Goal: Transaction & Acquisition: Purchase product/service

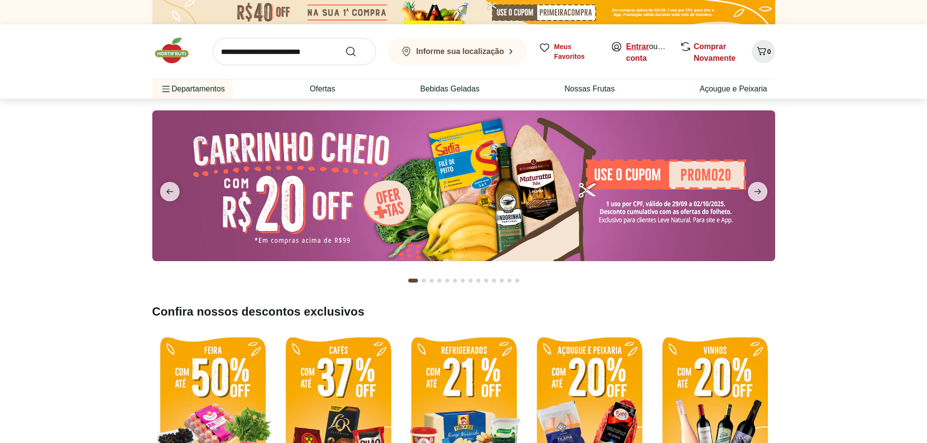
click at [634, 45] on link "Entrar" at bounding box center [637, 46] width 23 height 8
click at [634, 53] on span "Olá, Nélio" at bounding box center [647, 52] width 43 height 23
click at [635, 56] on link "Nélio" at bounding box center [635, 58] width 19 height 8
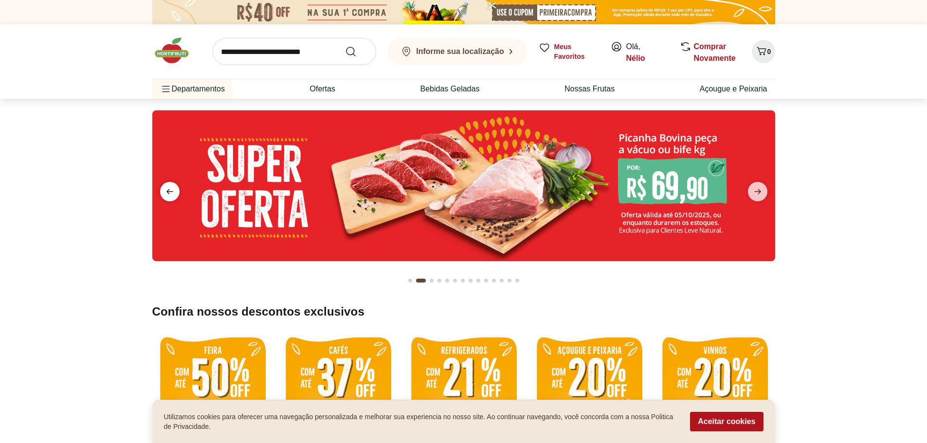
click at [167, 191] on icon "previous" at bounding box center [170, 192] width 12 height 12
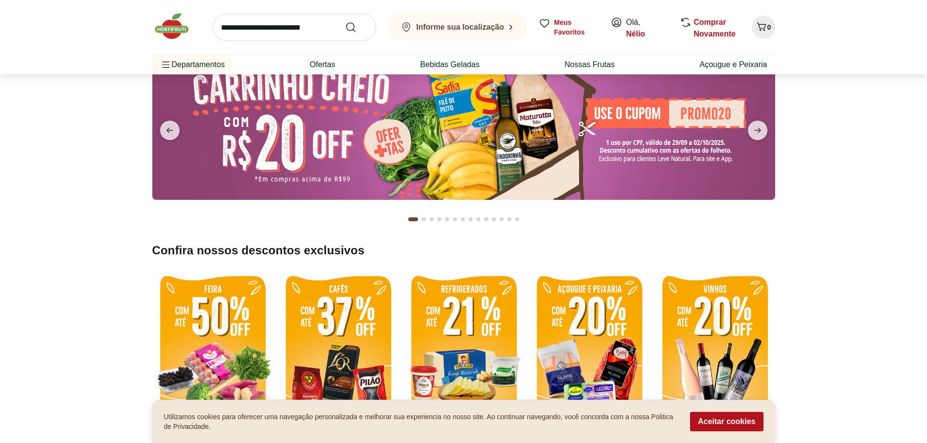
scroll to position [97, 0]
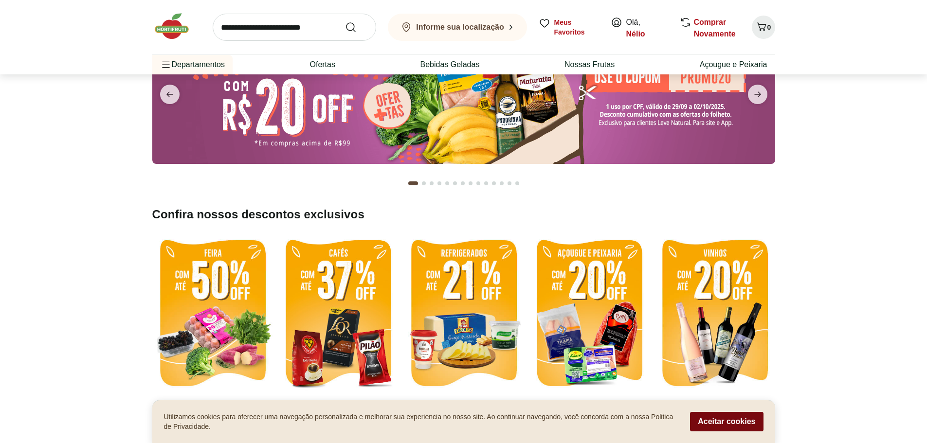
click at [750, 424] on button "Aceitar cookies" at bounding box center [726, 421] width 73 height 19
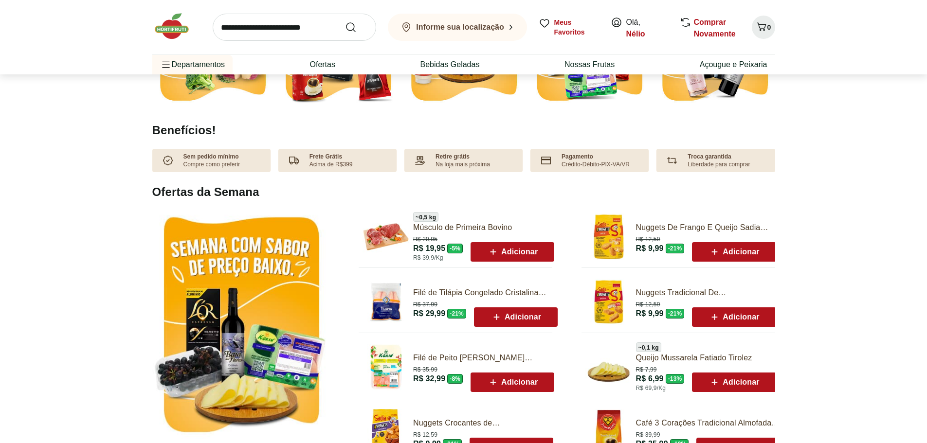
scroll to position [389, 0]
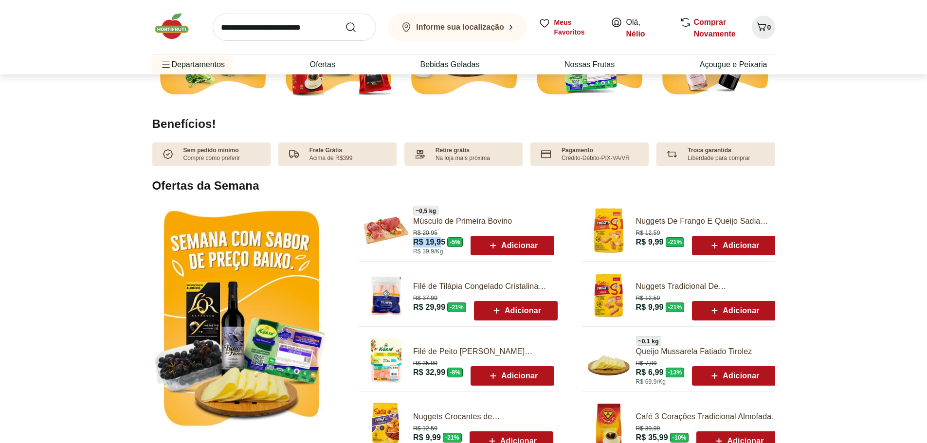
drag, startPoint x: 411, startPoint y: 243, endPoint x: 442, endPoint y: 243, distance: 30.6
click at [442, 243] on div "~ 0,5 kg Músculo de Primeira Bovino R$ 20,95 R$ 19,95 - 5 % R$ 39,9/Kg Adicionar" at bounding box center [455, 230] width 194 height 57
click at [457, 227] on div "R$ 20,95 R$ 19,95 - 5 % R$ 39,9/Kg" at bounding box center [438, 241] width 50 height 28
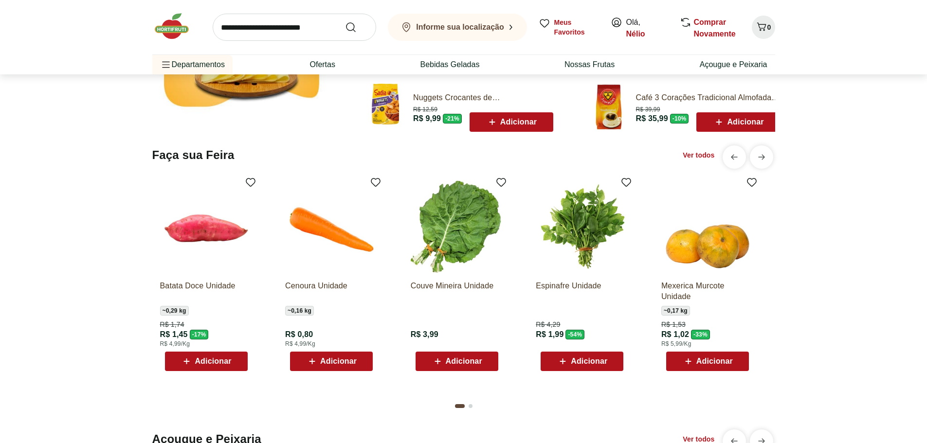
scroll to position [730, 0]
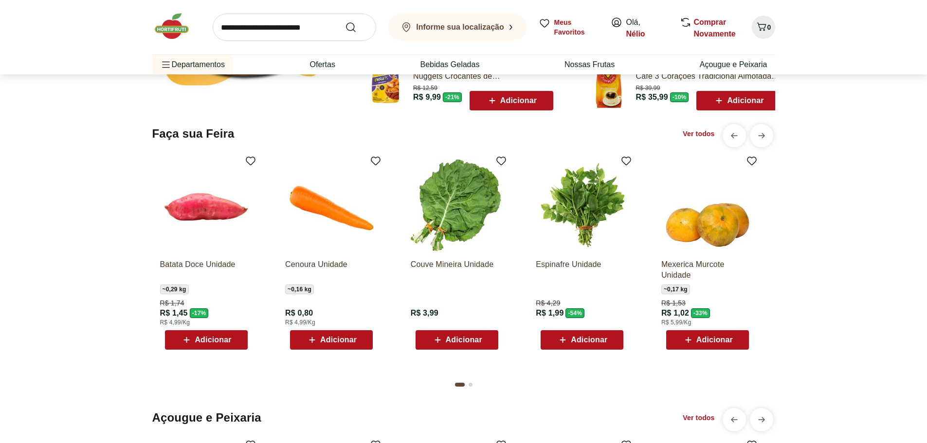
click at [227, 339] on span "Adicionar" at bounding box center [213, 340] width 36 height 8
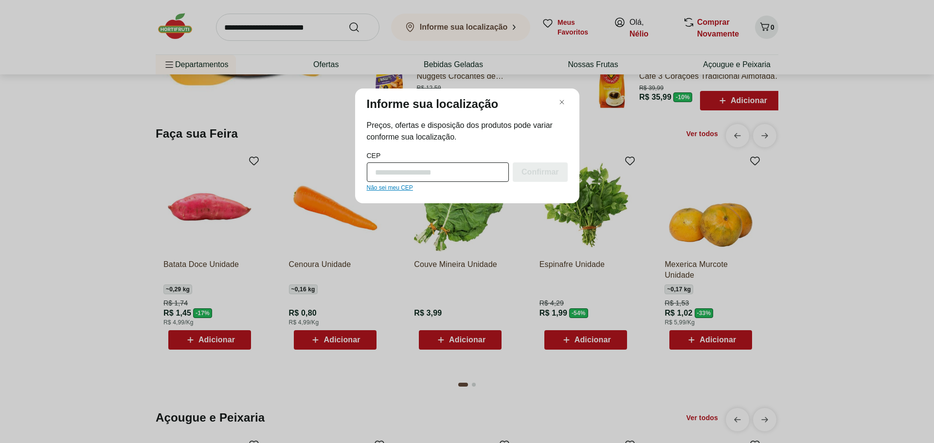
click at [438, 174] on input "CEP" at bounding box center [438, 171] width 143 height 19
type input "*********"
click at [513, 162] on button "Confirmar" at bounding box center [540, 171] width 54 height 19
click at [544, 166] on div "Confirmar" at bounding box center [540, 171] width 54 height 19
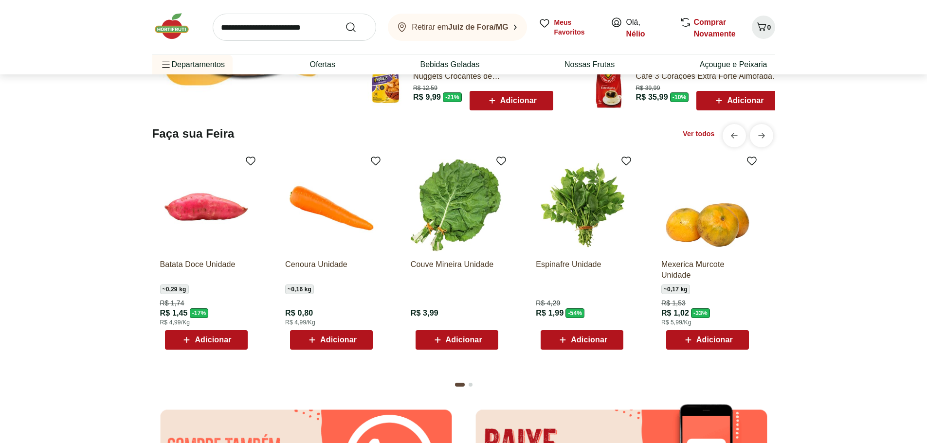
click at [222, 338] on span "Adicionar" at bounding box center [213, 340] width 36 height 8
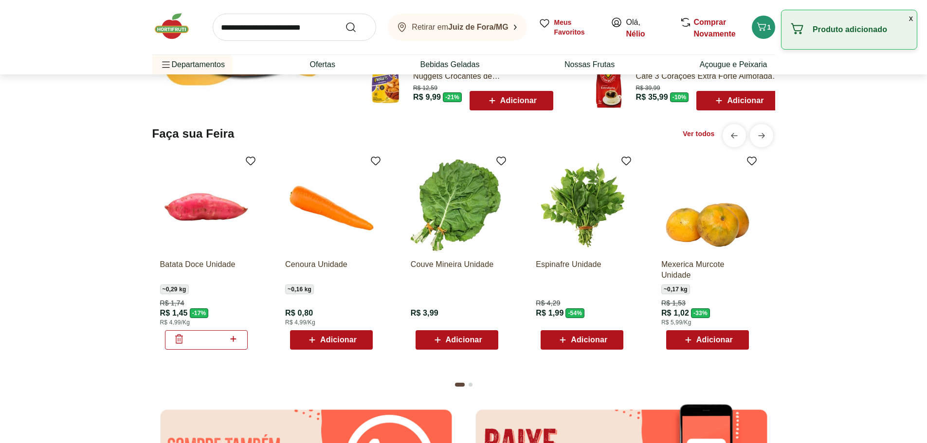
click at [502, 28] on b "Juiz de Fora/MG" at bounding box center [478, 27] width 60 height 8
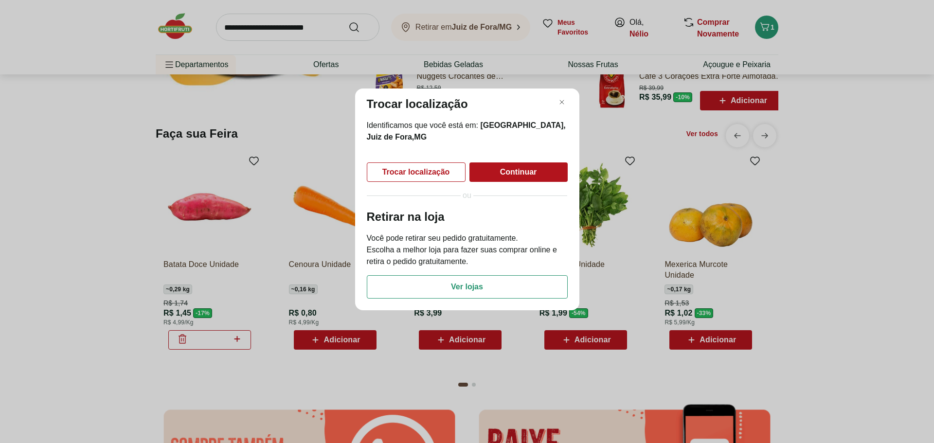
click at [525, 170] on span "Continuar" at bounding box center [518, 172] width 37 height 8
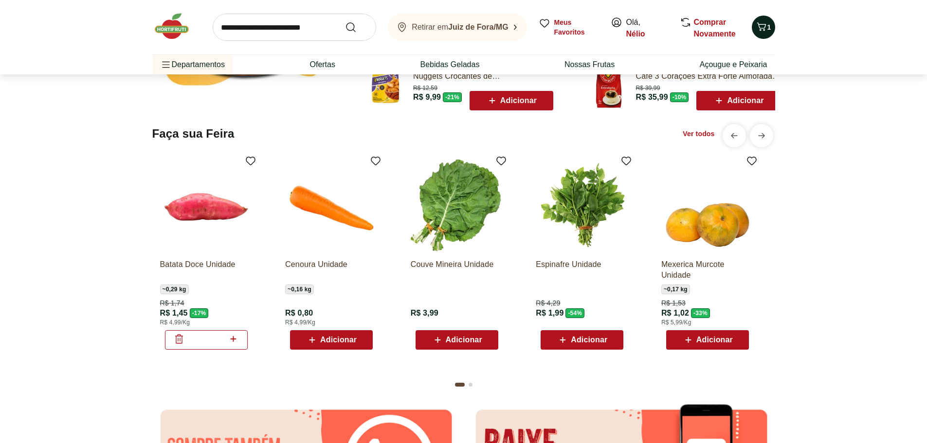
click at [770, 33] on button "1" at bounding box center [762, 27] width 23 height 23
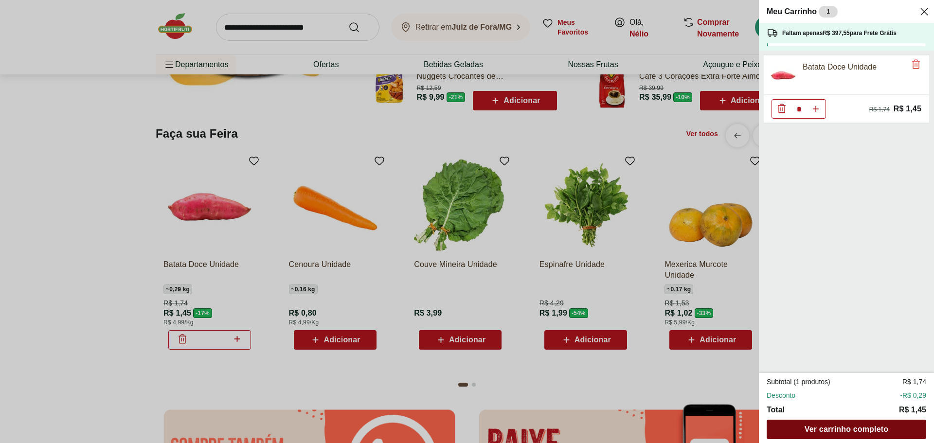
click at [857, 433] on span "Ver carrinho completo" at bounding box center [846, 430] width 84 height 8
click at [493, 269] on div "Meu Carrinho 1 Faltam apenas R$ 397,55 para Frete Grátis Batata Doce Unidade * …" at bounding box center [467, 221] width 934 height 443
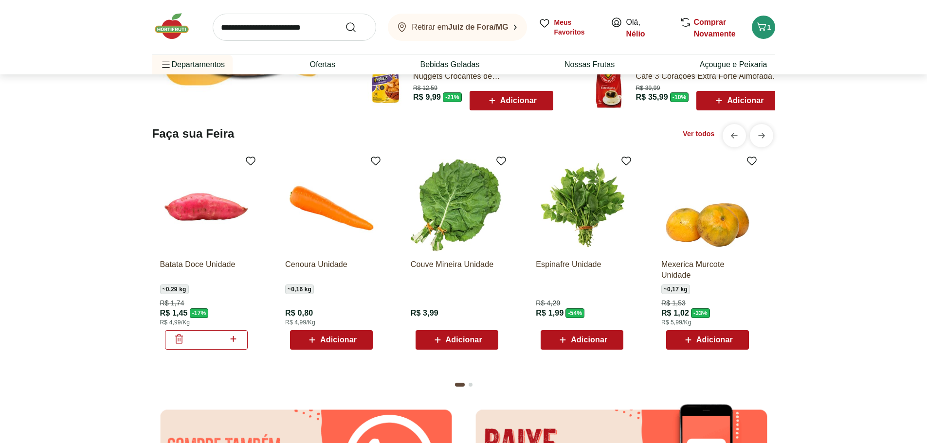
click at [337, 340] on span "Adicionar" at bounding box center [338, 340] width 36 height 8
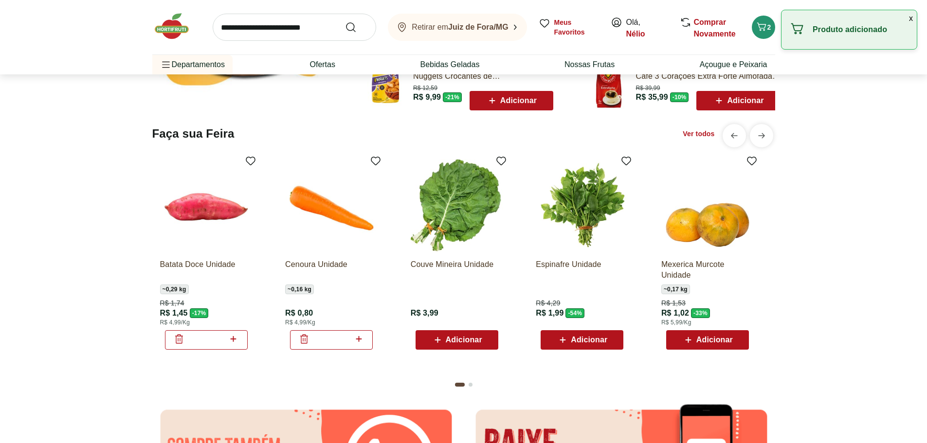
drag, startPoint x: 908, startPoint y: 22, endPoint x: 893, endPoint y: 24, distance: 14.7
click at [908, 22] on button "x" at bounding box center [911, 18] width 12 height 17
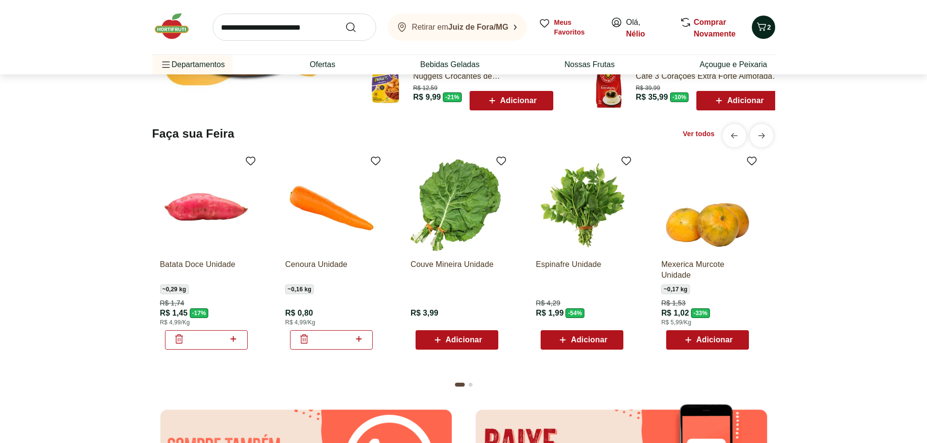
click at [761, 32] on icon "Carrinho" at bounding box center [761, 27] width 12 height 12
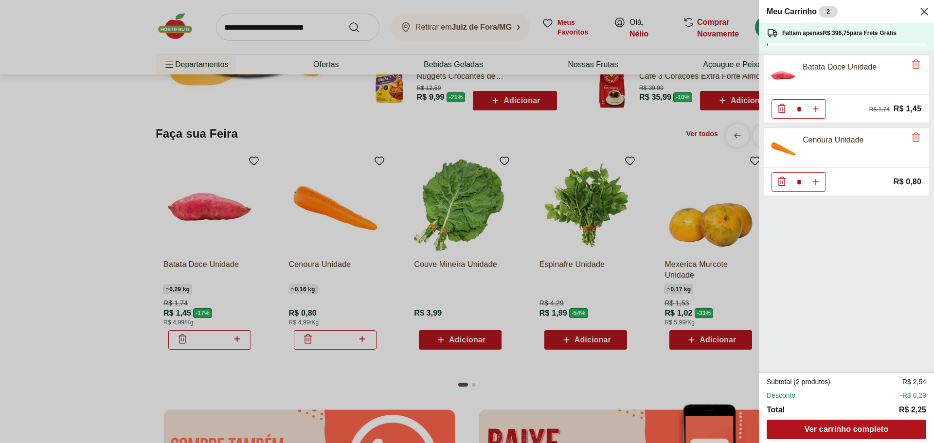
click at [818, 110] on icon "Aumentar Quantidade" at bounding box center [816, 109] width 8 height 8
type input "*"
click at [818, 182] on use "Aumentar Quantidade" at bounding box center [816, 182] width 8 height 8
type input "*"
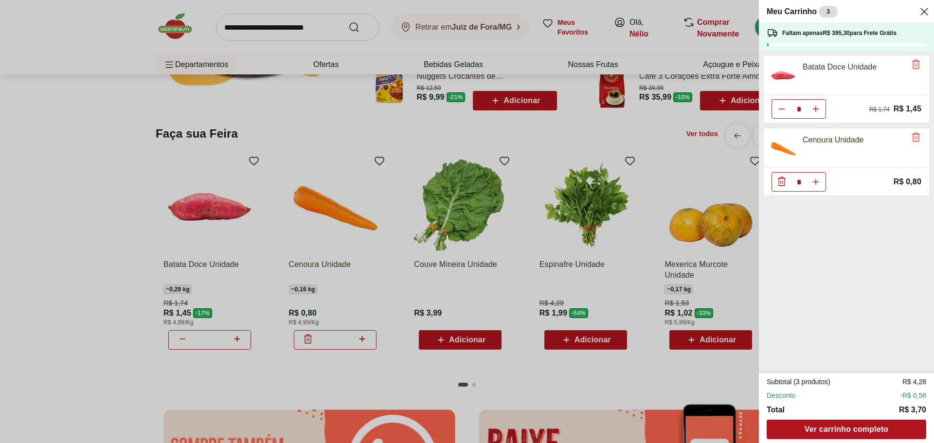
type input "*"
click at [818, 182] on use "Aumentar Quantidade" at bounding box center [816, 182] width 8 height 8
type input "*"
click at [924, 12] on use "Close" at bounding box center [924, 12] width 12 height 12
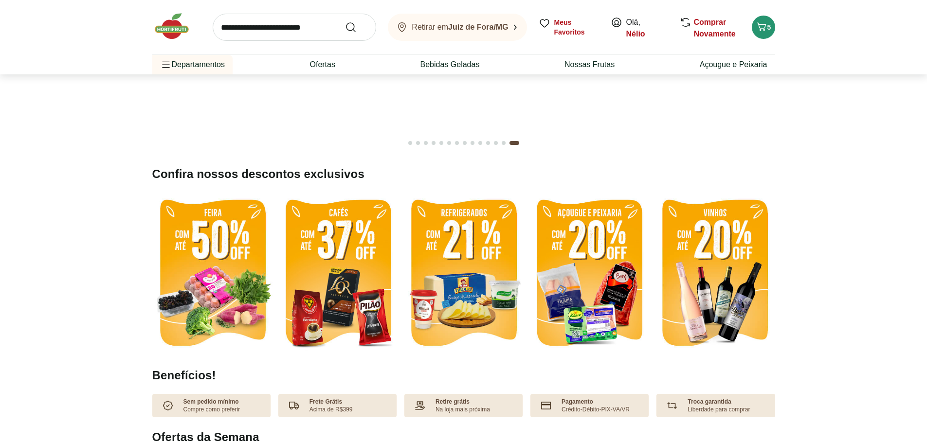
scroll to position [0, 0]
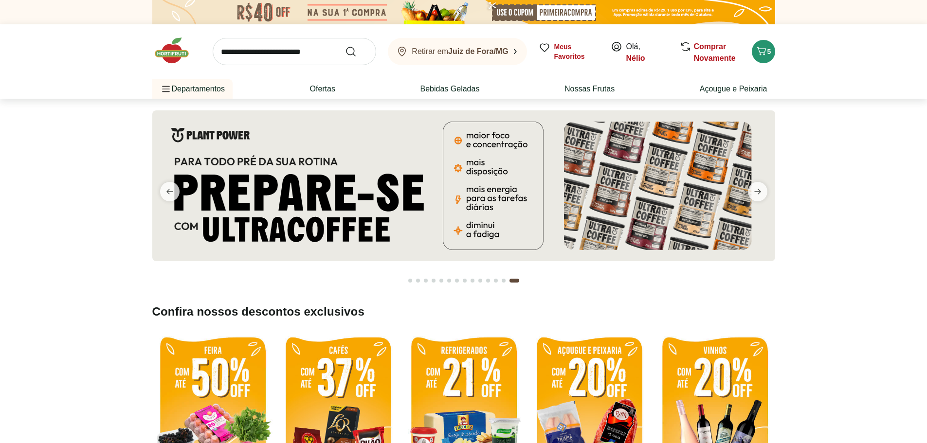
click at [217, 367] on img at bounding box center [212, 411] width 121 height 161
select select "**********"
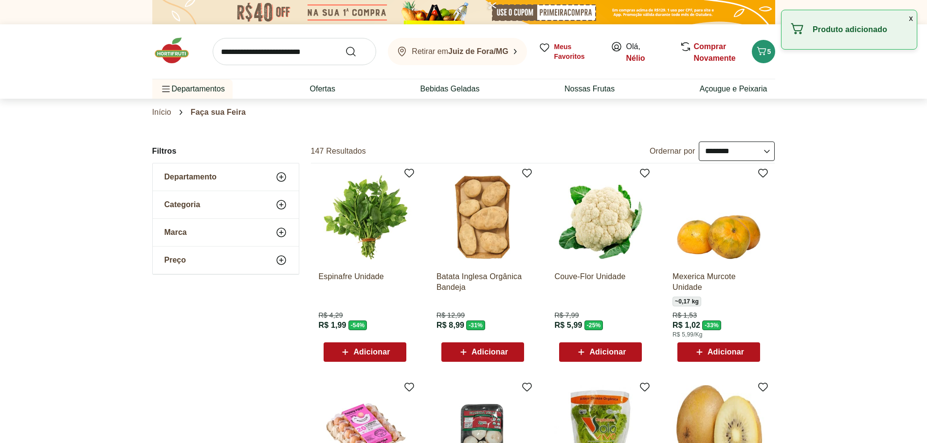
scroll to position [97, 0]
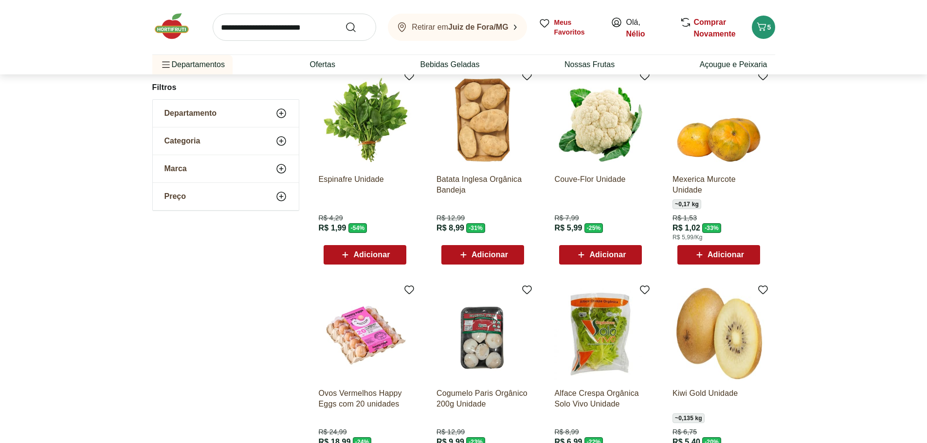
click at [505, 253] on span "Adicionar" at bounding box center [489, 255] width 36 height 8
click at [456, 259] on icon at bounding box center [455, 255] width 12 height 12
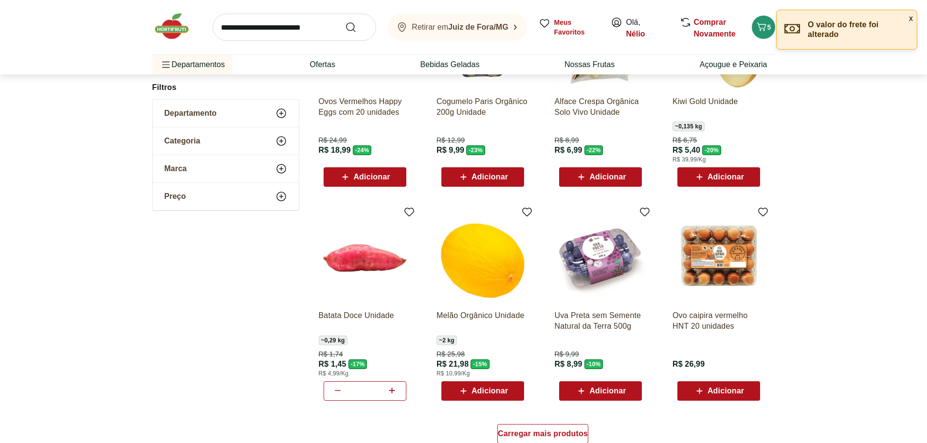
scroll to position [632, 0]
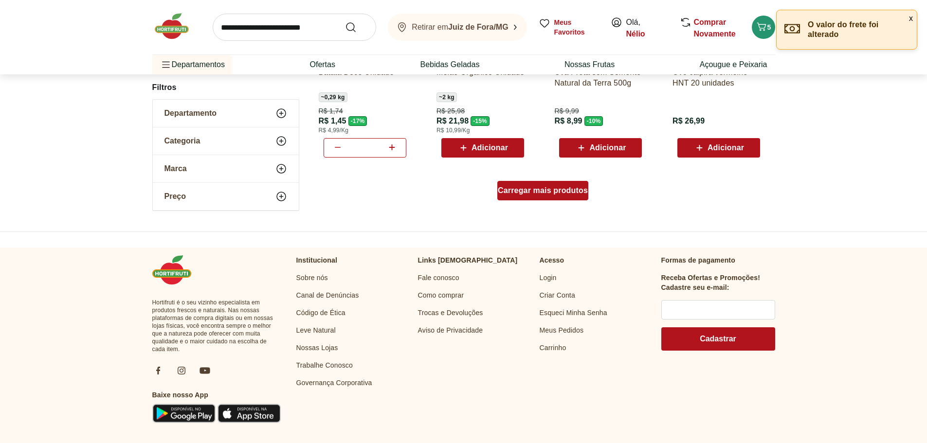
click at [542, 185] on div "Carregar mais produtos" at bounding box center [542, 190] width 91 height 19
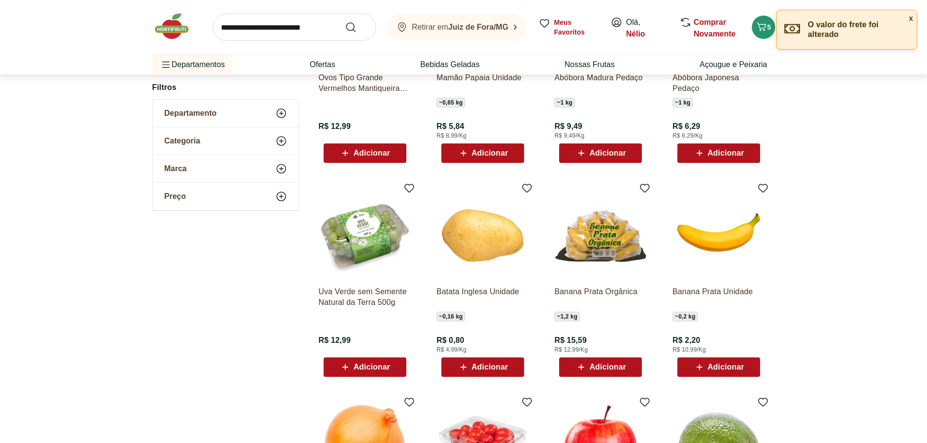
scroll to position [924, 0]
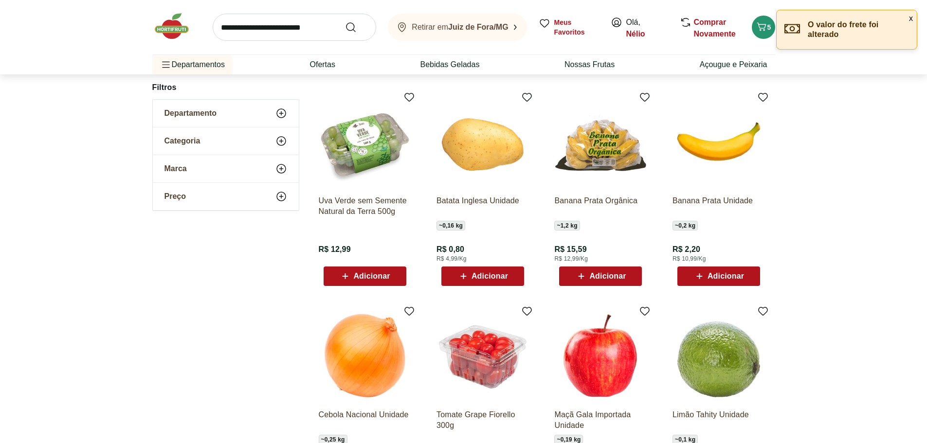
click at [498, 281] on span "Adicionar" at bounding box center [482, 276] width 51 height 12
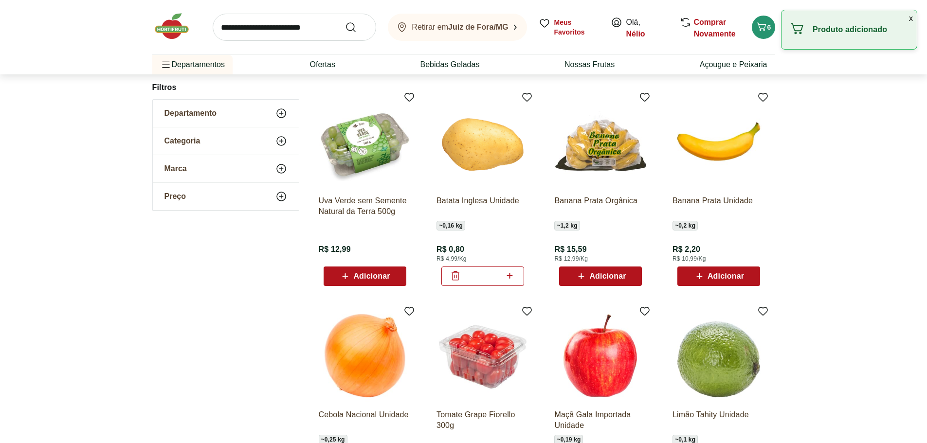
click at [506, 274] on icon at bounding box center [509, 276] width 12 height 12
type input "*"
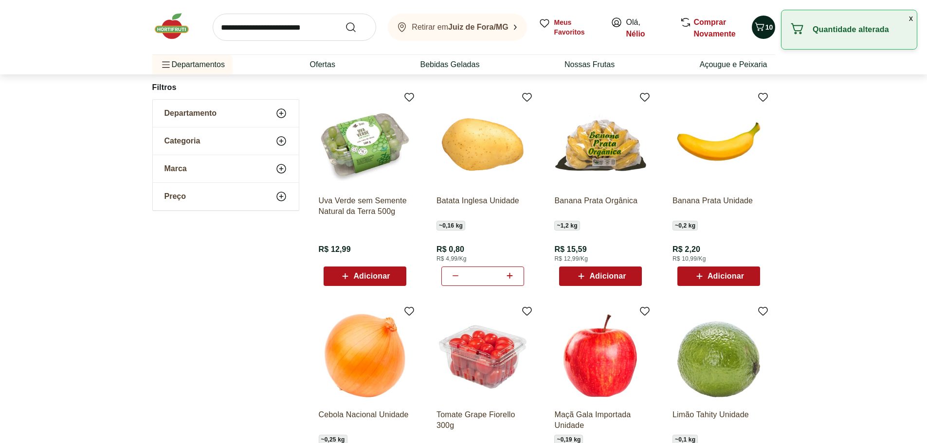
click at [761, 21] on icon "Carrinho" at bounding box center [759, 27] width 12 height 12
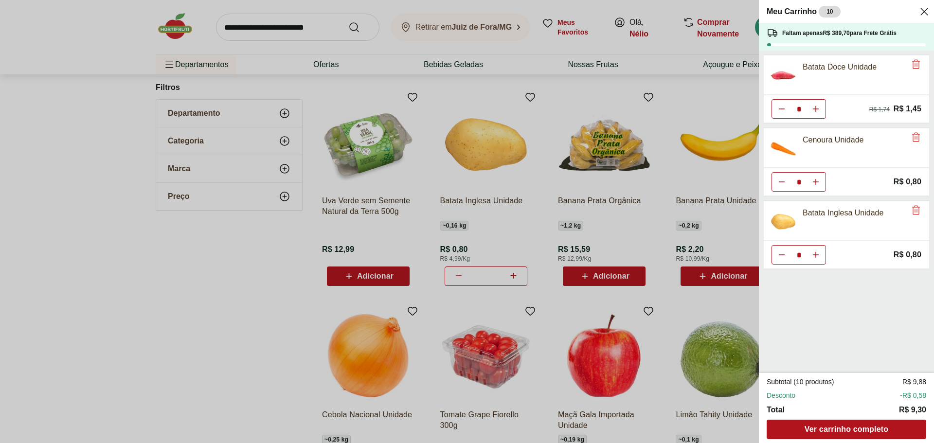
click at [250, 247] on div "Meu Carrinho 10 Faltam apenas R$ 389,70 para Frete Grátis Batata Doce Unidade *…" at bounding box center [467, 221] width 934 height 443
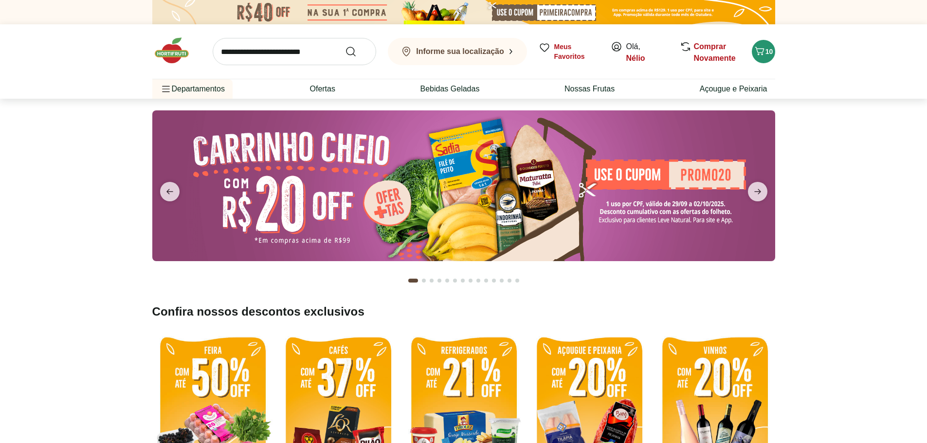
type input "*"
click at [764, 54] on icon "Carrinho" at bounding box center [759, 51] width 12 height 12
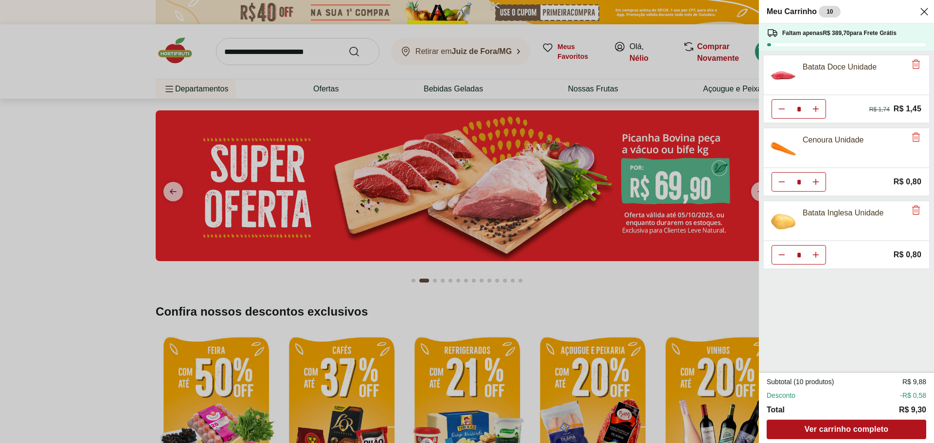
click at [782, 393] on span "Desconto" at bounding box center [781, 396] width 29 height 10
click at [847, 431] on span "Ver carrinho completo" at bounding box center [846, 430] width 84 height 8
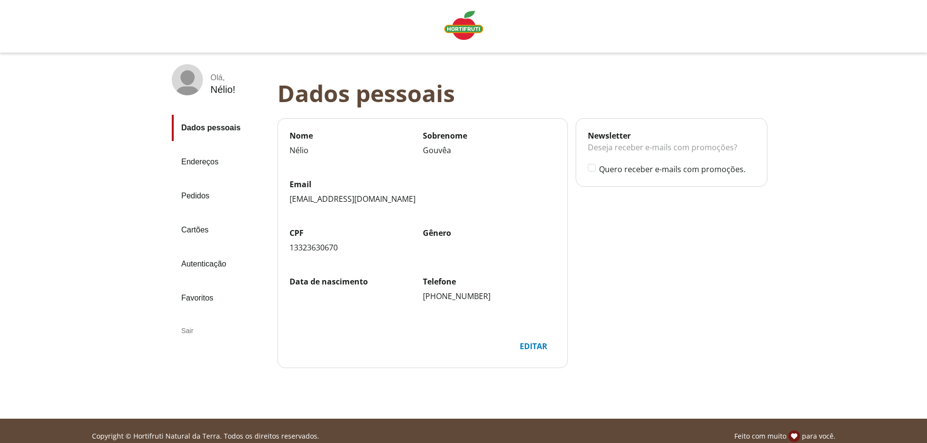
click at [206, 197] on link "Pedidos" at bounding box center [221, 196] width 98 height 26
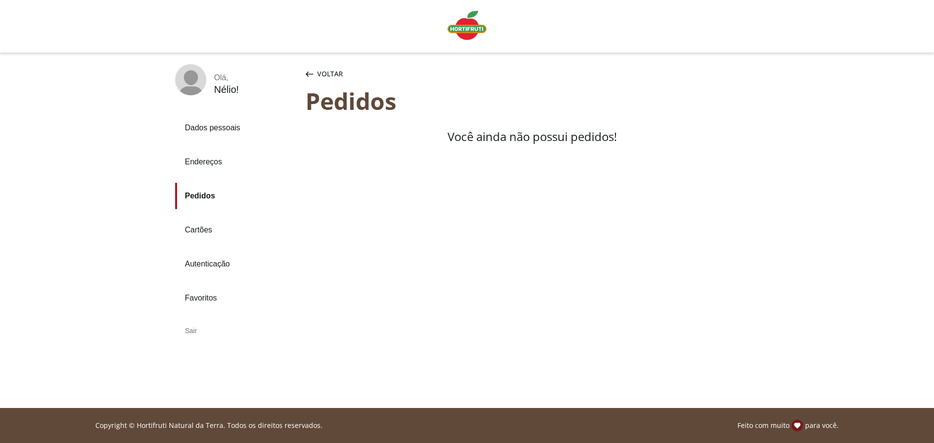
click at [310, 80] on div "Voltar" at bounding box center [324, 73] width 41 height 19
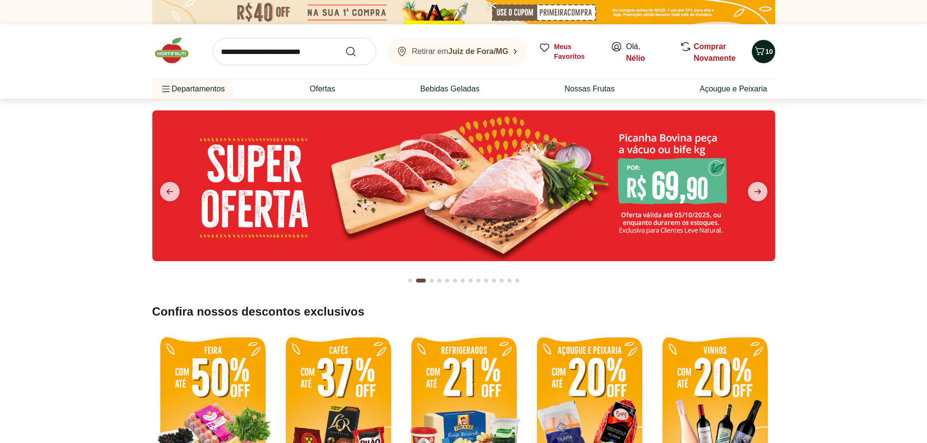
click at [765, 57] on span "Carrinho" at bounding box center [759, 51] width 12 height 13
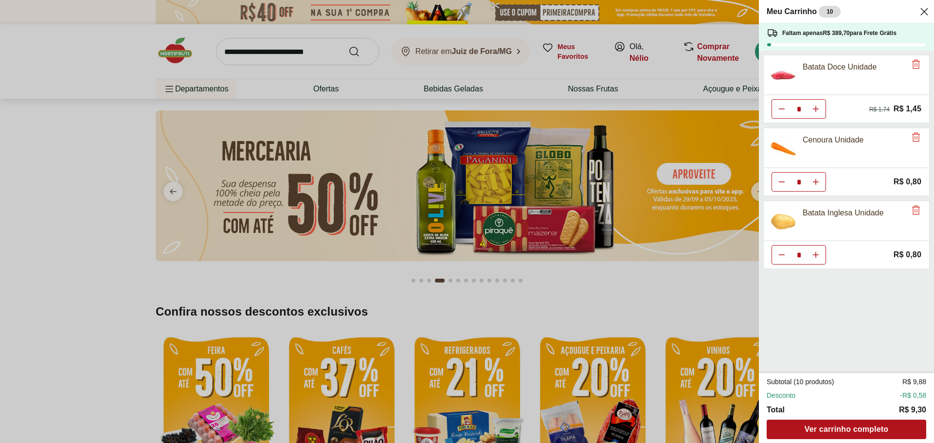
click at [245, 350] on div "Meu Carrinho 10 Faltam apenas R$ 389,70 para Frete Grátis Batata Doce Unidade *…" at bounding box center [467, 221] width 934 height 443
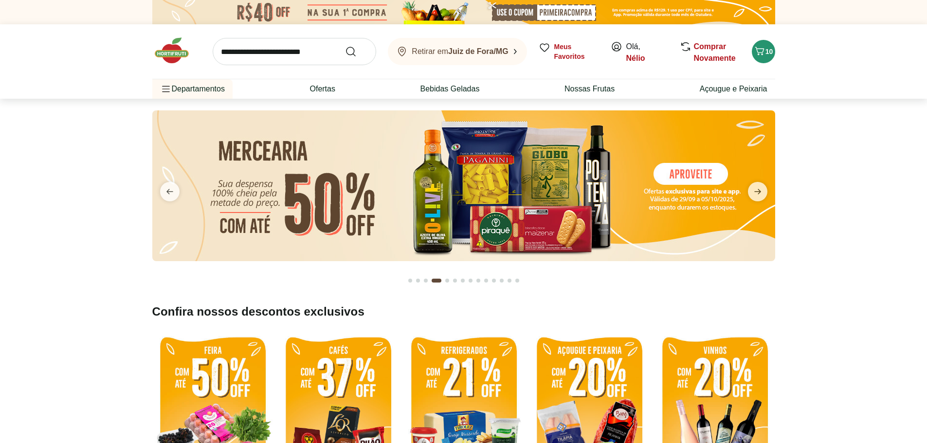
click at [244, 357] on img at bounding box center [212, 411] width 121 height 161
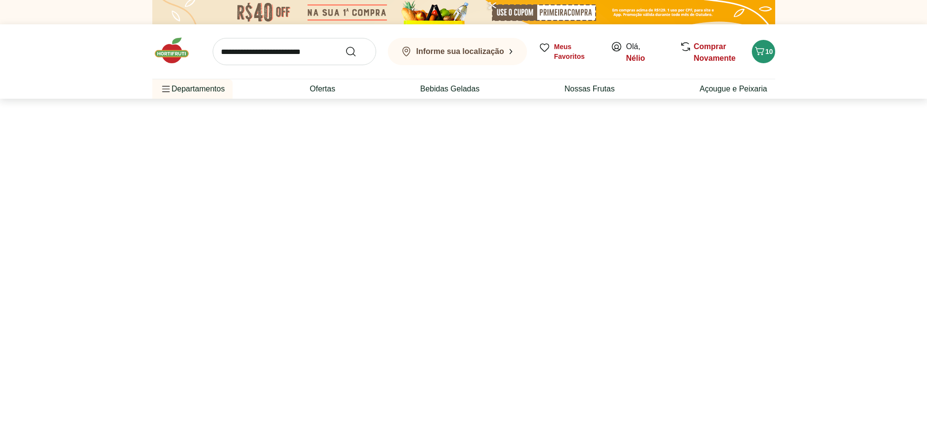
select select "**********"
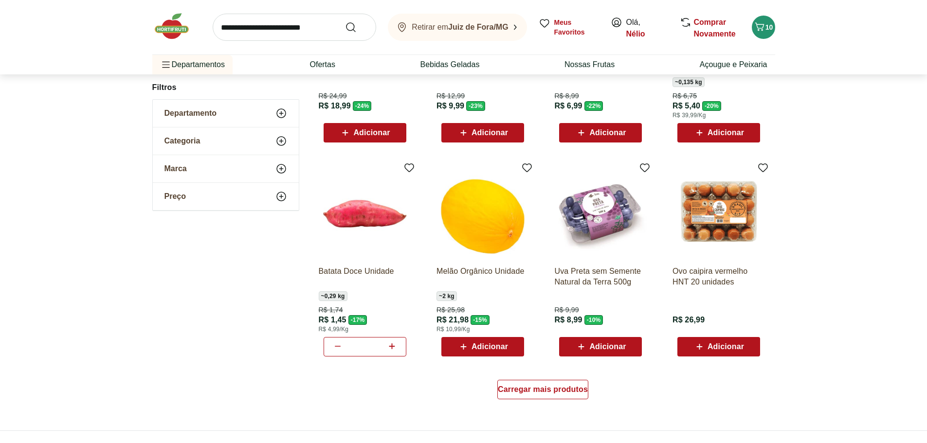
scroll to position [438, 0]
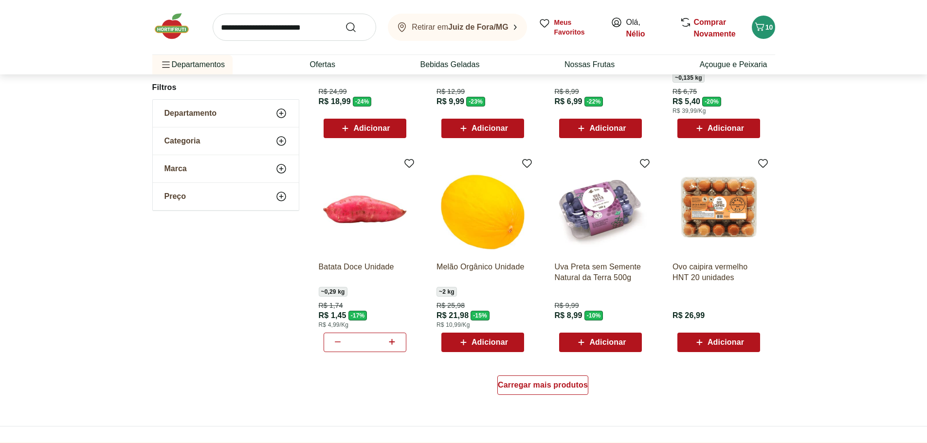
click at [722, 348] on span "Adicionar" at bounding box center [718, 343] width 51 height 12
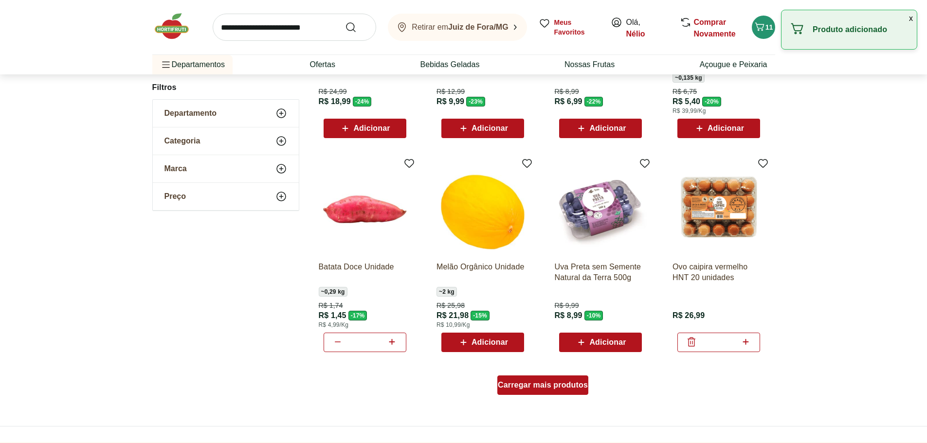
click at [553, 386] on span "Carregar mais produtos" at bounding box center [543, 385] width 90 height 8
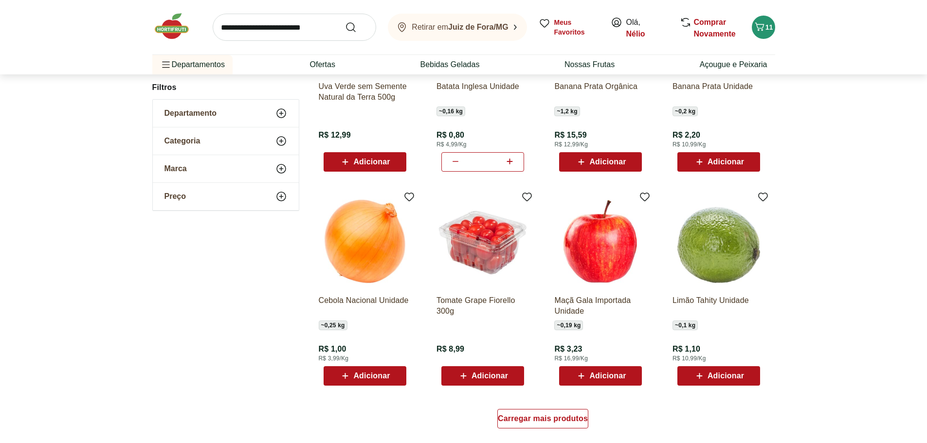
scroll to position [924, 0]
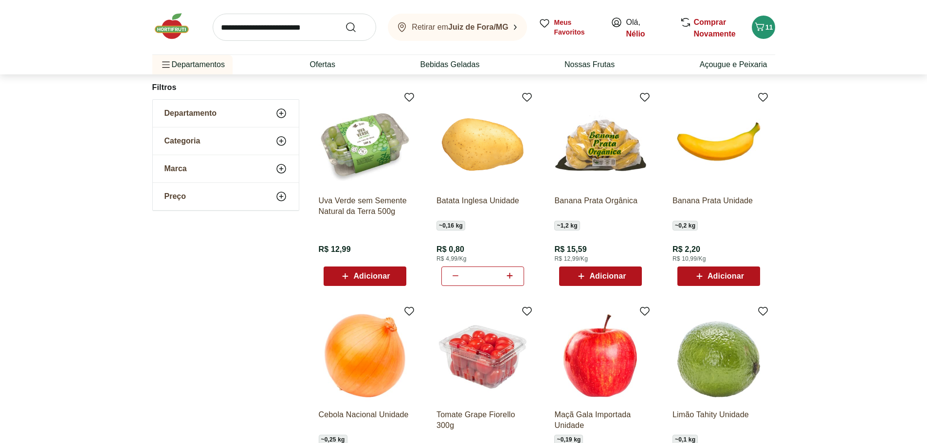
click at [714, 278] on span "Adicionar" at bounding box center [725, 276] width 36 height 8
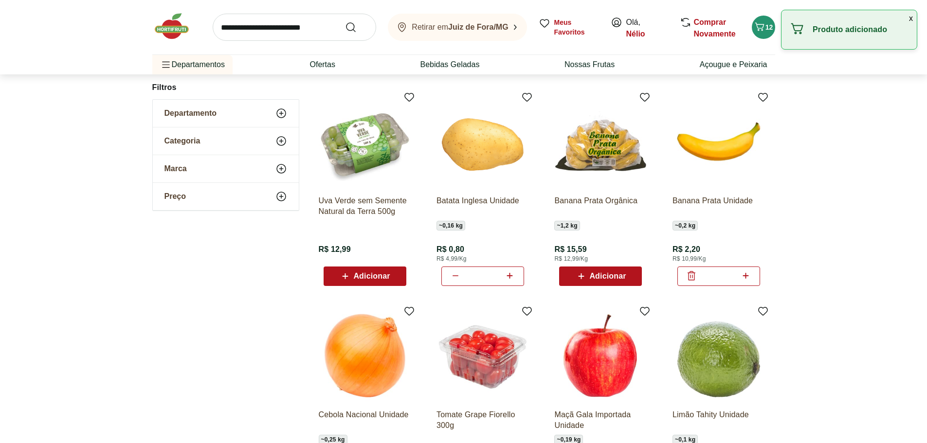
click at [752, 276] on div "*" at bounding box center [718, 276] width 83 height 19
click at [752, 273] on div "*" at bounding box center [718, 276] width 83 height 19
click at [748, 273] on icon at bounding box center [745, 276] width 12 height 12
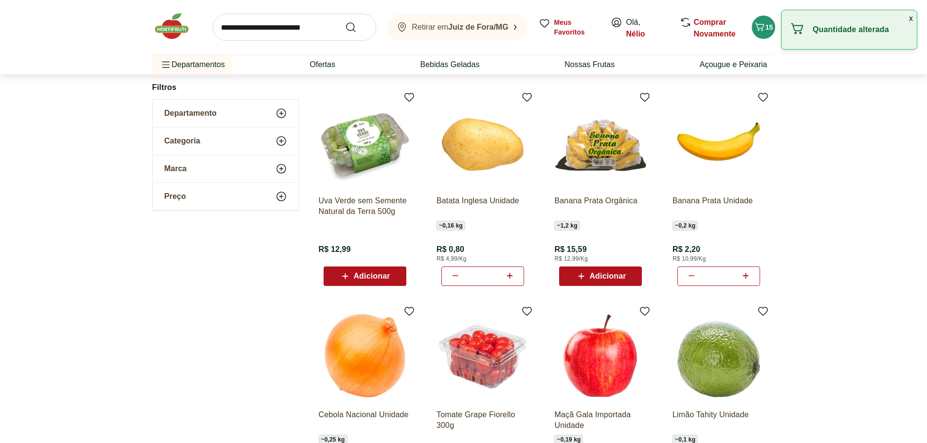
click at [748, 273] on icon at bounding box center [745, 276] width 12 height 12
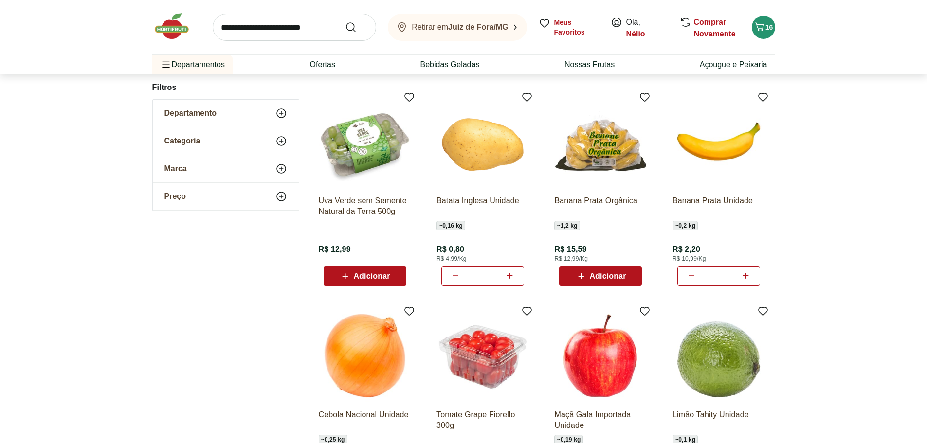
click at [748, 275] on icon at bounding box center [745, 276] width 12 height 12
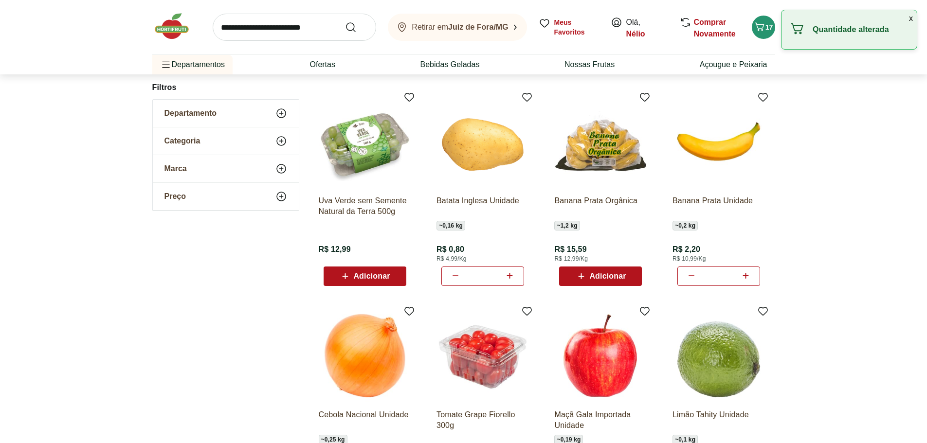
click at [748, 275] on icon at bounding box center [745, 276] width 12 height 12
type input "*"
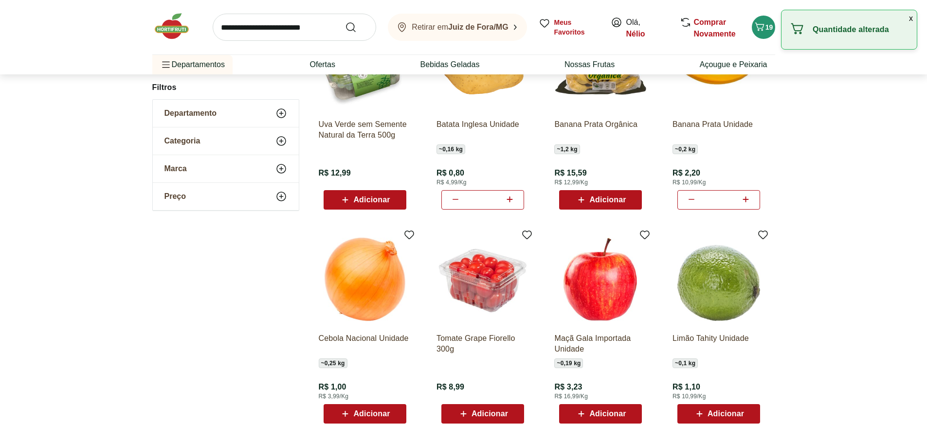
scroll to position [1119, 0]
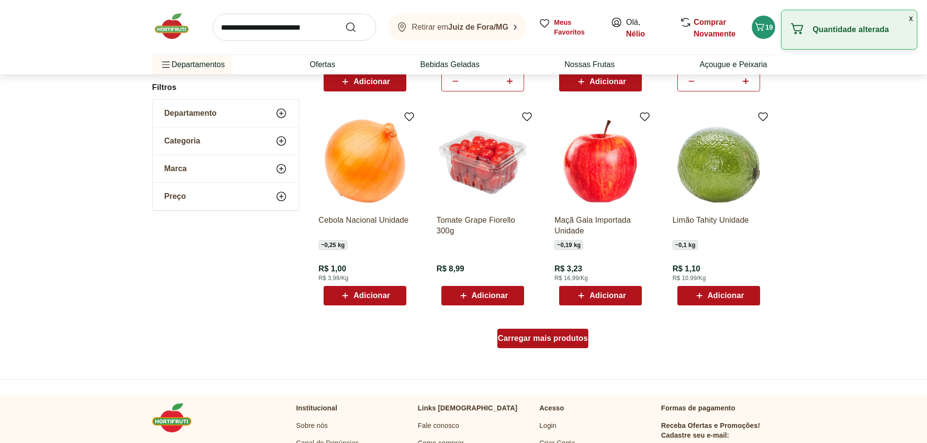
click at [546, 335] on span "Carregar mais produtos" at bounding box center [543, 339] width 90 height 8
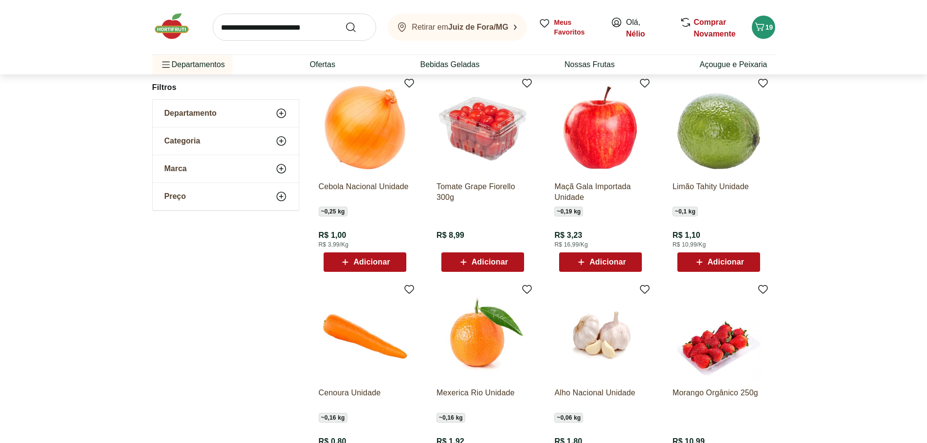
scroll to position [1167, 0]
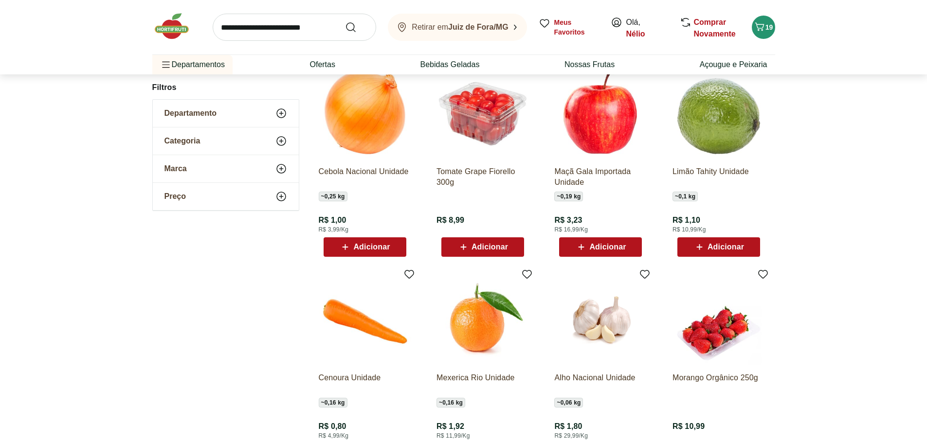
click at [741, 244] on span "Adicionar" at bounding box center [725, 247] width 36 height 8
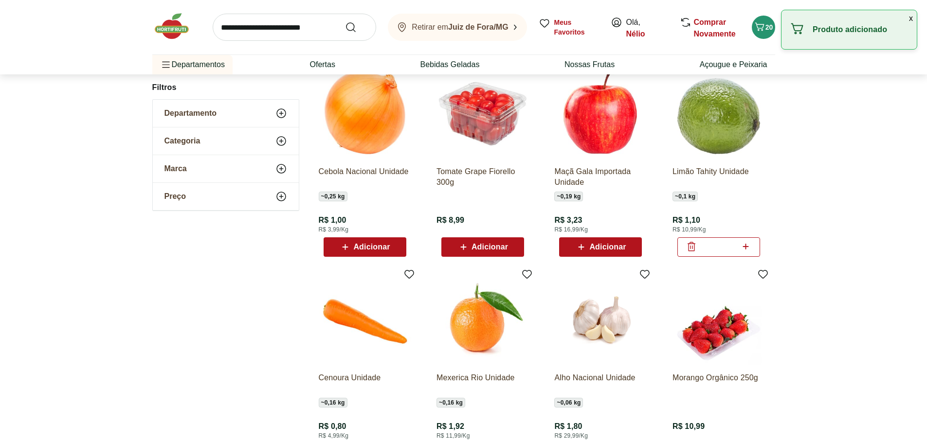
click at [756, 249] on div "*" at bounding box center [718, 246] width 83 height 19
click at [751, 248] on icon at bounding box center [745, 247] width 12 height 12
click at [750, 248] on icon at bounding box center [745, 247] width 12 height 12
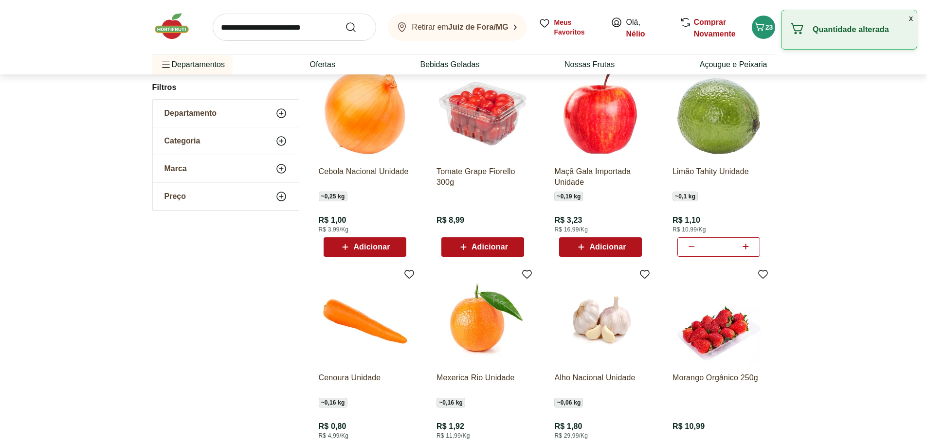
type input "*"
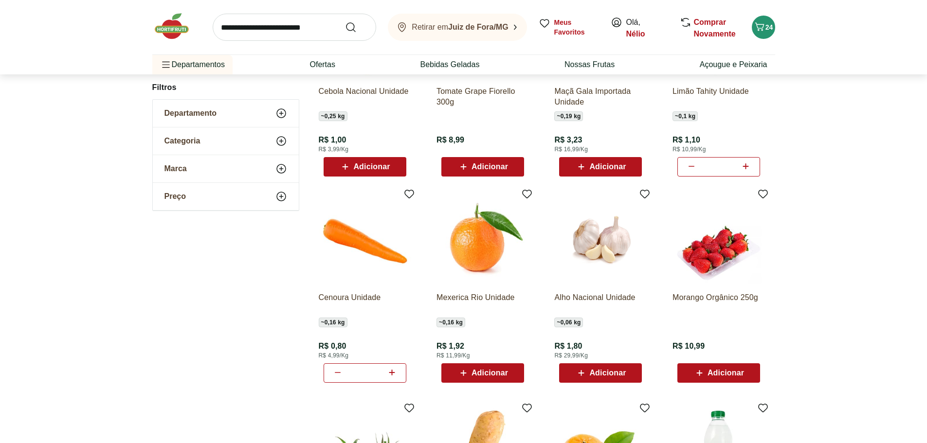
scroll to position [1265, 0]
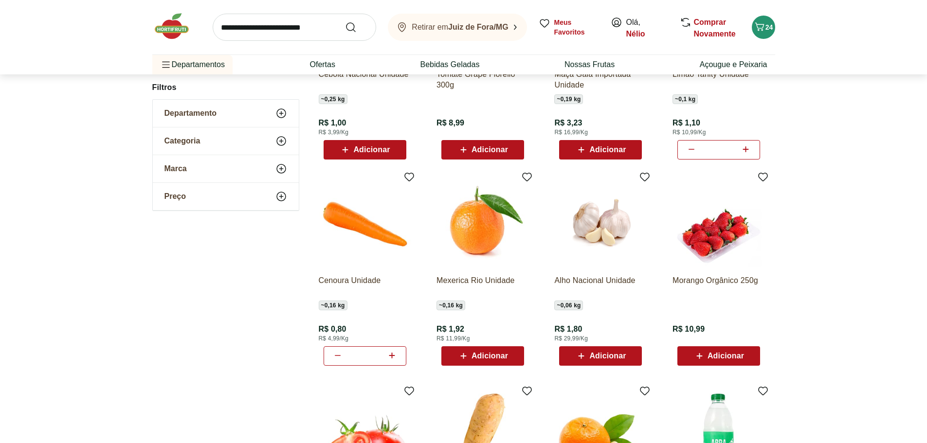
click at [396, 358] on icon at bounding box center [392, 356] width 12 height 12
type input "*"
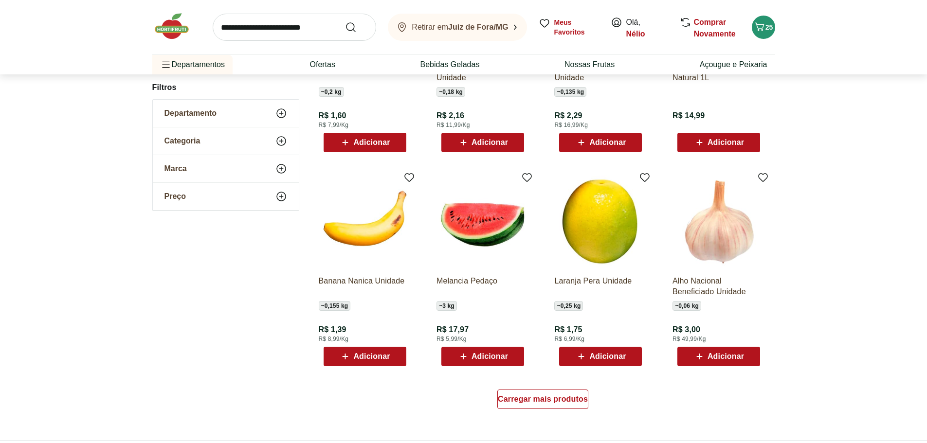
scroll to position [1751, 0]
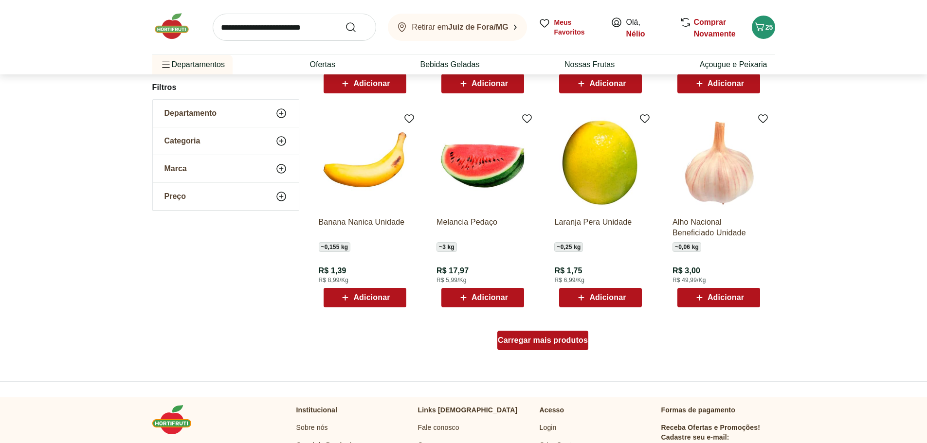
click at [531, 344] on span "Carregar mais produtos" at bounding box center [543, 341] width 90 height 8
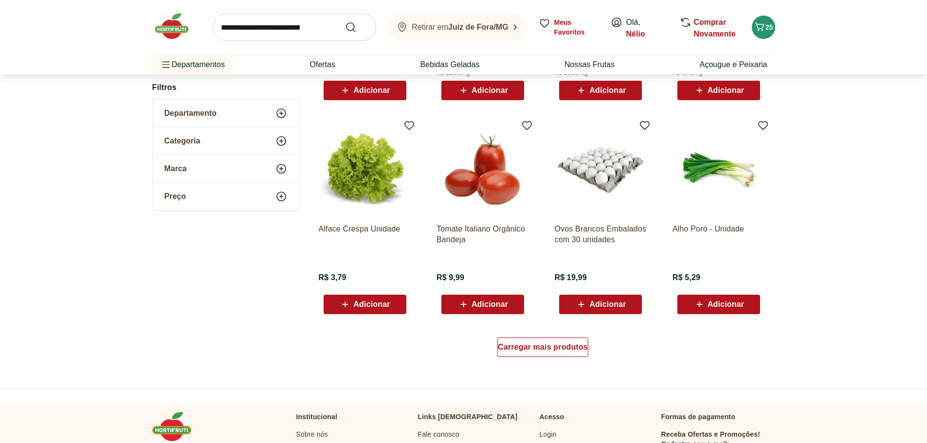
scroll to position [2383, 0]
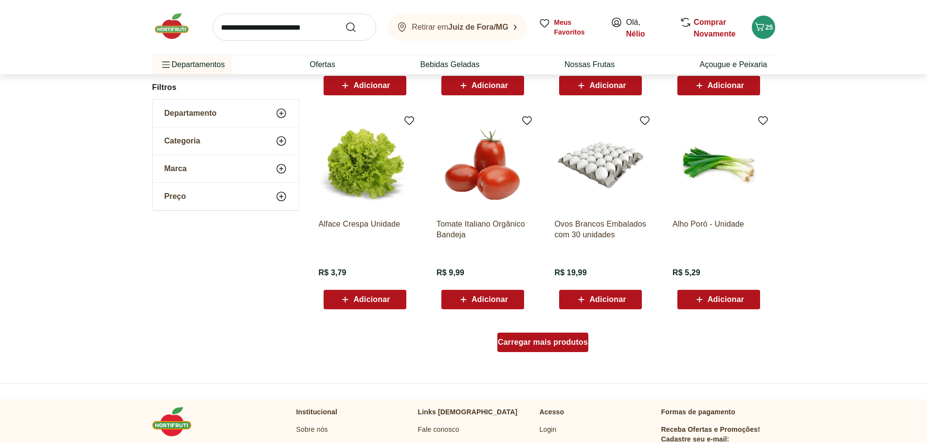
click at [561, 338] on div "Carregar mais produtos" at bounding box center [542, 342] width 91 height 19
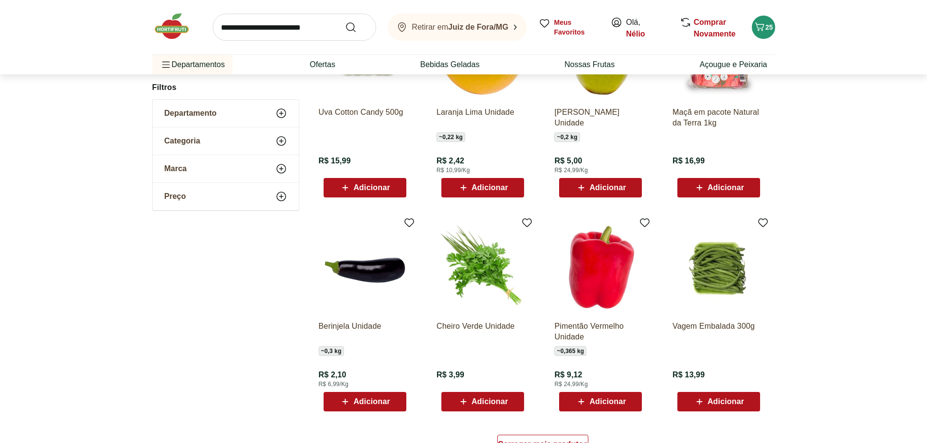
scroll to position [3016, 0]
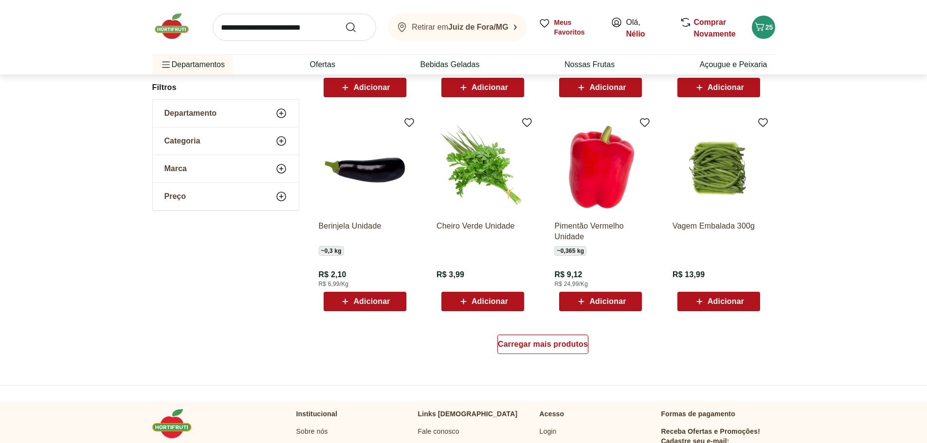
click at [591, 352] on div "Carregar mais produtos" at bounding box center [543, 346] width 472 height 47
click at [565, 345] on span "Carregar mais produtos" at bounding box center [543, 344] width 90 height 8
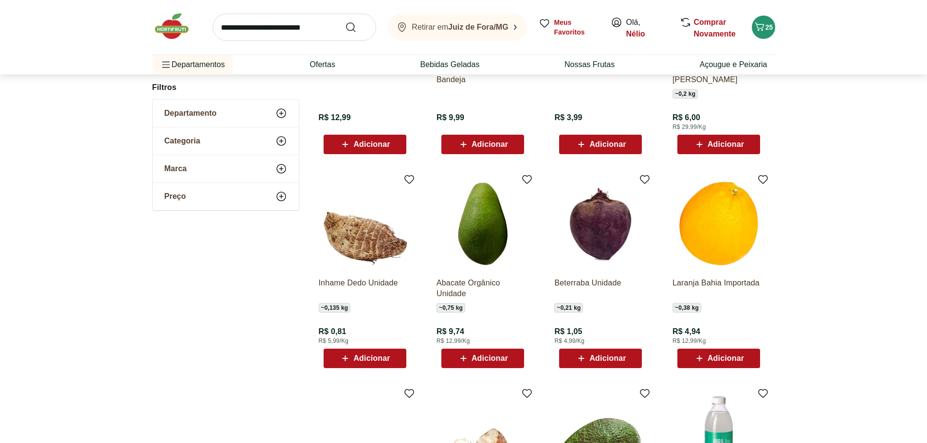
scroll to position [3405, 0]
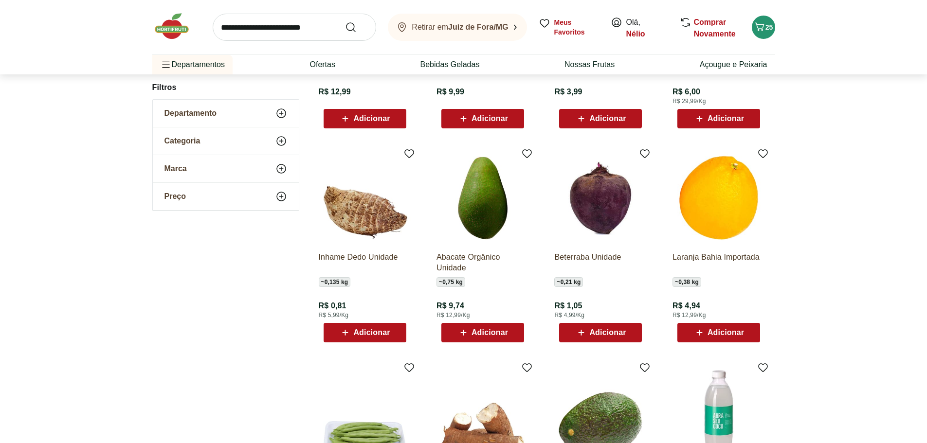
click at [593, 333] on span "Adicionar" at bounding box center [607, 333] width 36 height 8
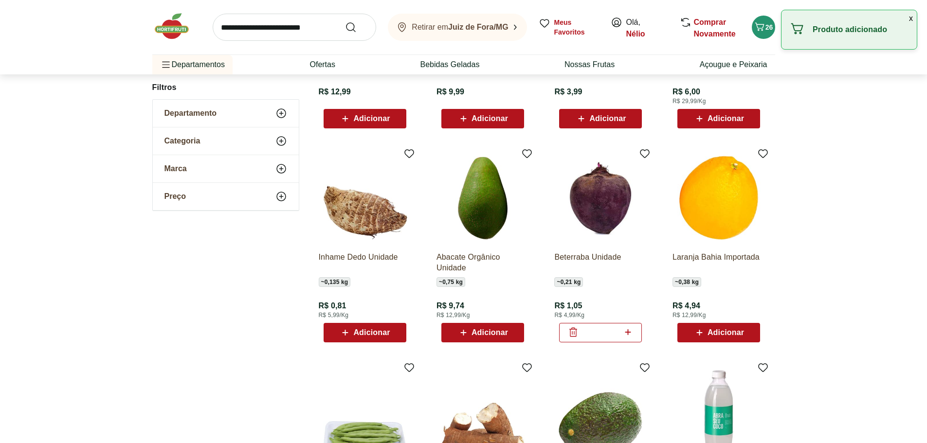
click at [629, 337] on icon at bounding box center [628, 332] width 12 height 12
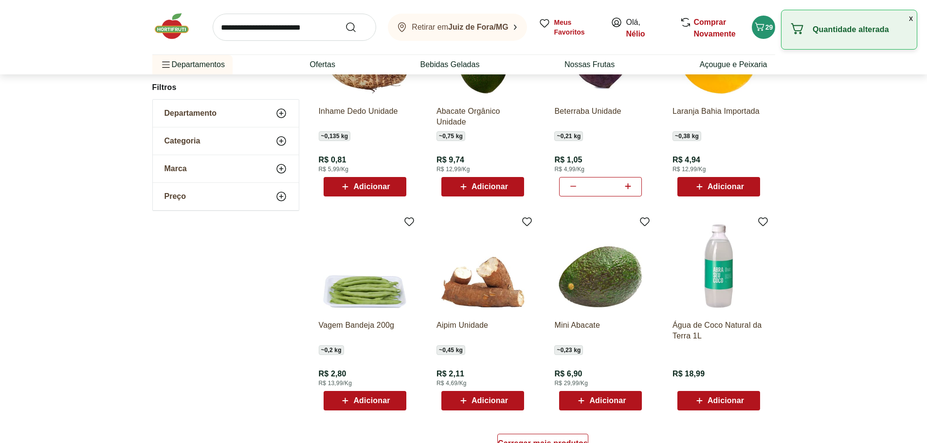
type input "*"
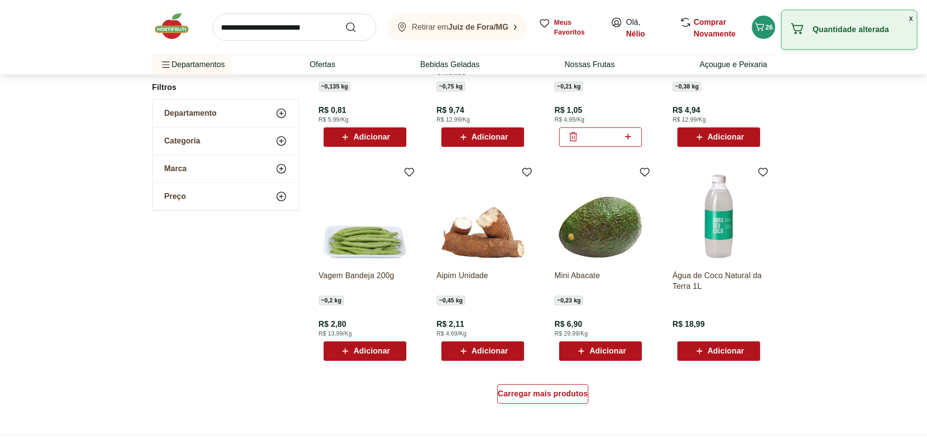
scroll to position [3648, 0]
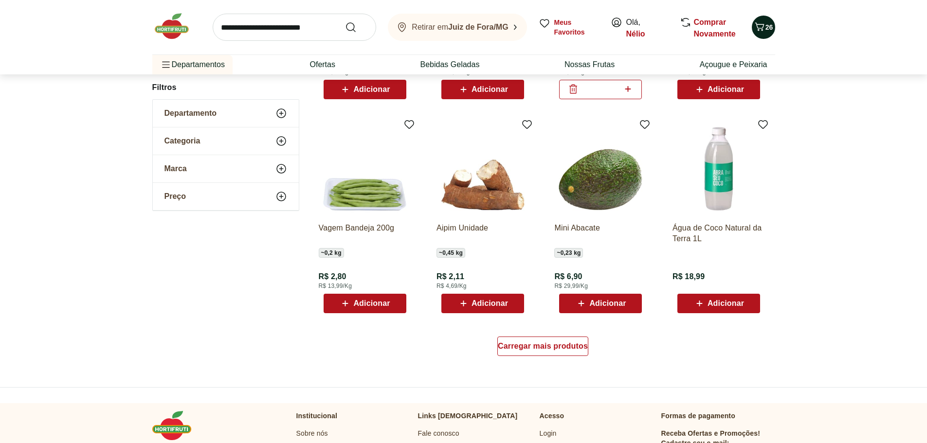
click at [763, 29] on icon "Carrinho" at bounding box center [759, 27] width 12 height 12
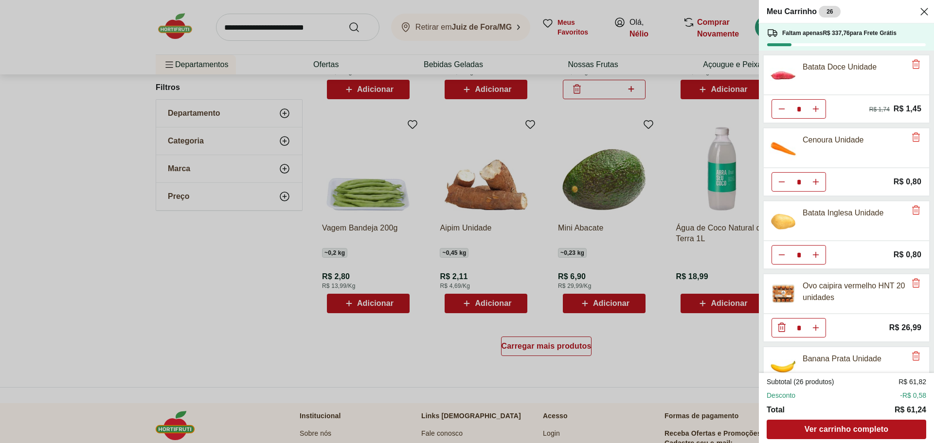
click at [924, 15] on icon "Close" at bounding box center [924, 12] width 12 height 12
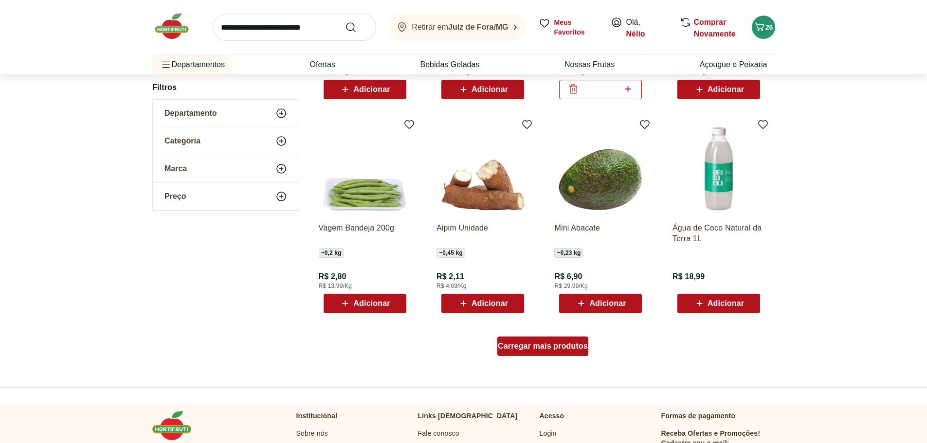
click at [545, 354] on div "Carregar mais produtos" at bounding box center [542, 346] width 91 height 19
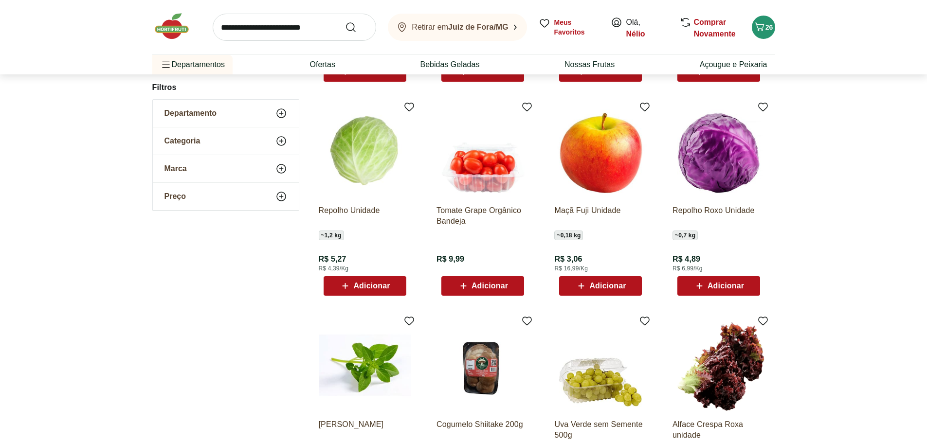
scroll to position [4280, 0]
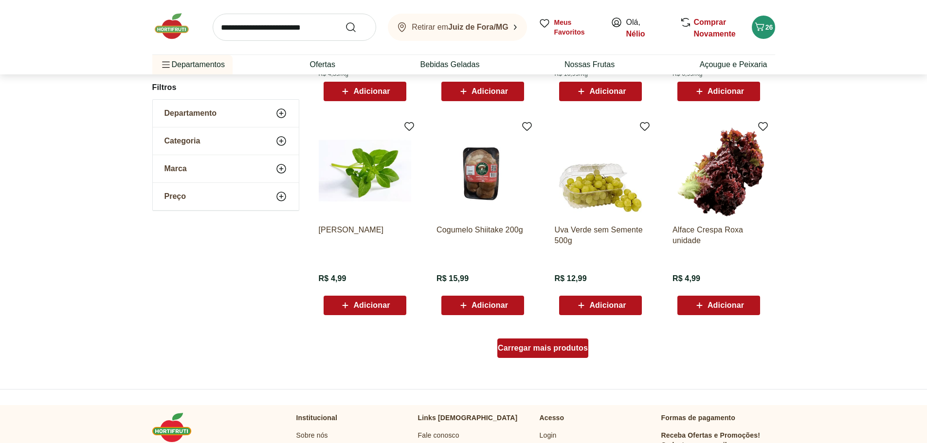
click at [565, 355] on div "Carregar mais produtos" at bounding box center [542, 348] width 91 height 19
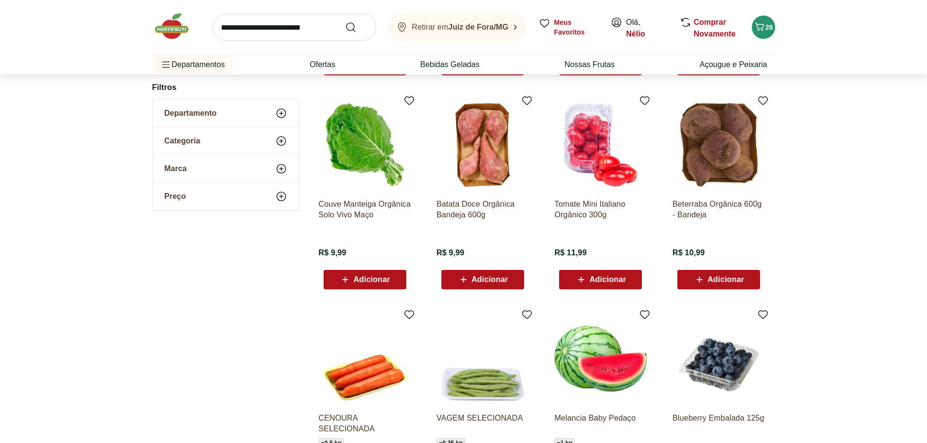
scroll to position [4864, 0]
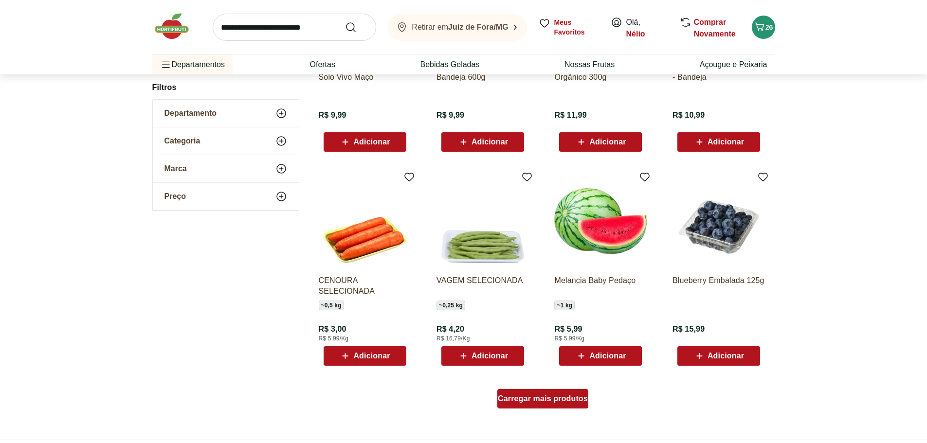
click at [572, 400] on span "Carregar mais produtos" at bounding box center [543, 399] width 90 height 8
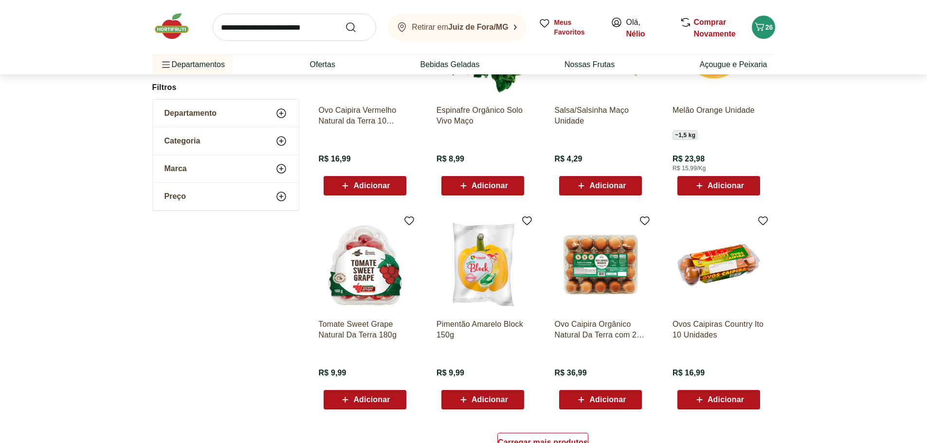
scroll to position [5545, 0]
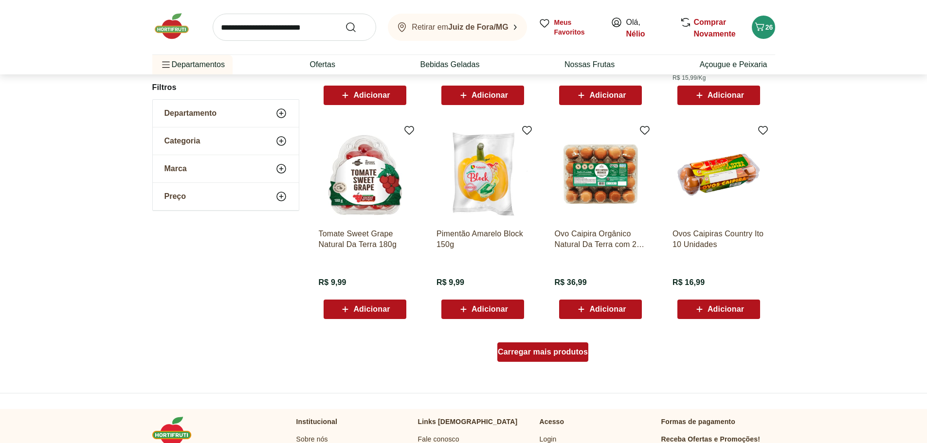
click at [572, 348] on span "Carregar mais produtos" at bounding box center [543, 352] width 90 height 8
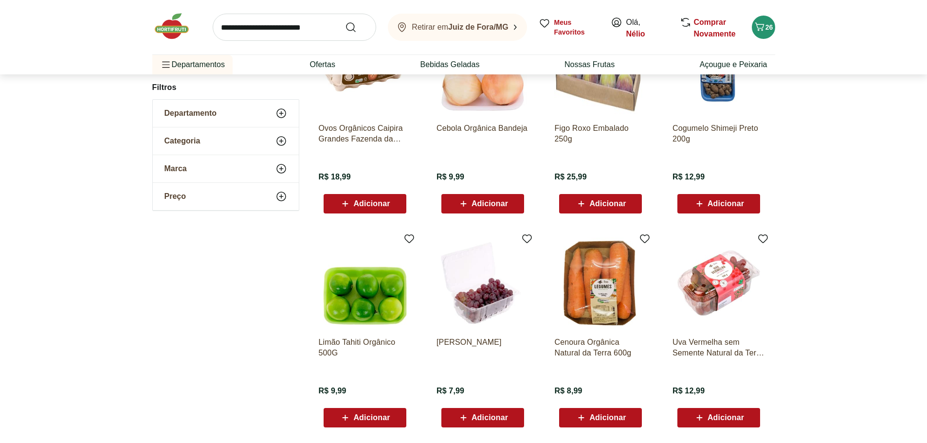
scroll to position [6226, 0]
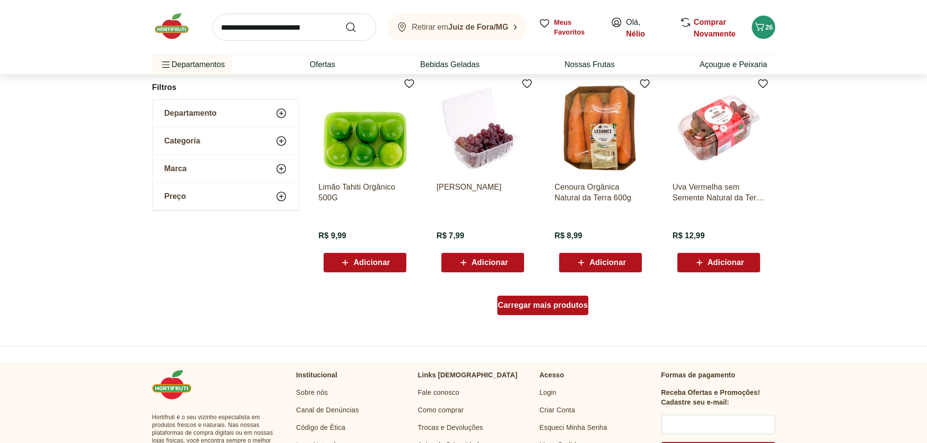
click at [555, 308] on span "Carregar mais produtos" at bounding box center [543, 306] width 90 height 8
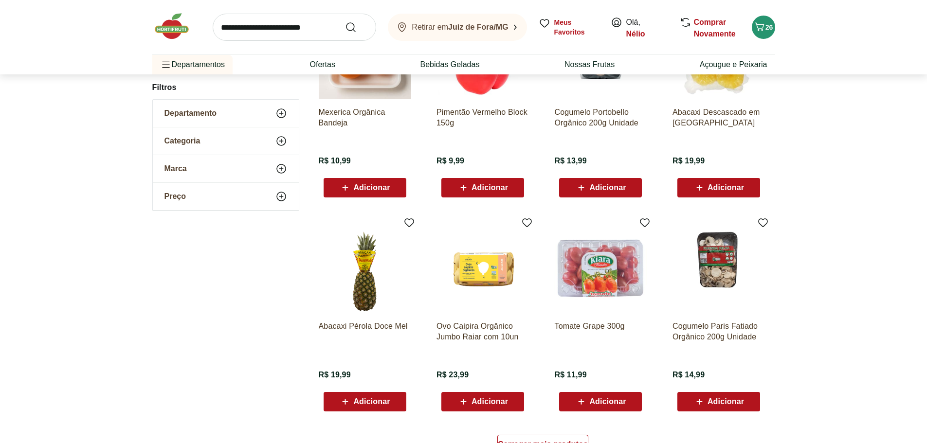
scroll to position [6858, 0]
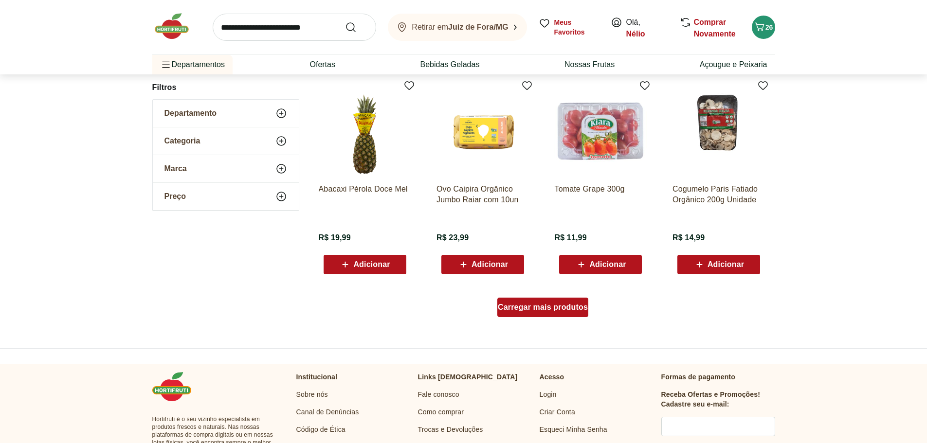
click at [564, 318] on link "Carregar mais produtos" at bounding box center [542, 309] width 91 height 23
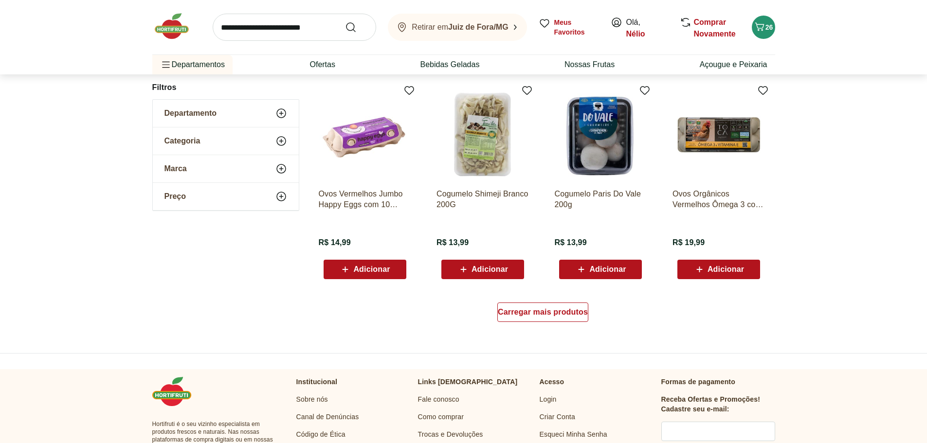
scroll to position [7636, 0]
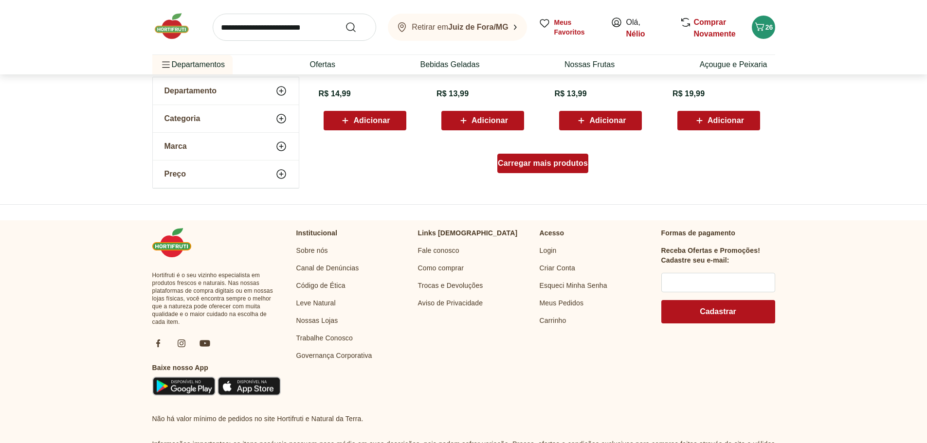
drag, startPoint x: 552, startPoint y: 179, endPoint x: 550, endPoint y: 171, distance: 8.5
click at [552, 178] on div "Carregar mais produtos" at bounding box center [543, 165] width 472 height 47
click at [550, 169] on div "Carregar mais produtos" at bounding box center [542, 163] width 91 height 19
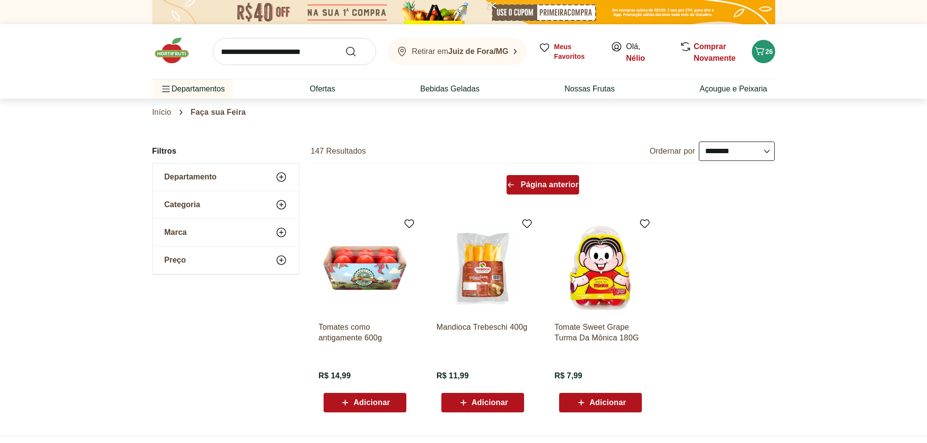
click at [548, 187] on span "Página anterior" at bounding box center [549, 185] width 58 height 8
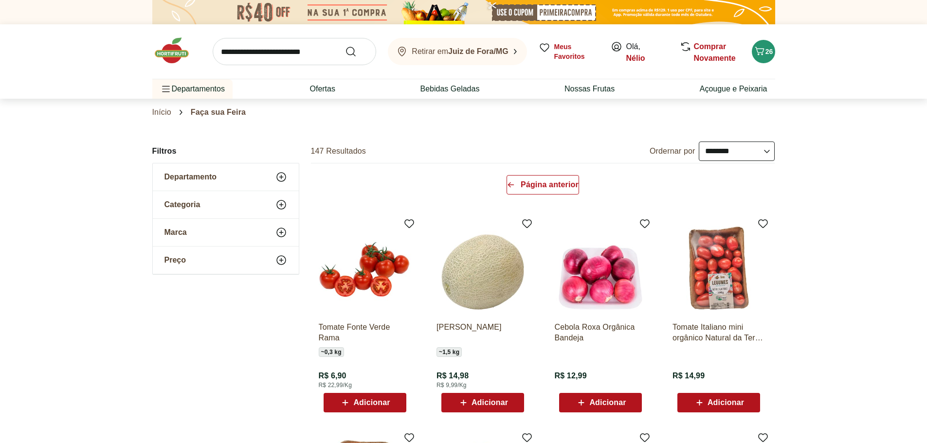
click at [295, 60] on input "search" at bounding box center [294, 51] width 163 height 27
type input "********"
click at [345, 46] on button "Submit Search" at bounding box center [356, 52] width 23 height 12
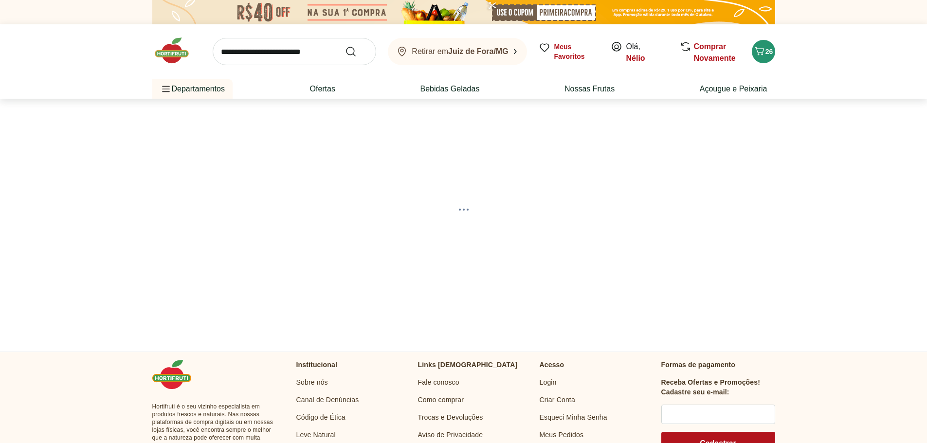
select select "**********"
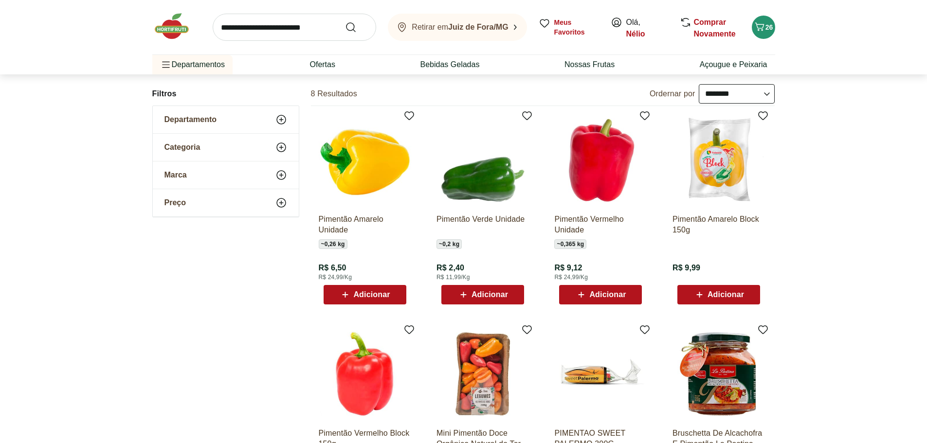
scroll to position [97, 0]
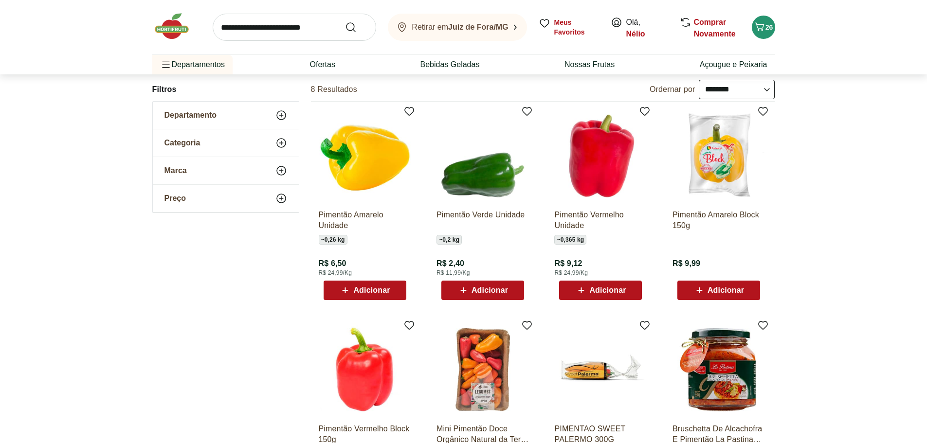
click at [502, 290] on span "Adicionar" at bounding box center [489, 290] width 36 height 8
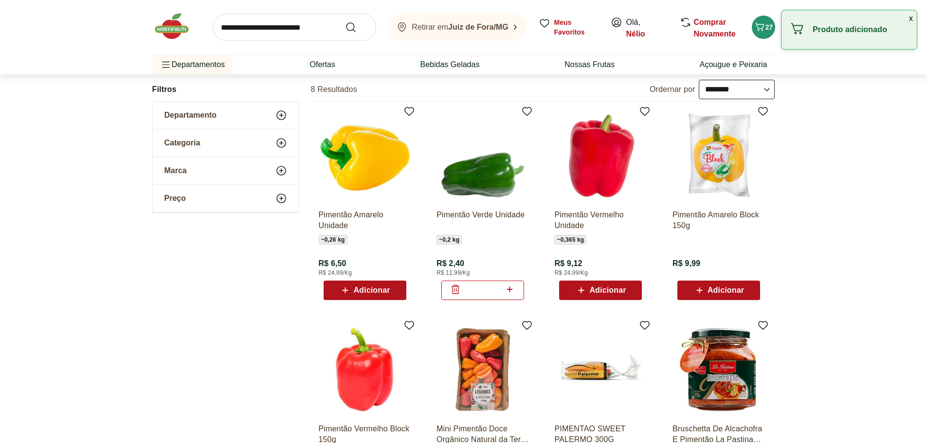
click at [513, 293] on icon at bounding box center [509, 290] width 12 height 12
type input "*"
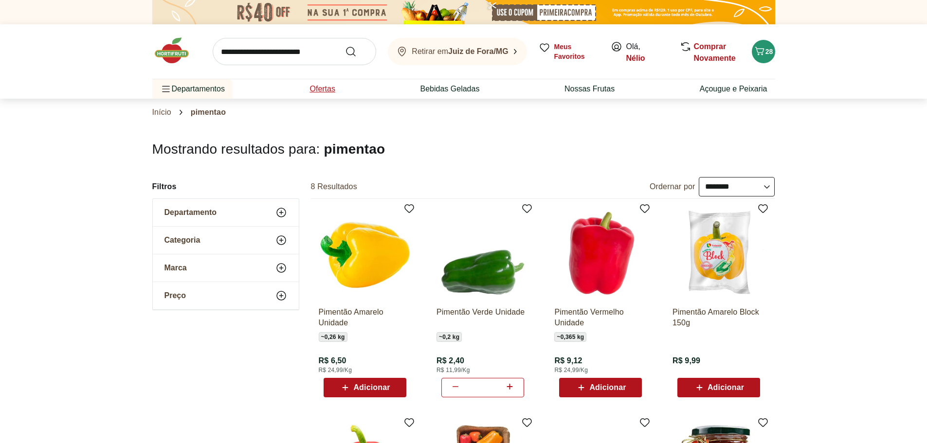
click at [319, 90] on link "Ofertas" at bounding box center [321, 89] width 25 height 12
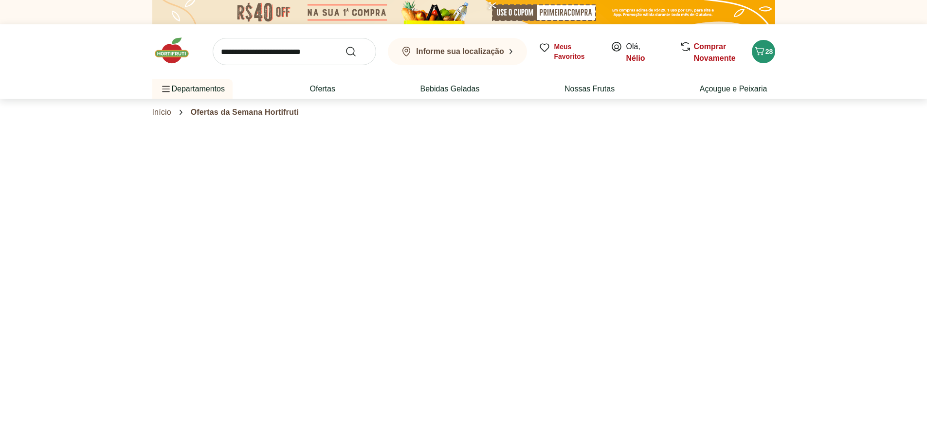
select select "**********"
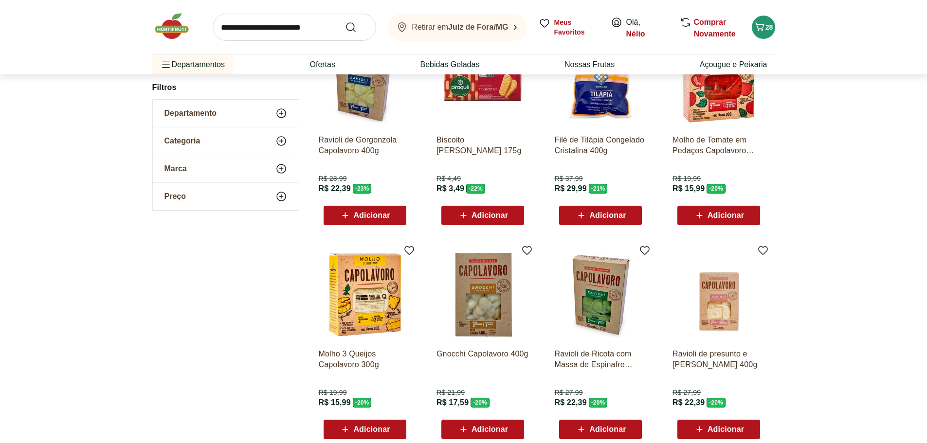
scroll to position [486, 0]
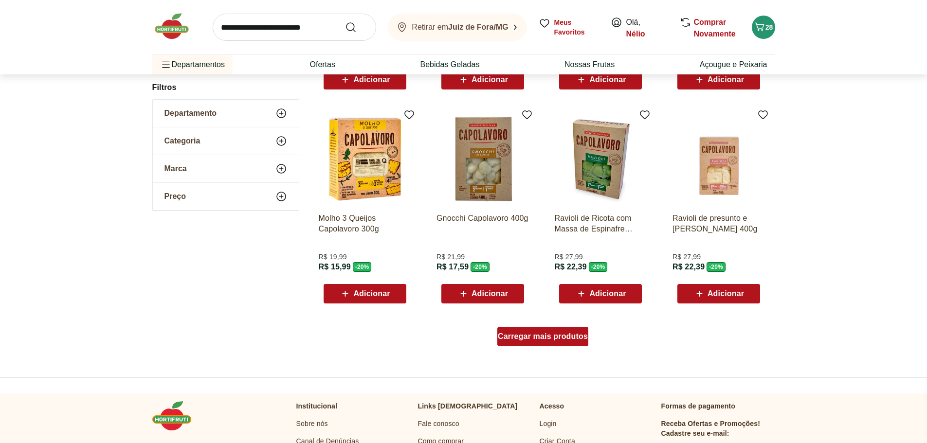
click at [565, 338] on span "Carregar mais produtos" at bounding box center [543, 337] width 90 height 8
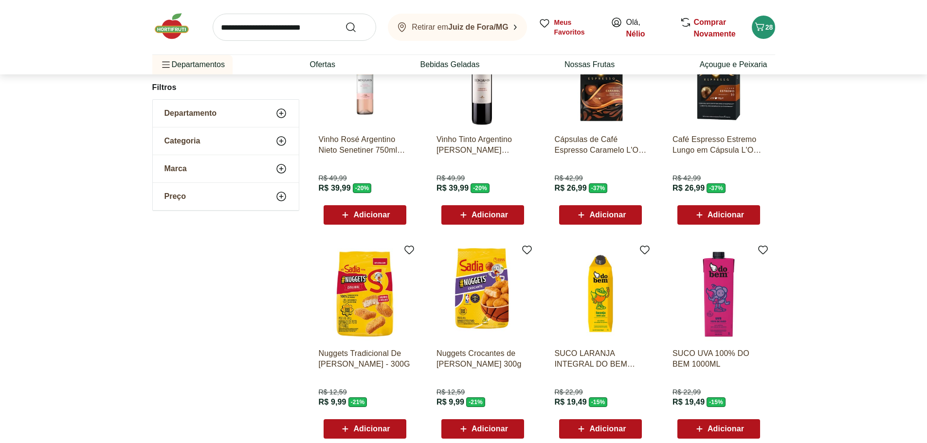
scroll to position [1119, 0]
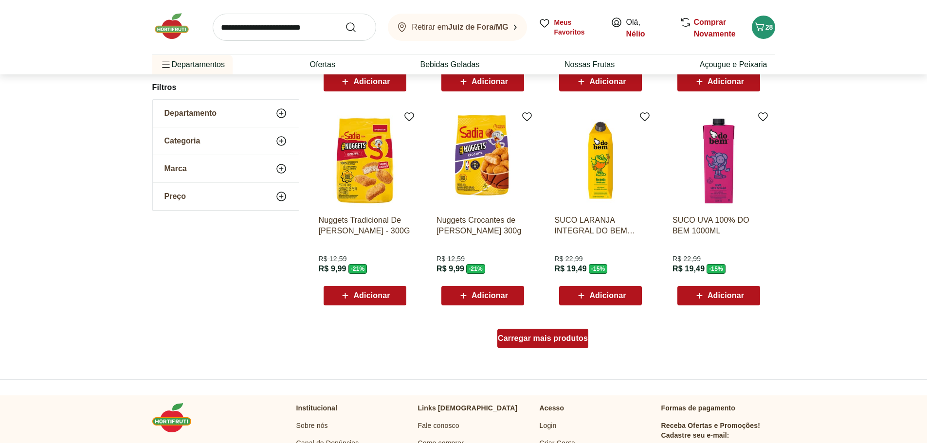
click at [559, 342] on span "Carregar mais produtos" at bounding box center [543, 339] width 90 height 8
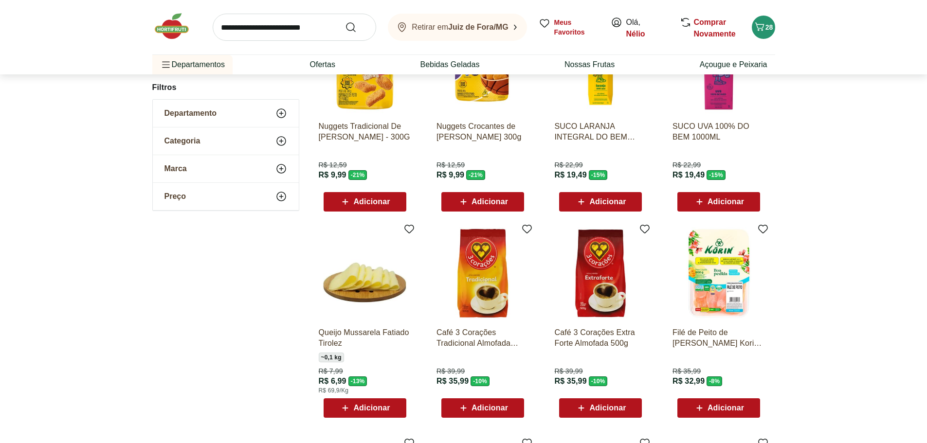
scroll to position [95, 0]
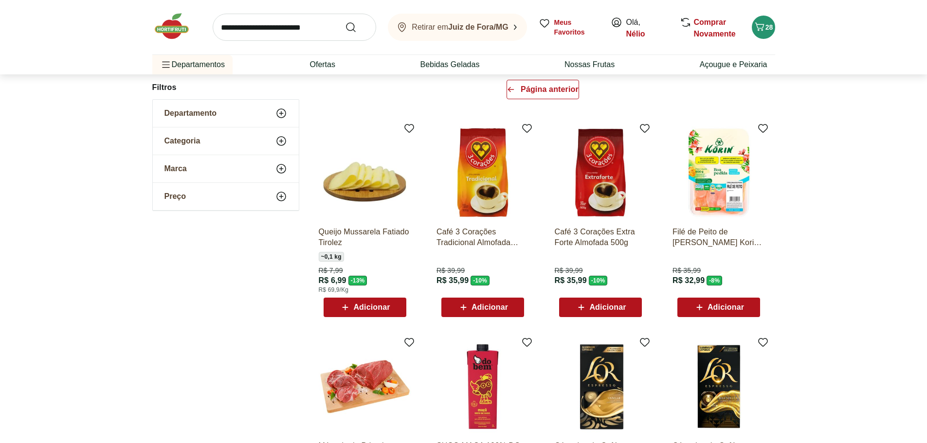
click at [379, 311] on span "Adicionar" at bounding box center [371, 308] width 36 height 8
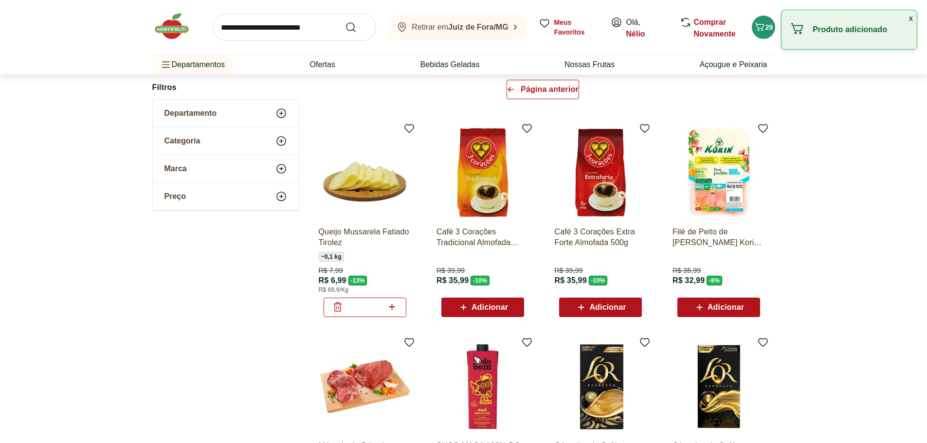
click at [396, 307] on icon at bounding box center [392, 307] width 12 height 12
type input "*"
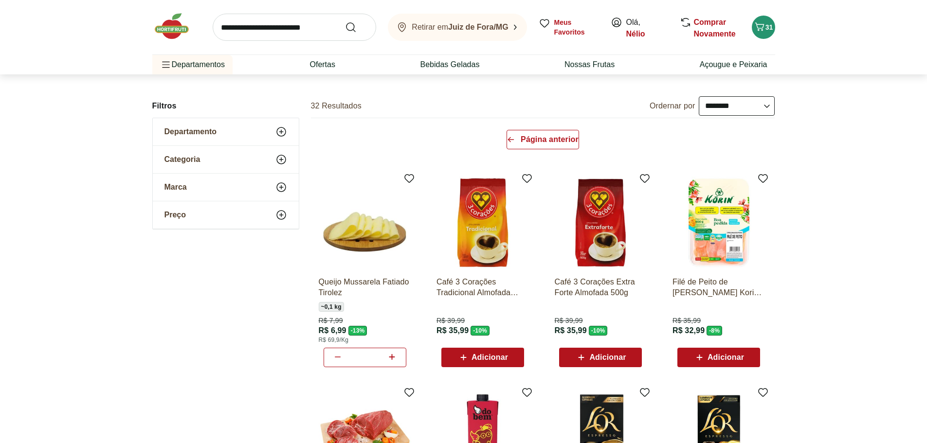
scroll to position [0, 0]
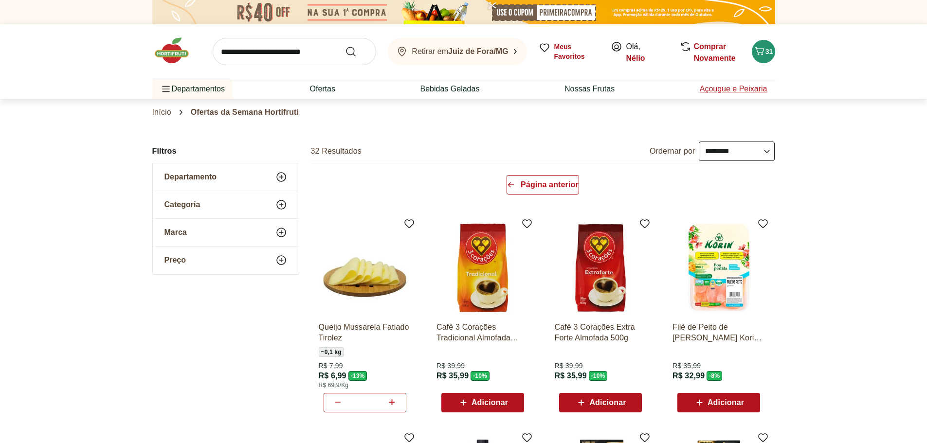
click at [749, 90] on link "Açougue e Peixaria" at bounding box center [733, 89] width 68 height 12
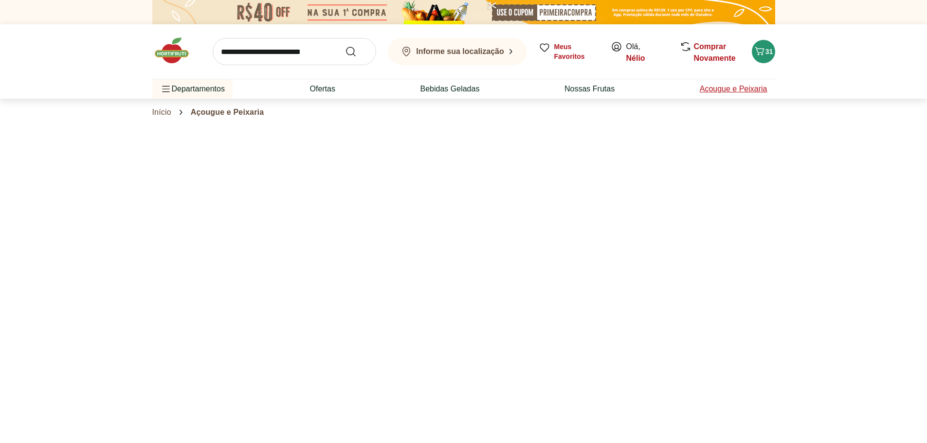
select select "**********"
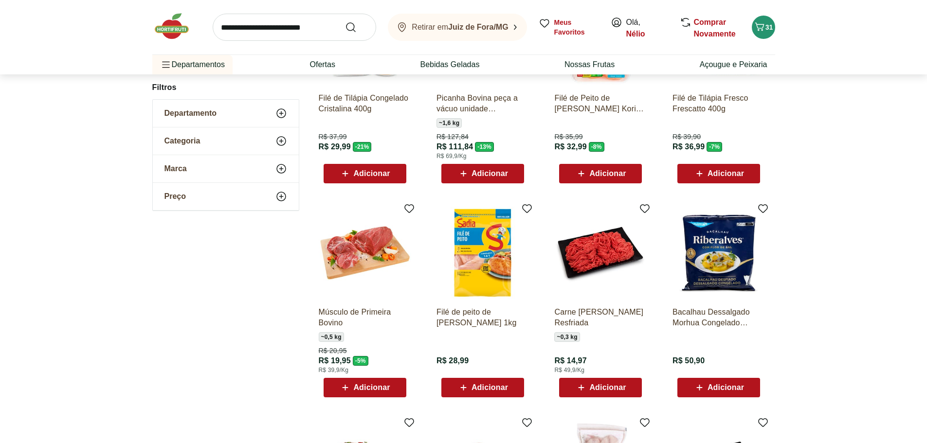
scroll to position [195, 0]
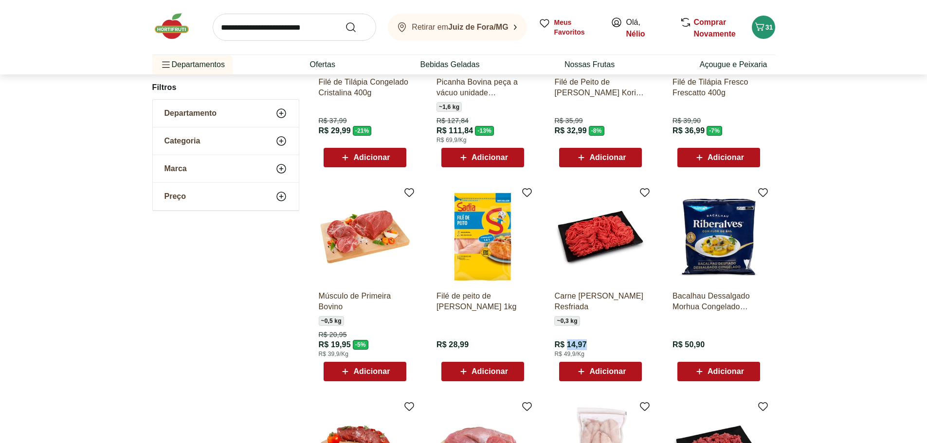
drag, startPoint x: 590, startPoint y: 343, endPoint x: 566, endPoint y: 344, distance: 24.8
click at [566, 344] on div "Carne Moída Bovina Resfriada ~ 0,3 kg R$ 14,97 R$ 49,9/Kg Adicionar" at bounding box center [600, 332] width 92 height 98
click at [567, 343] on span "R$ 14,97" at bounding box center [570, 344] width 32 height 11
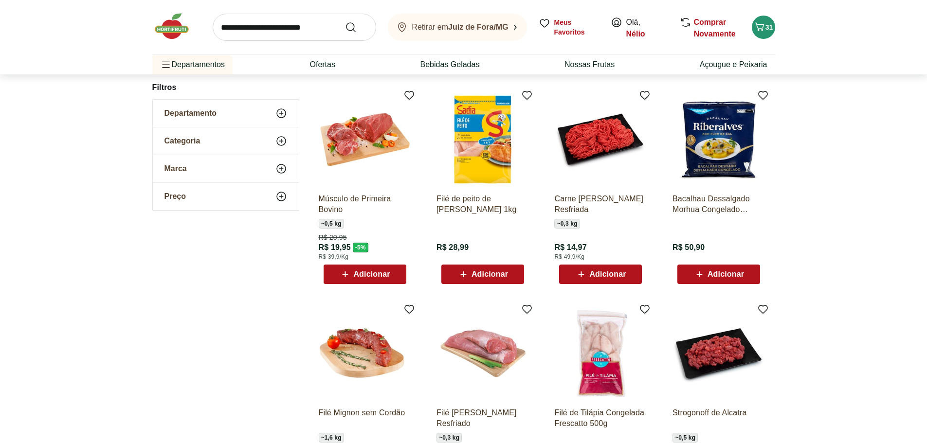
scroll to position [389, 0]
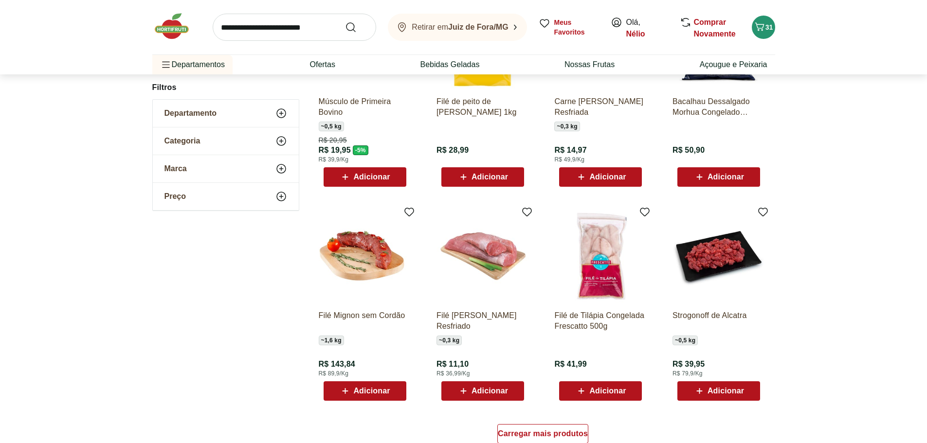
click at [486, 389] on span "Adicionar" at bounding box center [489, 391] width 36 height 8
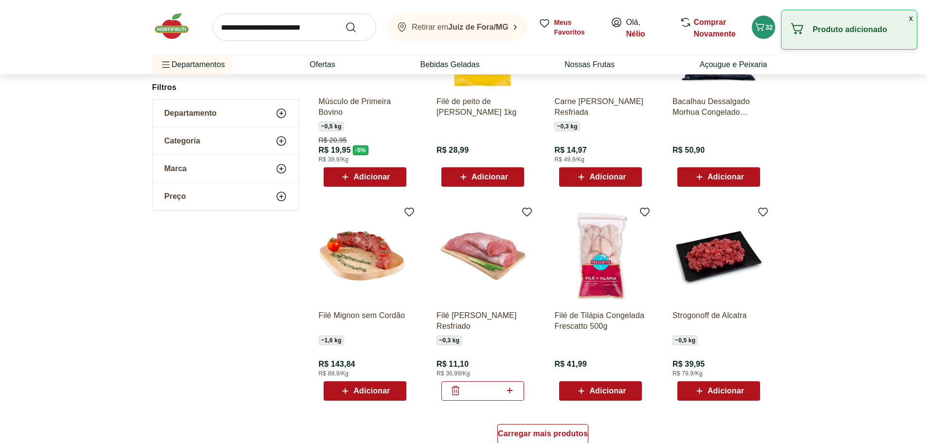
click at [514, 391] on icon at bounding box center [509, 391] width 12 height 12
type input "*"
click at [770, 41] on div "Retirar em Juiz de Fora/MG Meus Favoritos Olá, Nélio Comprar Novamente 33" at bounding box center [463, 27] width 623 height 54
click at [769, 38] on div "Retirar em Juiz de Fora/MG Meus Favoritos Olá, Nélio Comprar Novamente 33" at bounding box center [463, 27] width 623 height 54
click at [769, 37] on button "33" at bounding box center [762, 27] width 23 height 23
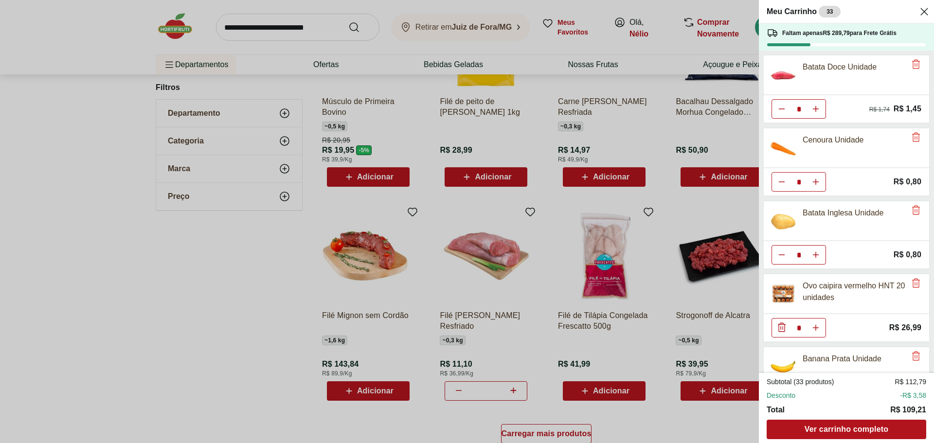
click at [926, 3] on button "Close" at bounding box center [924, 11] width 12 height 23
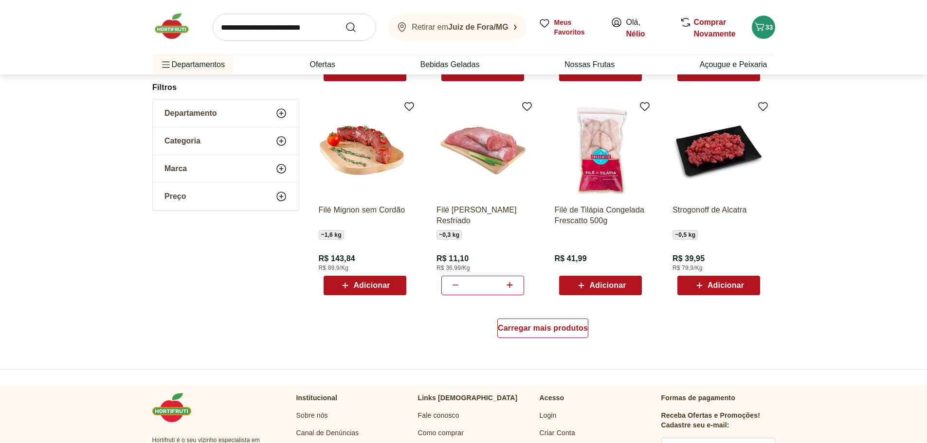
scroll to position [632, 0]
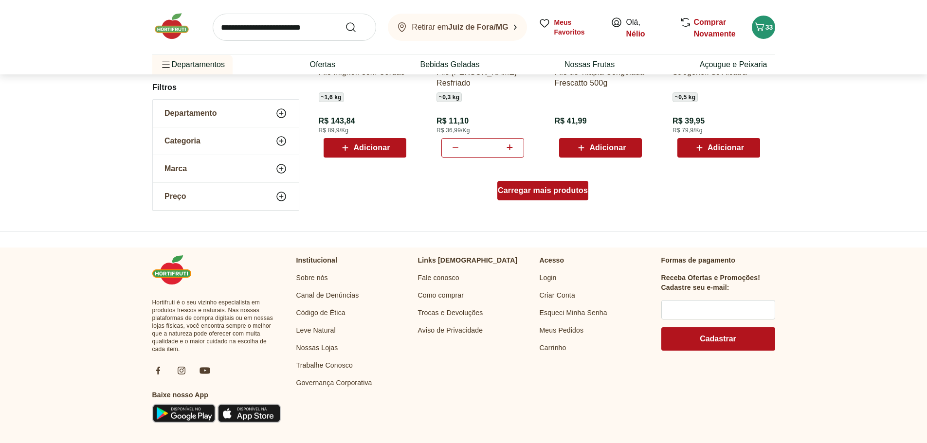
click at [539, 188] on span "Carregar mais produtos" at bounding box center [543, 191] width 90 height 8
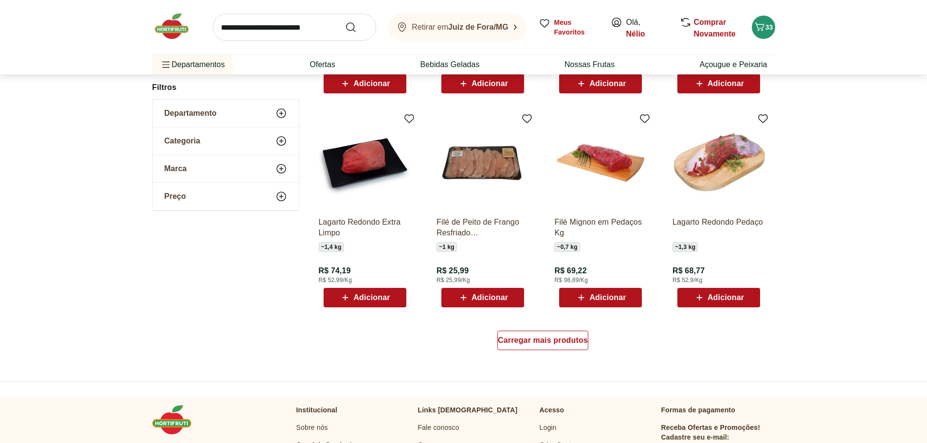
scroll to position [1119, 0]
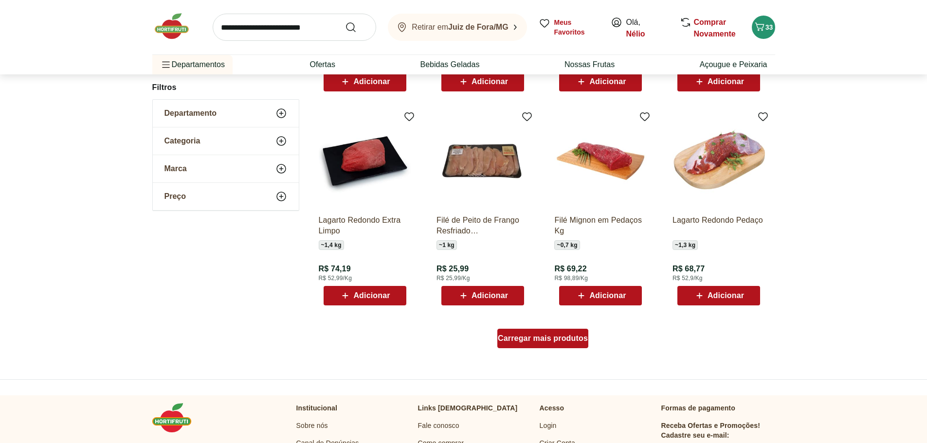
click at [556, 339] on span "Carregar mais produtos" at bounding box center [543, 339] width 90 height 8
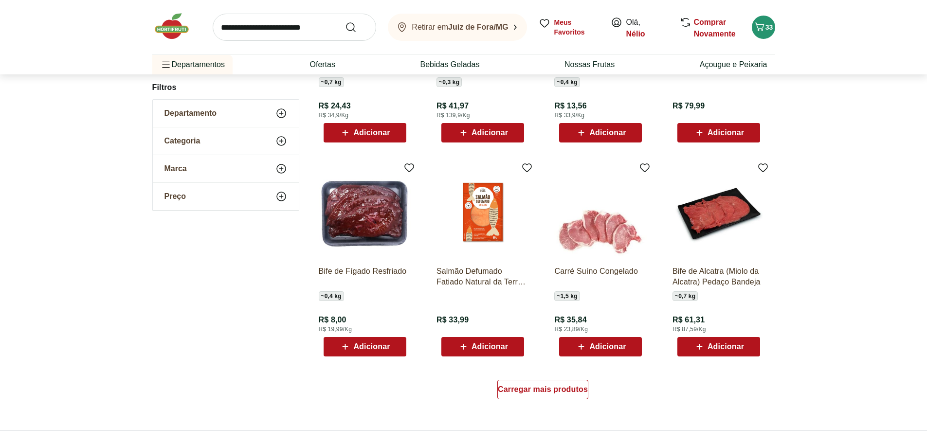
scroll to position [1702, 0]
click at [557, 382] on div "Carregar mais produtos" at bounding box center [542, 388] width 91 height 19
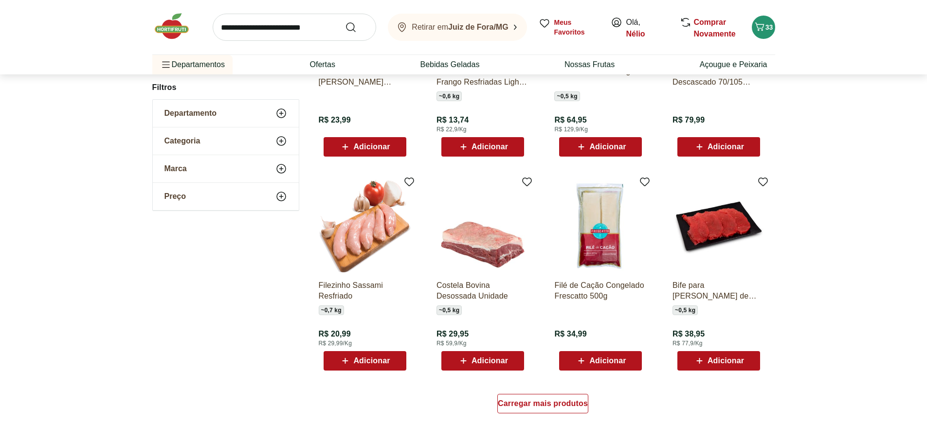
scroll to position [2335, 0]
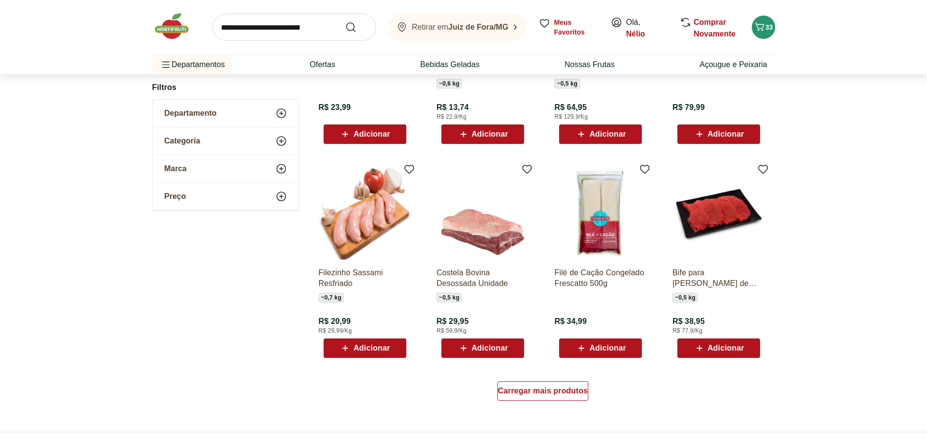
click at [313, 36] on input "search" at bounding box center [294, 27] width 163 height 27
type input "********"
click button "Submit Search" at bounding box center [356, 27] width 23 height 12
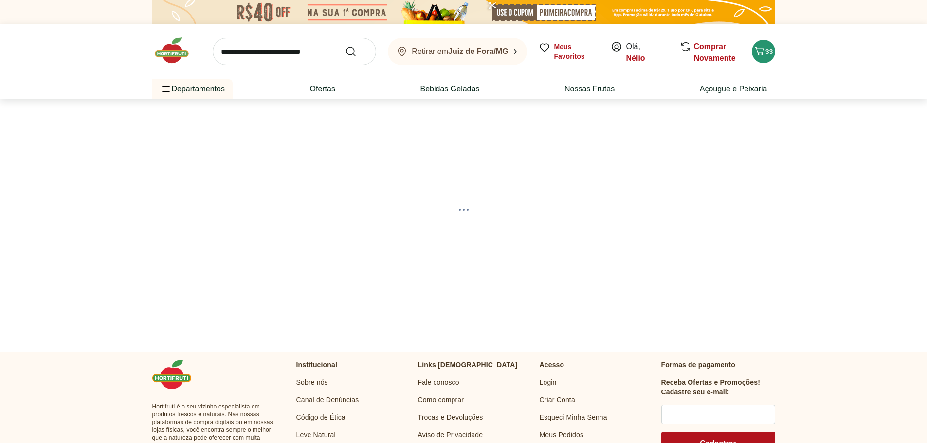
select select "**********"
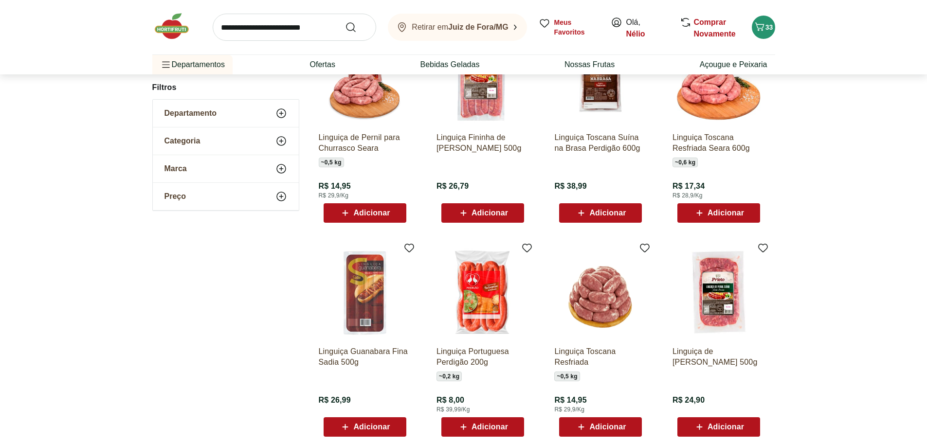
scroll to position [535, 0]
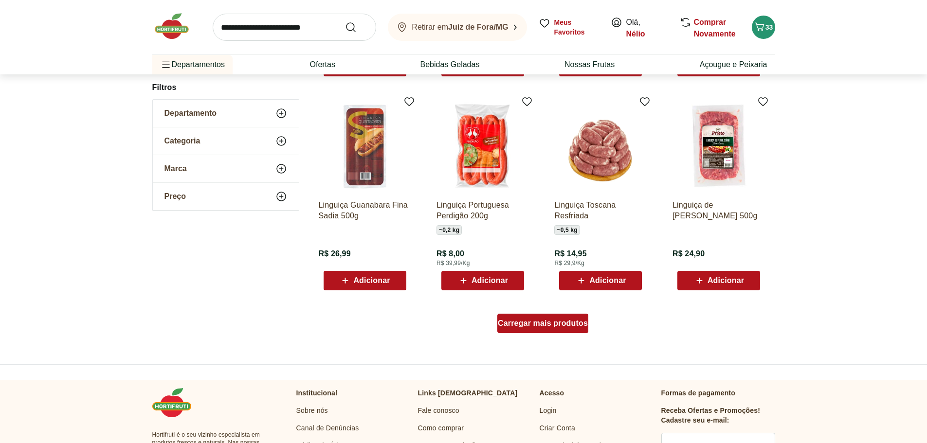
click at [585, 317] on div "Carregar mais produtos" at bounding box center [542, 323] width 91 height 19
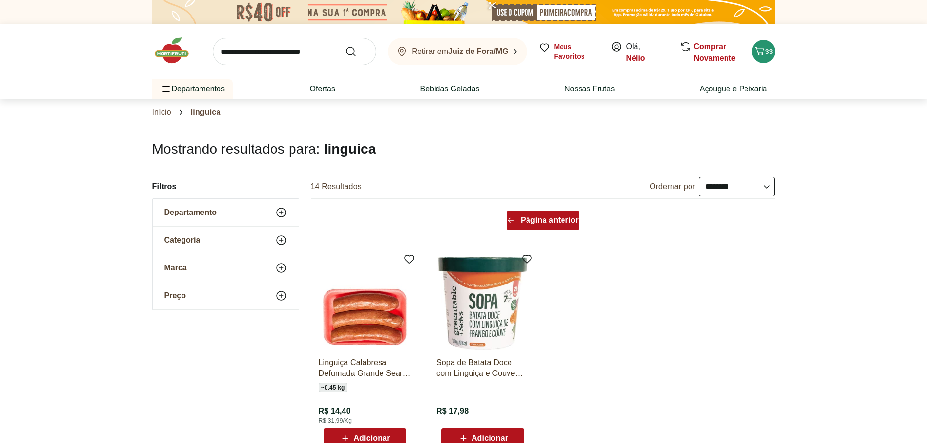
click at [536, 232] on link "Página anterior" at bounding box center [542, 222] width 72 height 23
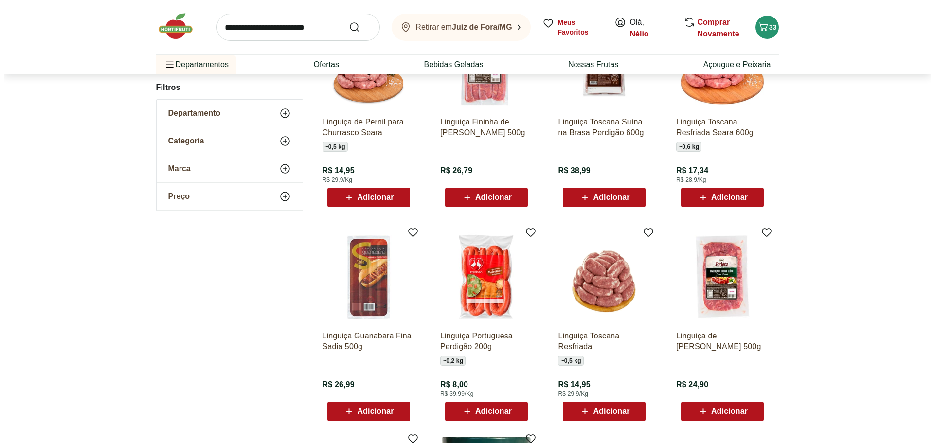
scroll to position [340, 0]
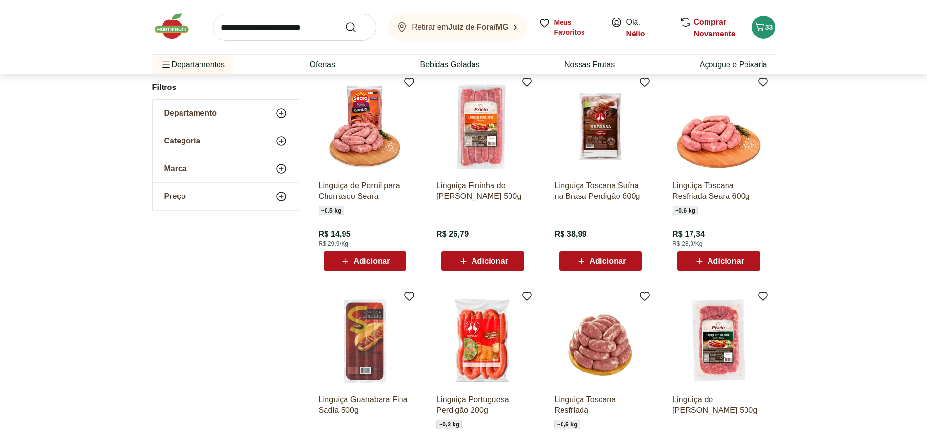
click at [720, 259] on span "Adicionar" at bounding box center [725, 261] width 36 height 8
click at [751, 29] on button "33" at bounding box center [762, 27] width 23 height 23
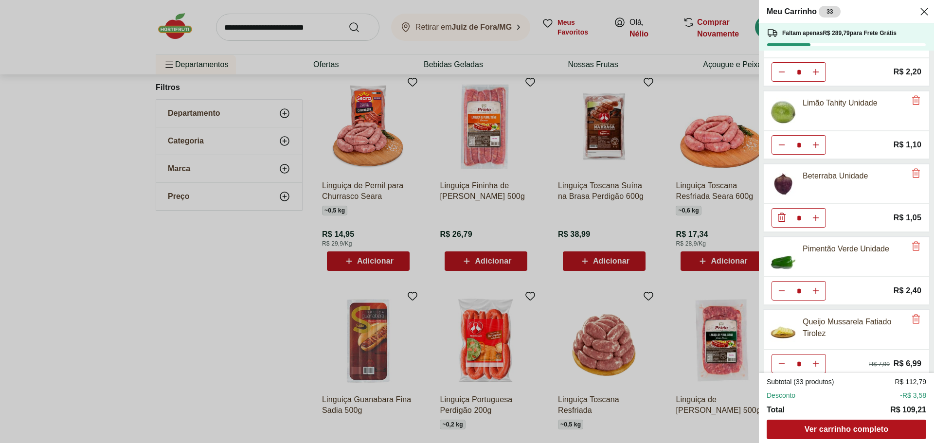
scroll to position [411, 0]
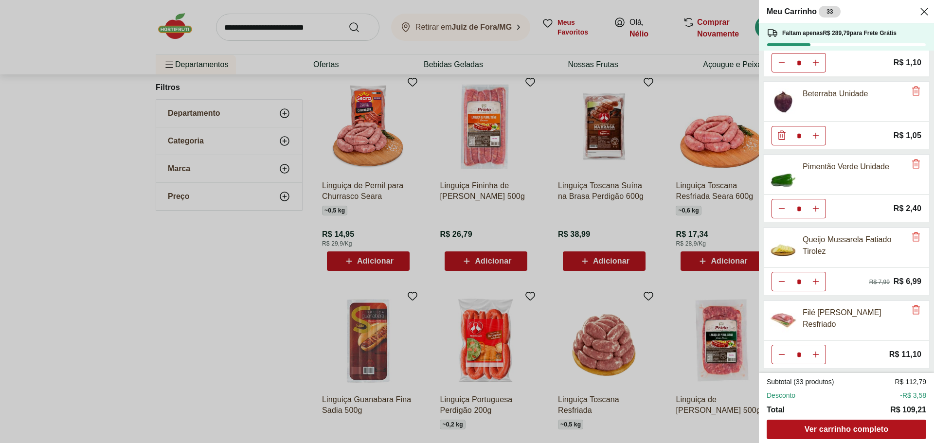
click at [923, 12] on icon "Close" at bounding box center [924, 12] width 12 height 12
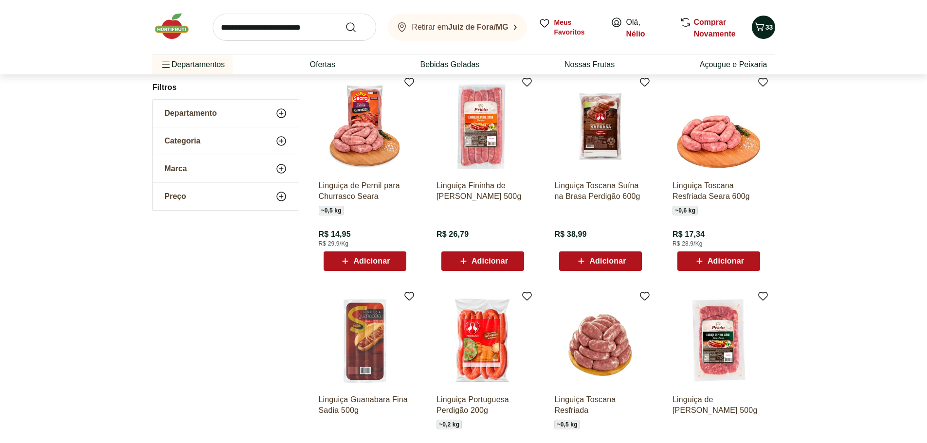
click at [753, 25] on icon "Carrinho" at bounding box center [759, 27] width 12 height 12
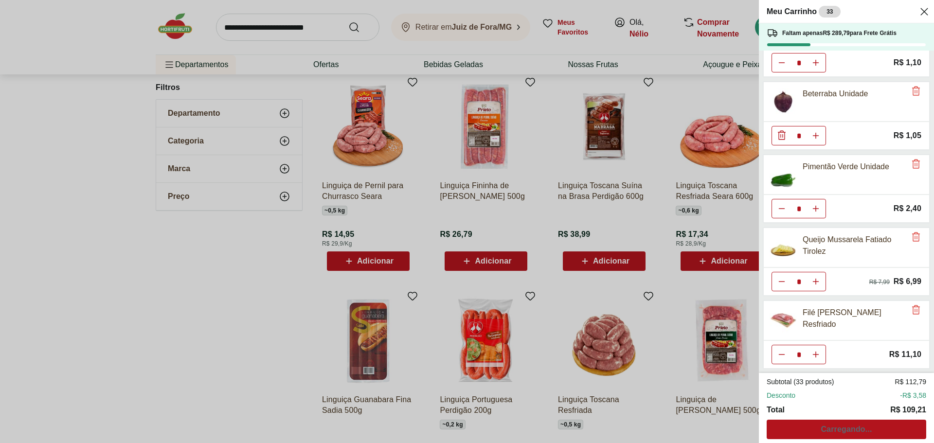
click at [695, 235] on div "Meu Carrinho 33 Faltam apenas R$ 289,79 para Frete Grátis Batata Doce Unidade *…" at bounding box center [467, 221] width 934 height 443
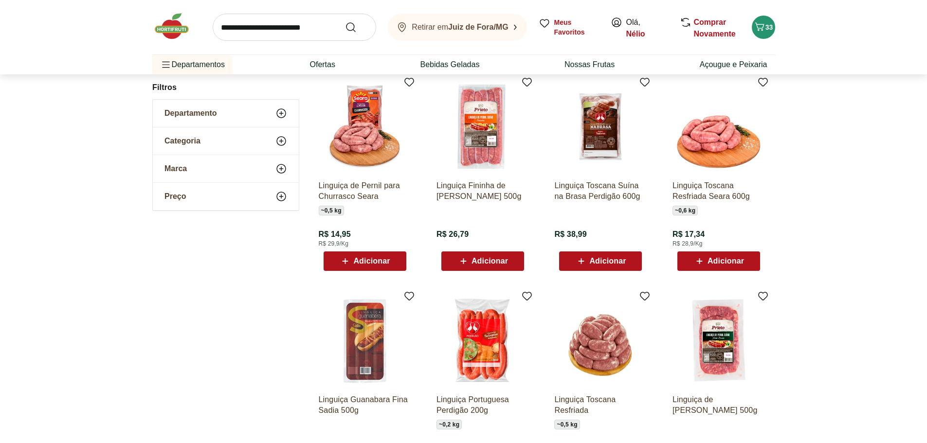
click at [732, 258] on span "Adicionar" at bounding box center [725, 261] width 36 height 8
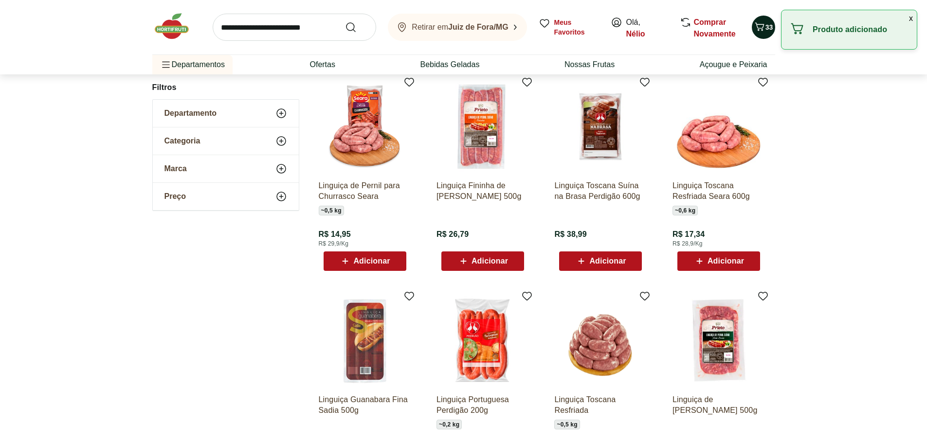
click at [760, 26] on icon "Carrinho" at bounding box center [759, 27] width 12 height 12
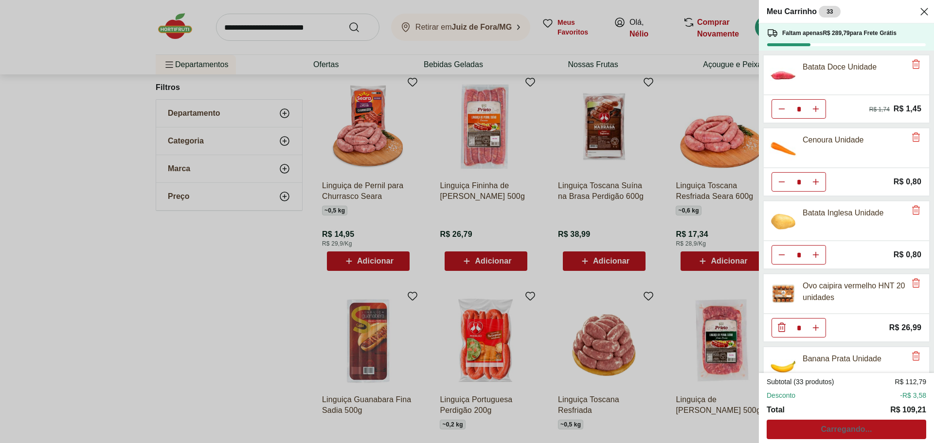
drag, startPoint x: 714, startPoint y: 226, endPoint x: 724, endPoint y: 264, distance: 39.2
click at [714, 228] on div "Meu Carrinho 33 Faltam apenas R$ 289,79 para Frete Grátis Batata Doce Unidade *…" at bounding box center [467, 221] width 934 height 443
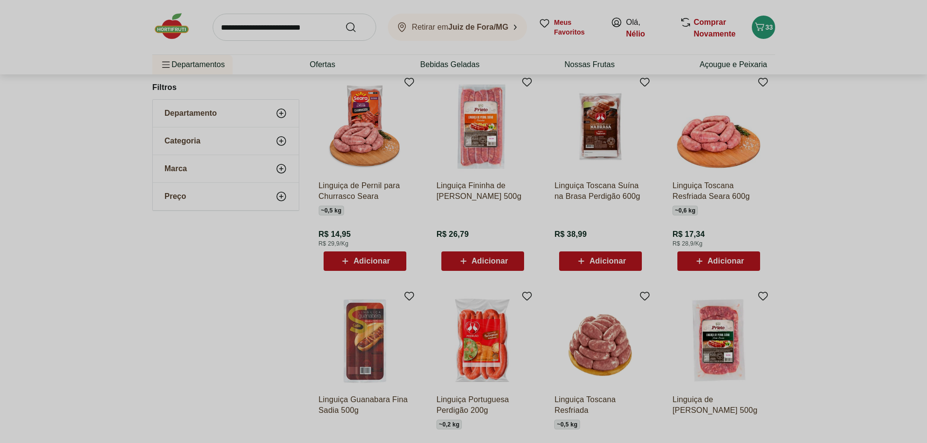
click at [724, 264] on span "Adicionar" at bounding box center [725, 261] width 36 height 8
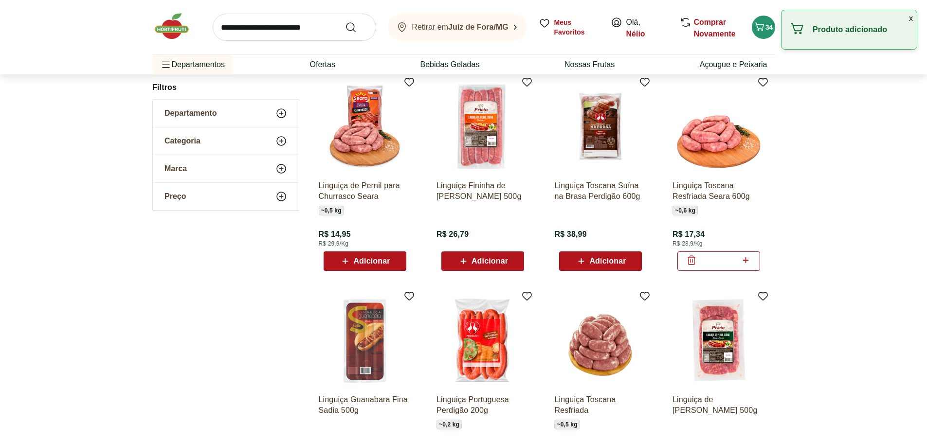
click at [751, 258] on icon at bounding box center [745, 260] width 12 height 12
type input "*"
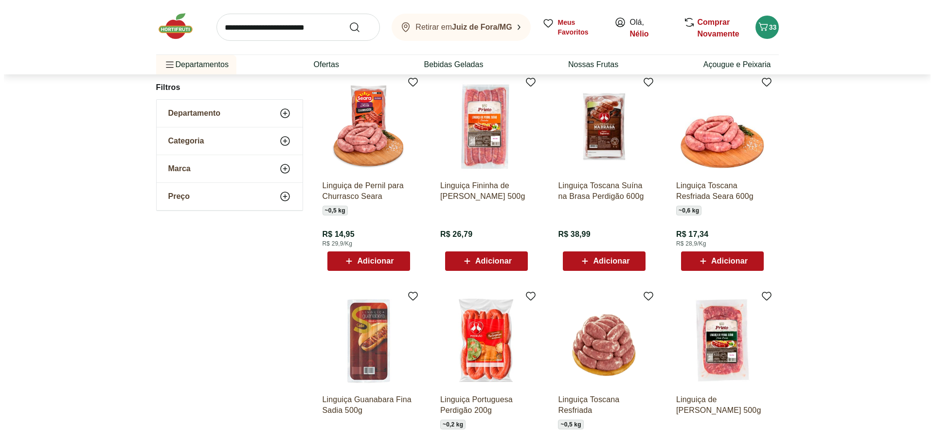
scroll to position [535, 0]
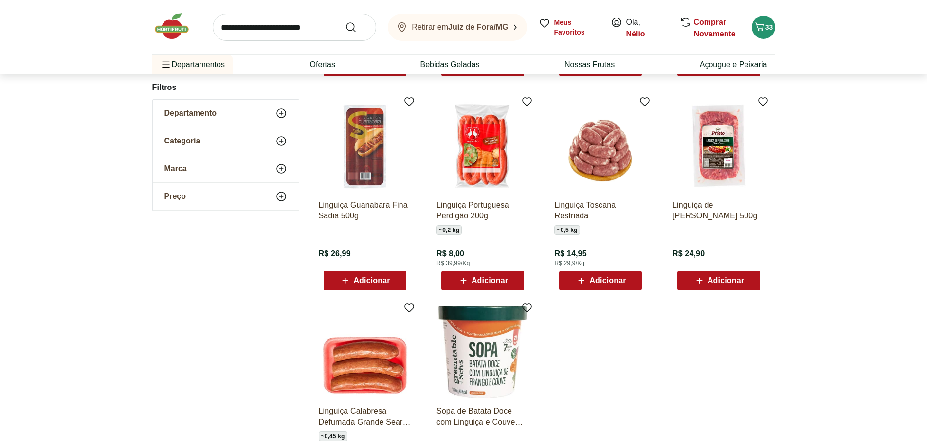
click at [609, 277] on span "Adicionar" at bounding box center [607, 281] width 36 height 8
click at [762, 25] on icon "Carrinho" at bounding box center [759, 27] width 12 height 12
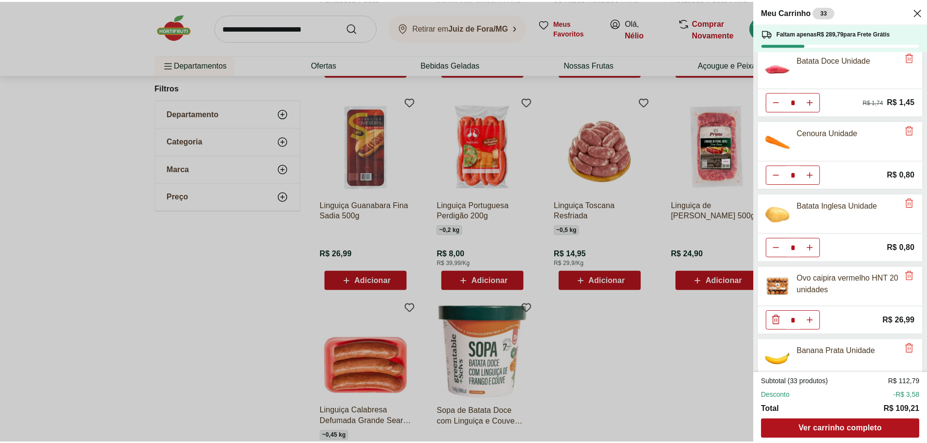
scroll to position [0, 0]
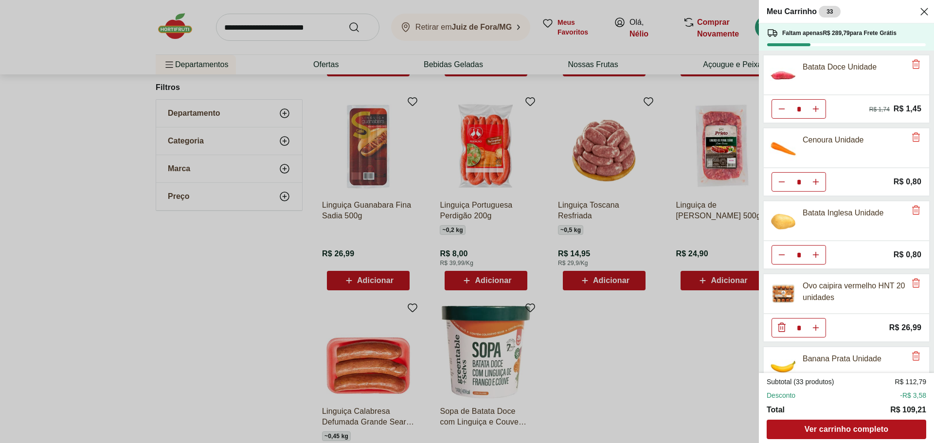
click at [693, 376] on div "Meu Carrinho 33 Faltam apenas R$ 289,79 para Frete Grátis Batata Doce Unidade *…" at bounding box center [467, 221] width 934 height 443
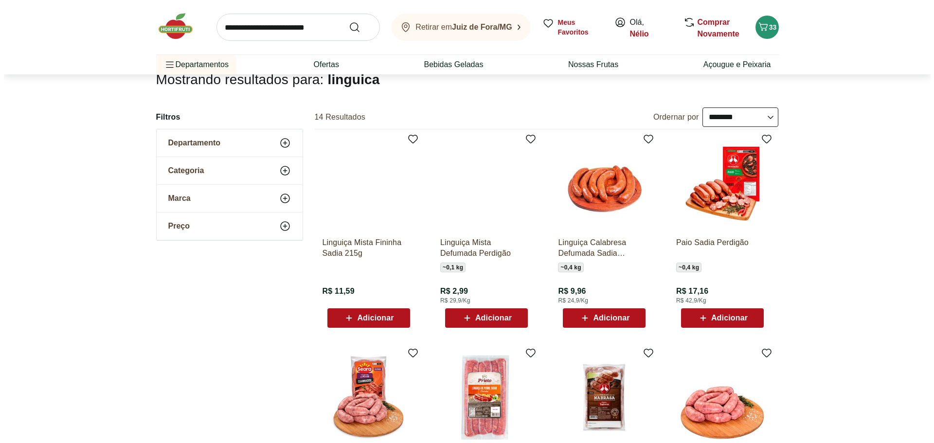
scroll to position [49, 0]
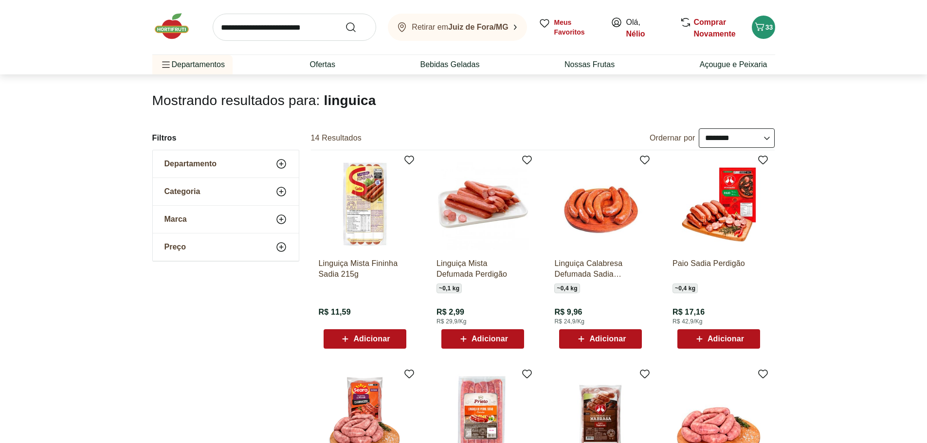
click at [621, 342] on span "Adicionar" at bounding box center [607, 339] width 36 height 8
click at [599, 340] on span "Adicionar" at bounding box center [607, 339] width 36 height 8
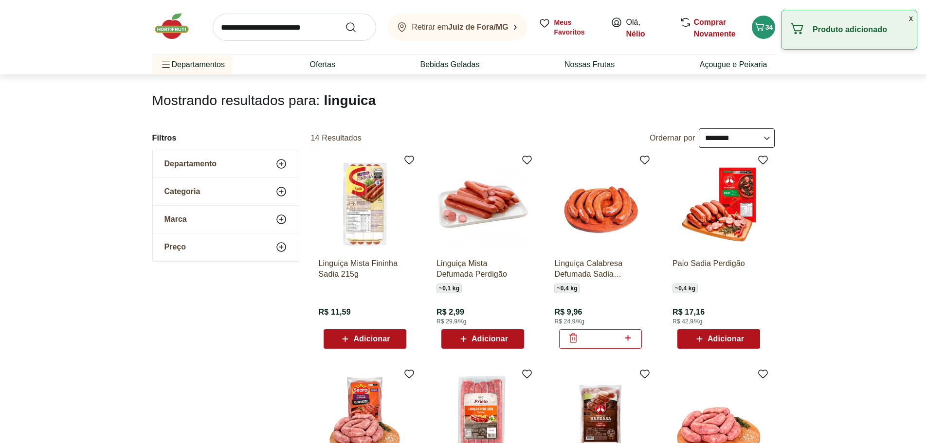
click at [634, 337] on div "*" at bounding box center [600, 338] width 83 height 19
click at [632, 341] on icon at bounding box center [628, 338] width 12 height 12
type input "*"
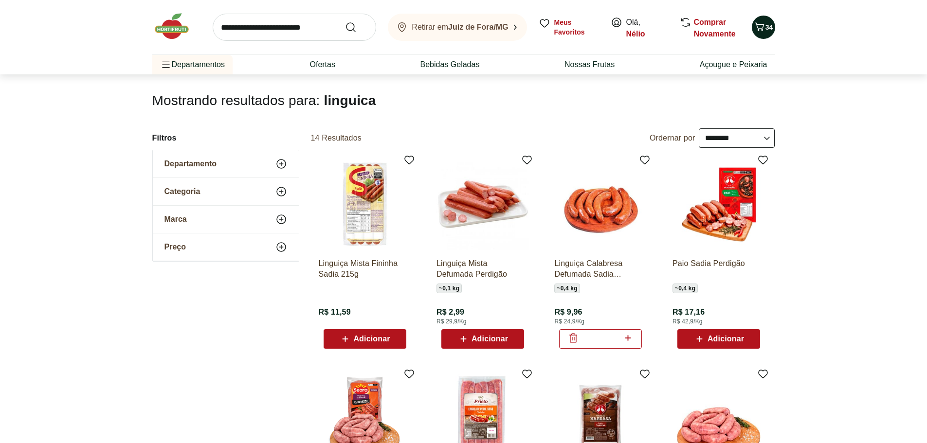
click at [765, 25] on span "34" at bounding box center [769, 27] width 8 height 8
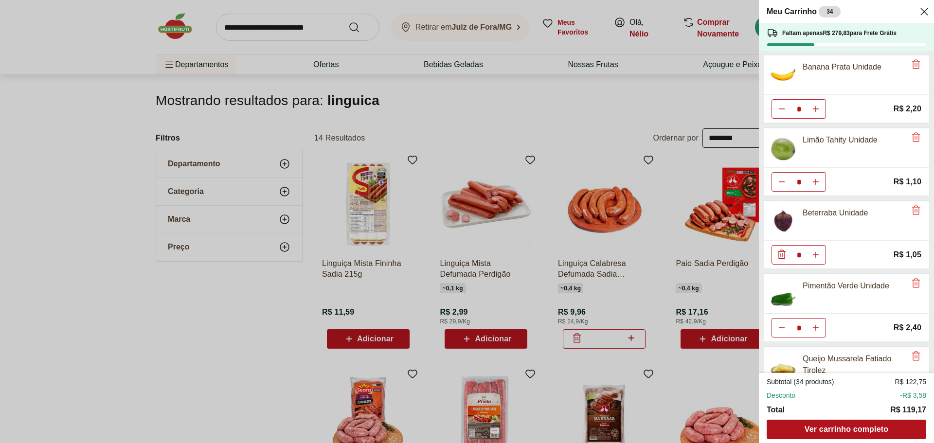
scroll to position [484, 0]
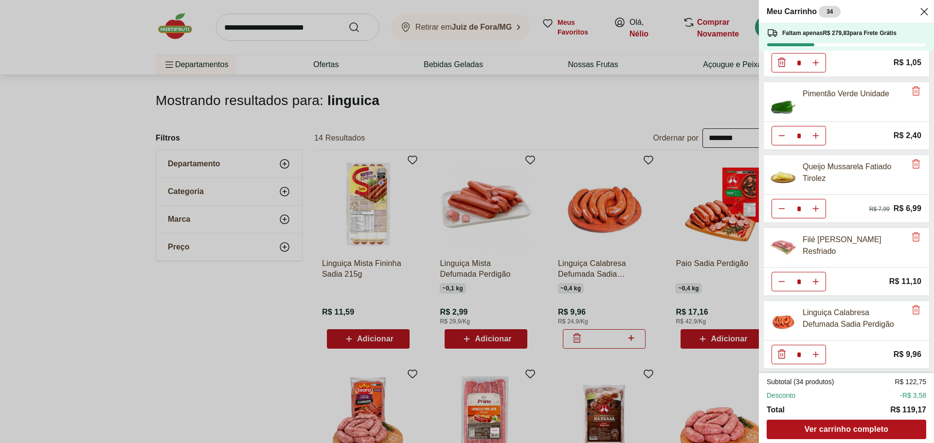
click at [705, 377] on div "Meu Carrinho 34 Faltam apenas R$ 279,83 para Frete Grátis Batata Doce Unidade *…" at bounding box center [467, 221] width 934 height 443
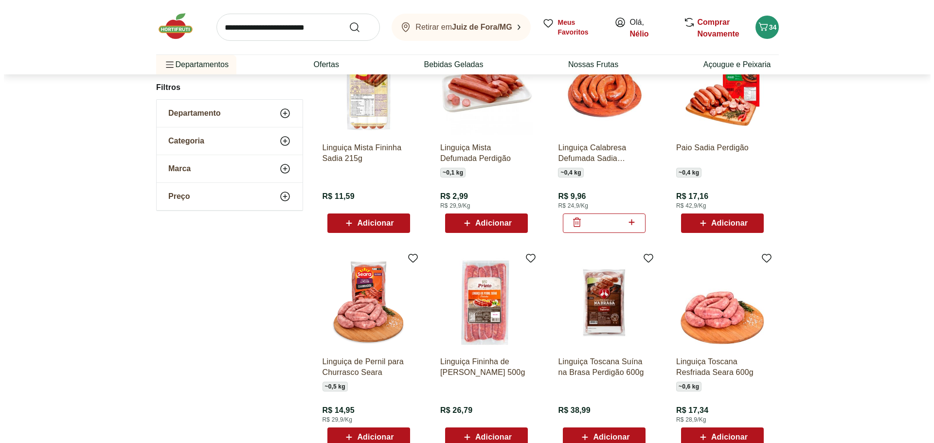
scroll to position [195, 0]
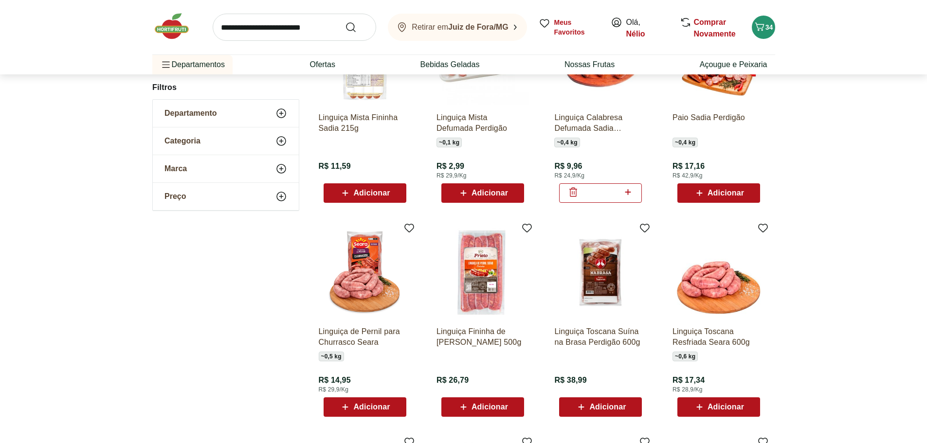
click at [742, 403] on span "Adicionar" at bounding box center [725, 407] width 36 height 8
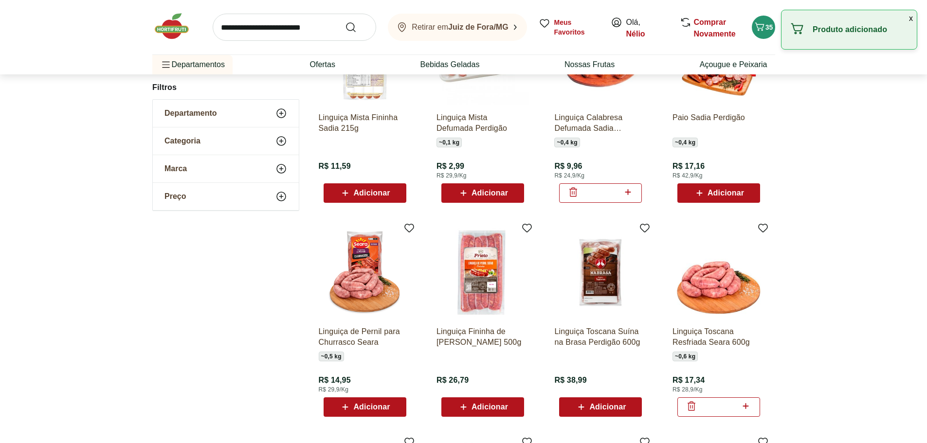
click at [749, 407] on icon at bounding box center [745, 406] width 12 height 12
type input "*"
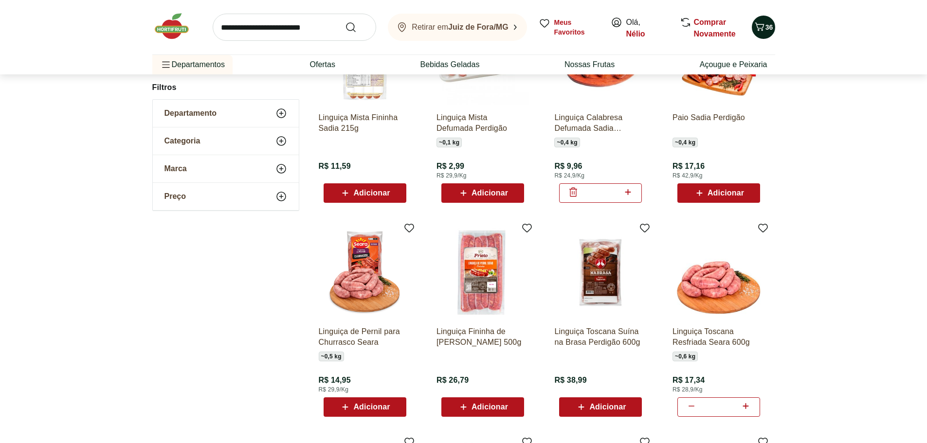
click at [760, 21] on icon "Carrinho" at bounding box center [759, 27] width 12 height 12
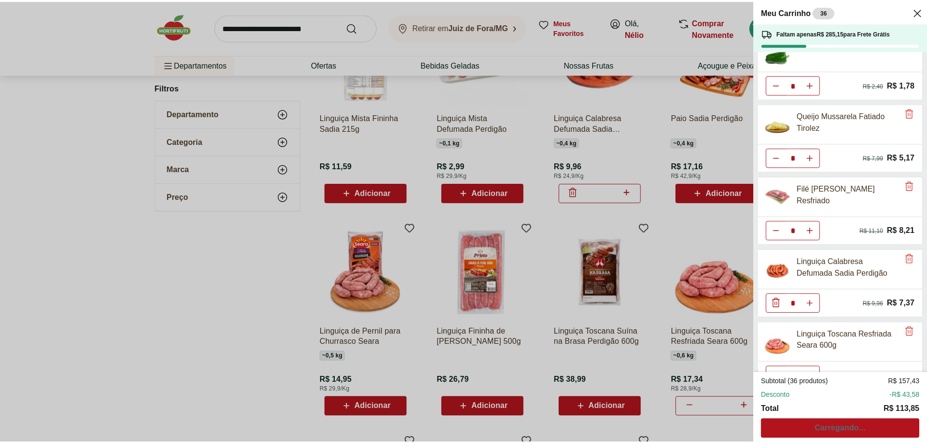
scroll to position [557, 0]
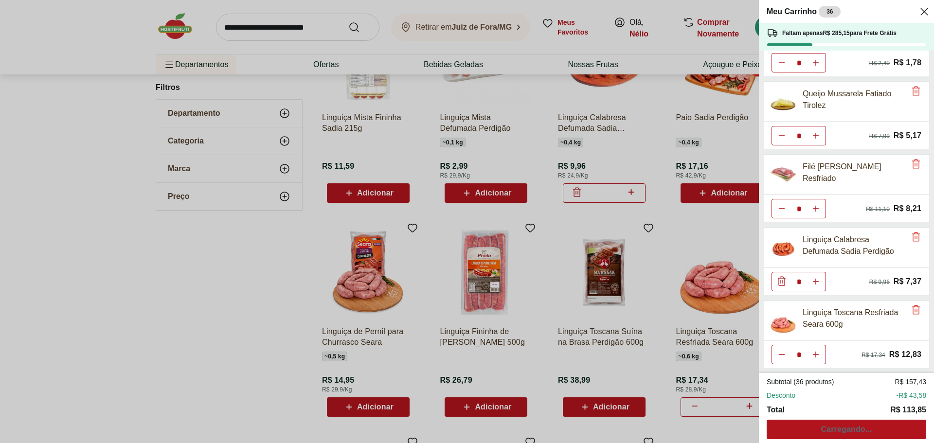
click at [311, 330] on div "Meu Carrinho 36 Faltam apenas R$ 285,15 para Frete Grátis Batata Doce Unidade *…" at bounding box center [467, 221] width 934 height 443
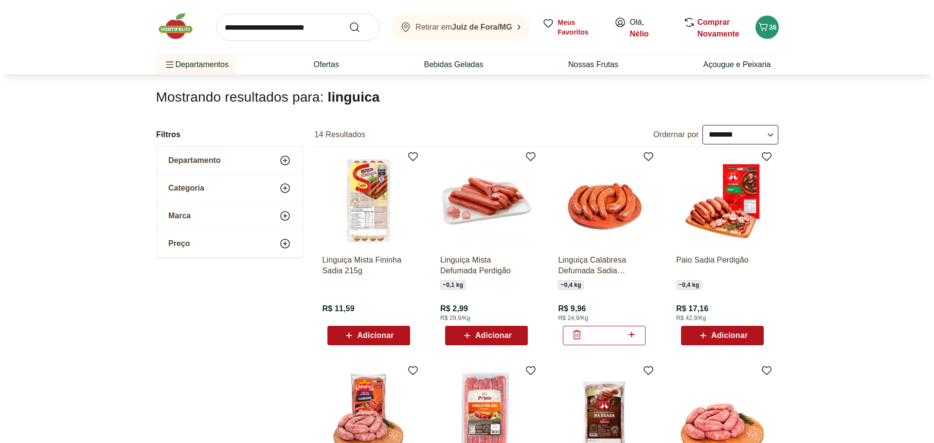
scroll to position [0, 0]
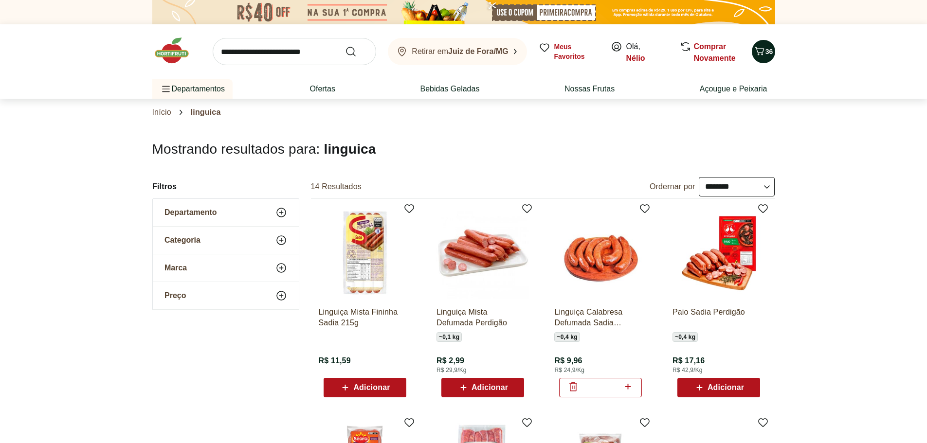
click at [766, 52] on span "36" at bounding box center [769, 52] width 8 height 8
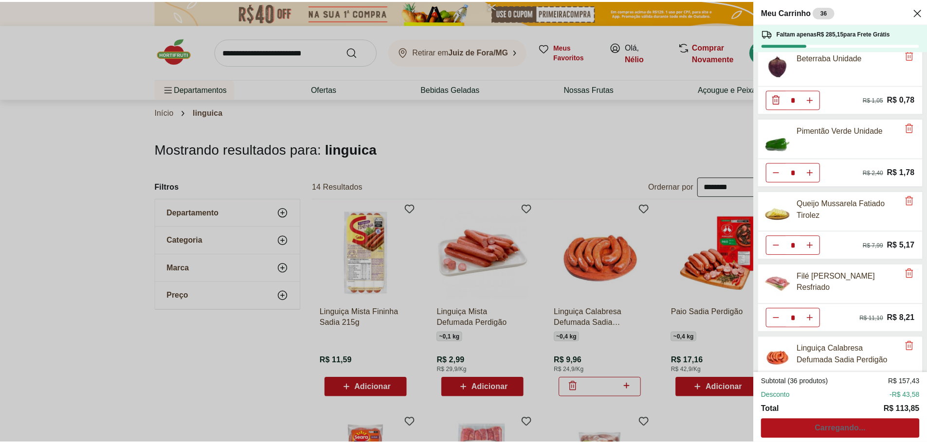
scroll to position [557, 0]
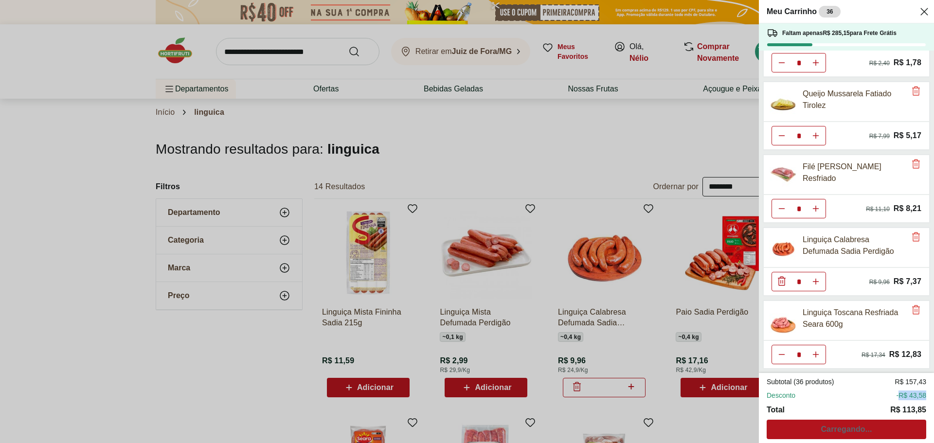
drag, startPoint x: 897, startPoint y: 398, endPoint x: 929, endPoint y: 398, distance: 31.6
click at [926, 398] on footer "Subtotal (36 produtos) R$ 157,43 Desconto -R$ 43,58 Total R$ 113,85 Carregando.…" at bounding box center [846, 408] width 175 height 70
click at [826, 431] on div "Subtotal (36 produtos) R$ 157,43 Desconto -R$ 43,58 Total R$ 113,85 Carregando.…" at bounding box center [847, 408] width 160 height 62
drag, startPoint x: 659, startPoint y: 328, endPoint x: 648, endPoint y: 323, distance: 11.6
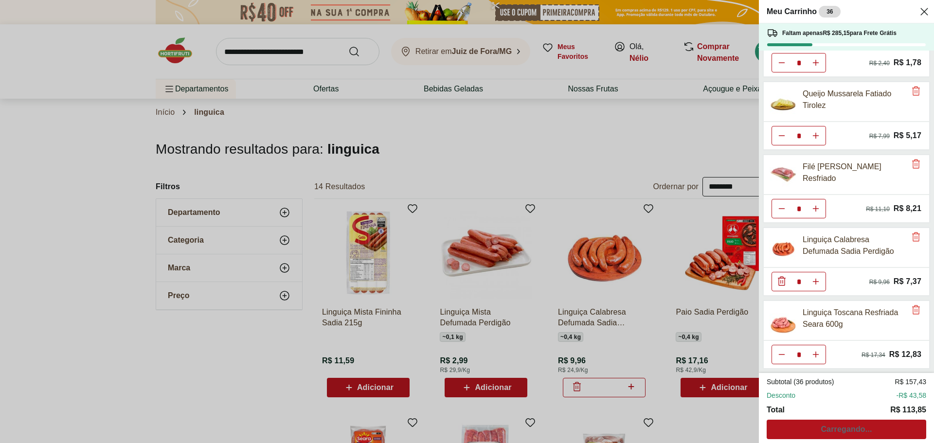
click at [659, 328] on div "Meu Carrinho 36 Faltam apenas R$ 285,15 para Frete Grátis Batata Doce Unidade *…" at bounding box center [467, 221] width 934 height 443
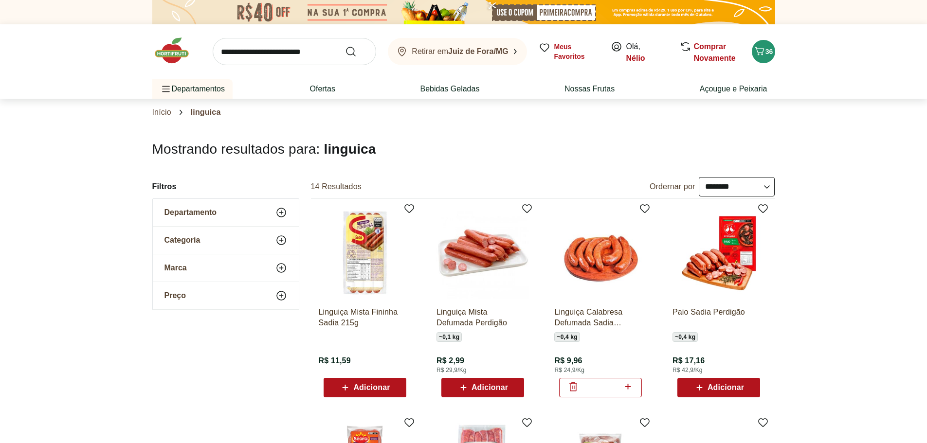
click at [292, 45] on input "search" at bounding box center [294, 51] width 163 height 27
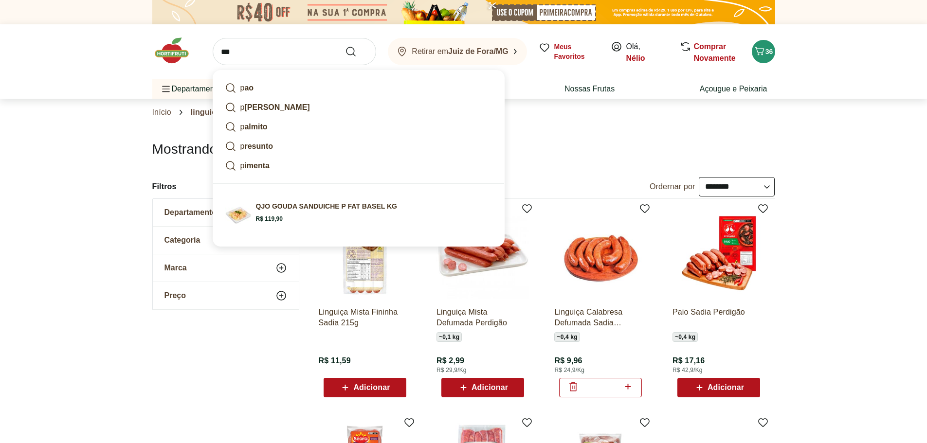
type input "***"
click at [345, 46] on button "Submit Search" at bounding box center [356, 52] width 23 height 12
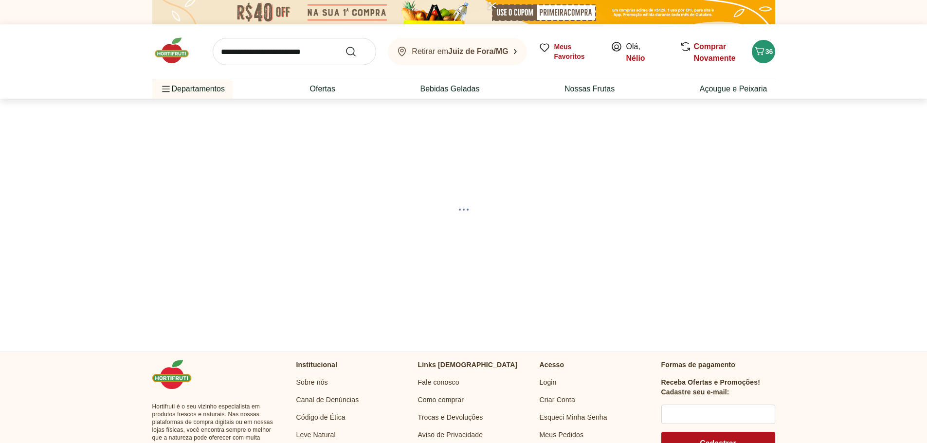
select select "**********"
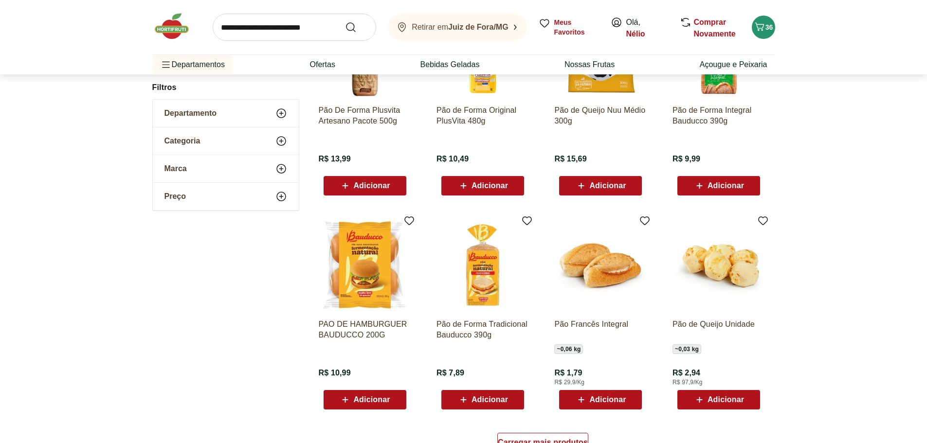
scroll to position [438, 0]
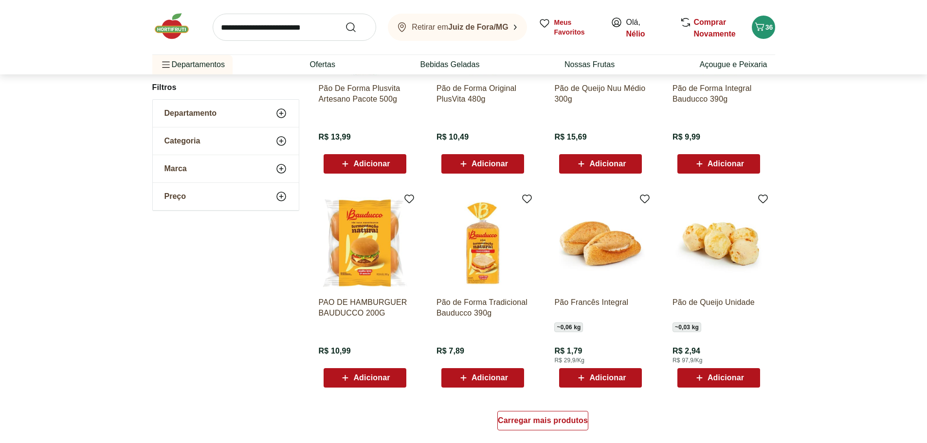
click at [371, 375] on span "Adicionar" at bounding box center [371, 378] width 36 height 8
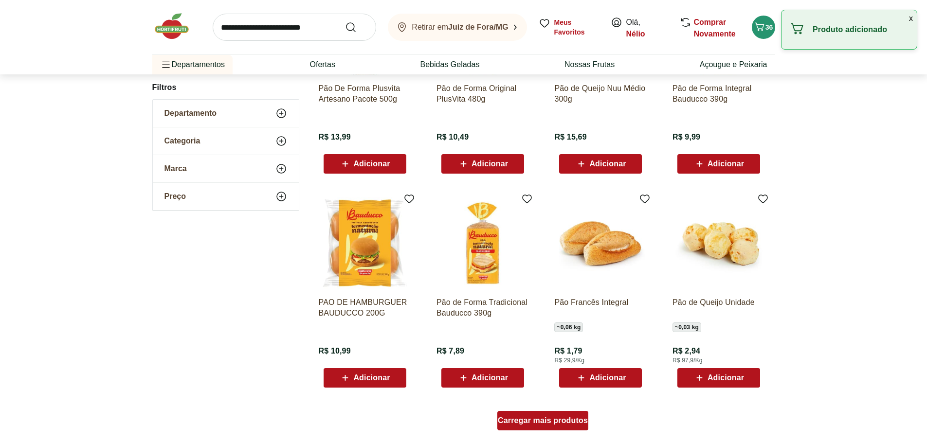
click at [547, 424] on span "Carregar mais produtos" at bounding box center [543, 421] width 90 height 8
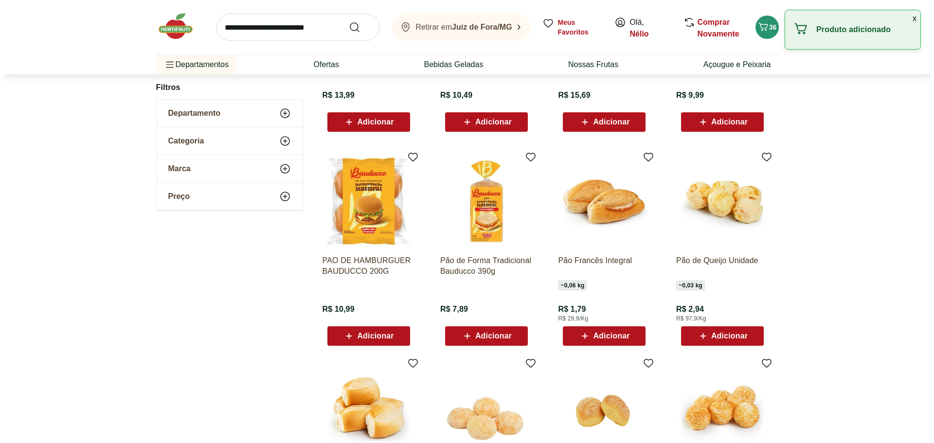
scroll to position [535, 0]
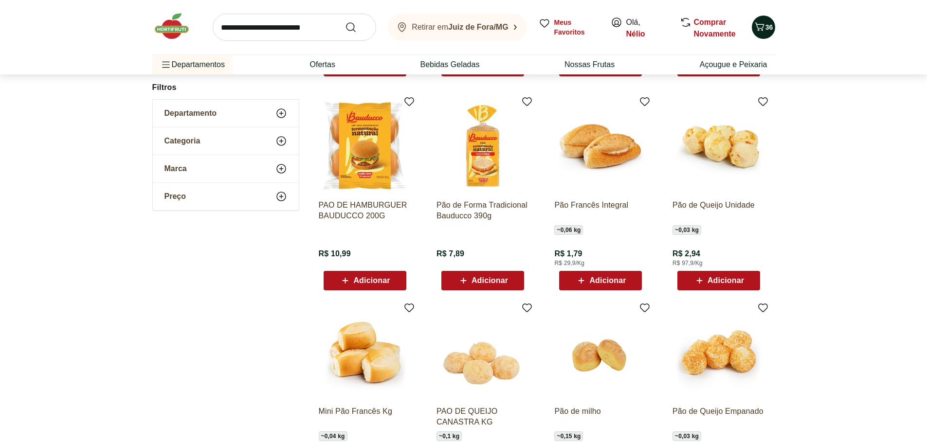
click at [763, 25] on icon "Carrinho" at bounding box center [758, 26] width 9 height 8
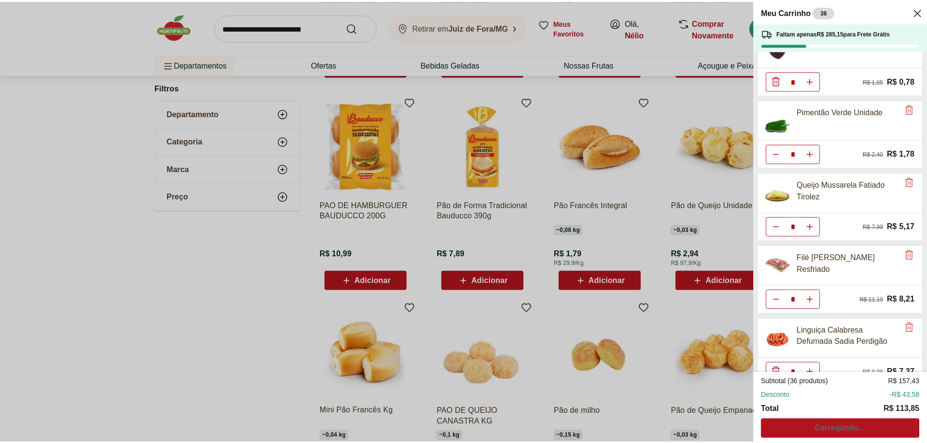
scroll to position [557, 0]
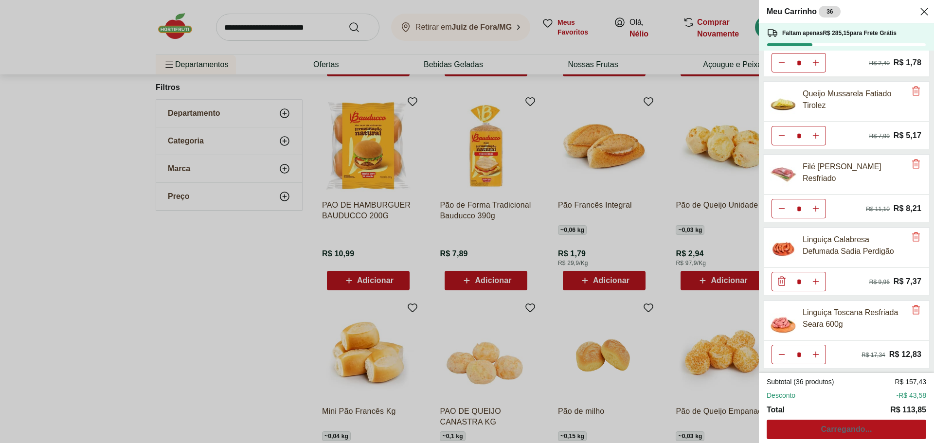
drag, startPoint x: 317, startPoint y: 329, endPoint x: 368, endPoint y: 285, distance: 67.9
click at [318, 327] on div "Meu Carrinho 36 Faltam apenas R$ 285,15 para Frete Grátis Batata Doce Unidade *…" at bounding box center [467, 221] width 934 height 443
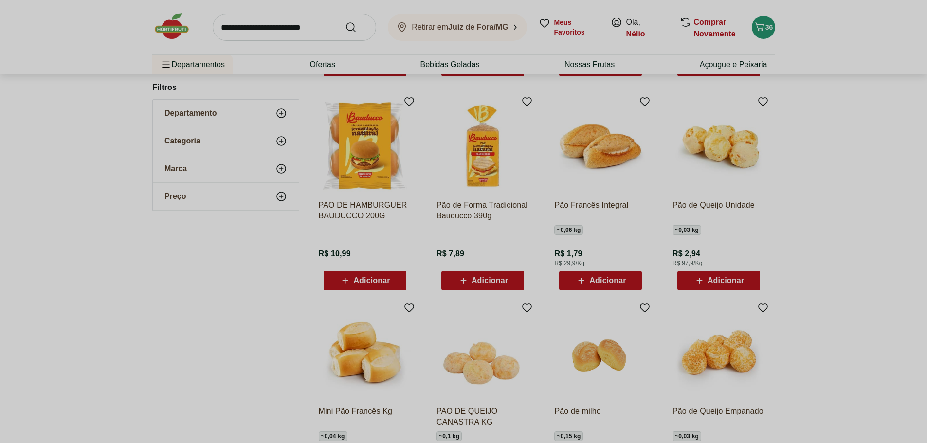
click at [370, 281] on span "Adicionar" at bounding box center [371, 281] width 36 height 8
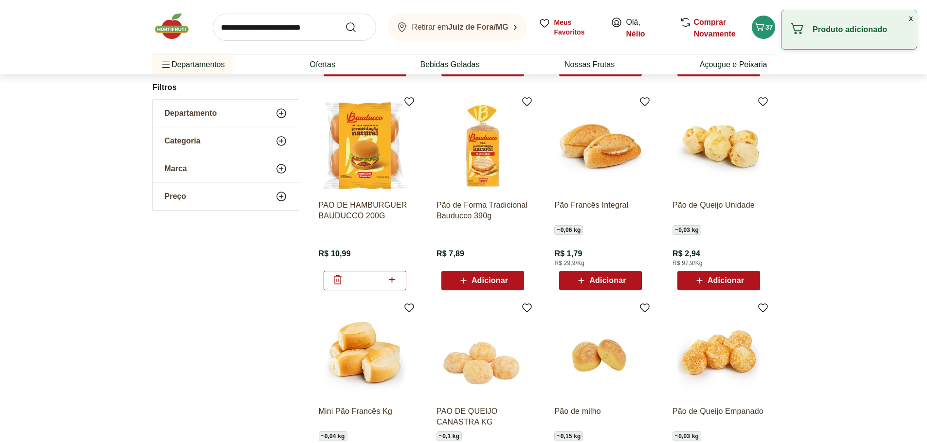
click at [370, 281] on input "*" at bounding box center [364, 280] width 43 height 11
click at [386, 282] on icon at bounding box center [392, 280] width 12 height 12
type input "*"
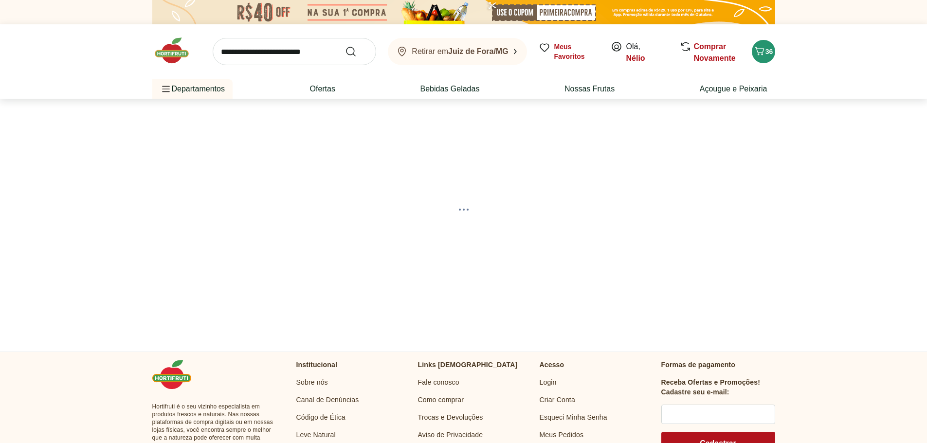
select select "**********"
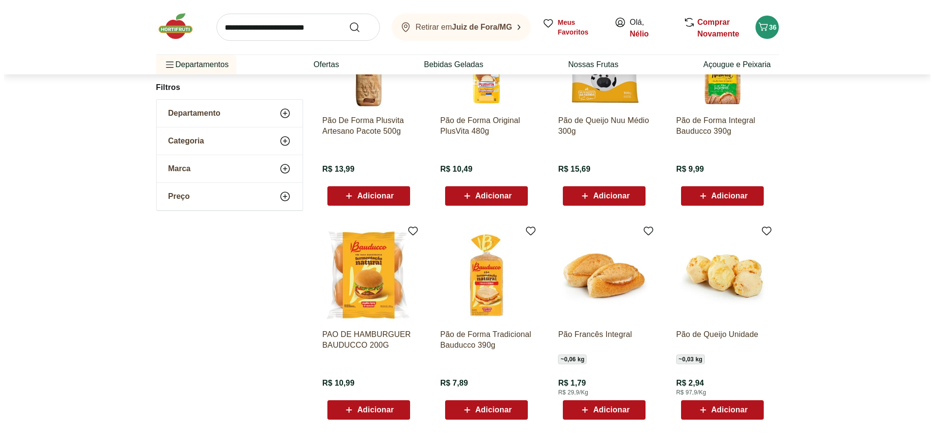
scroll to position [486, 0]
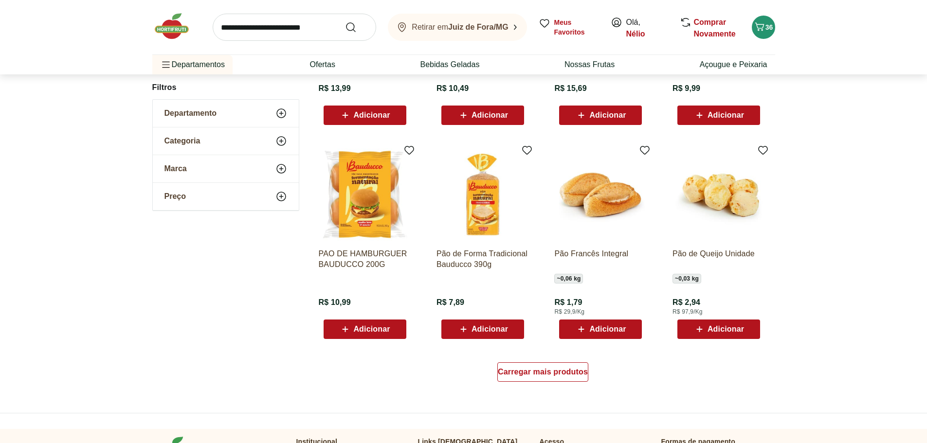
click at [385, 325] on span "Adicionar" at bounding box center [364, 329] width 51 height 12
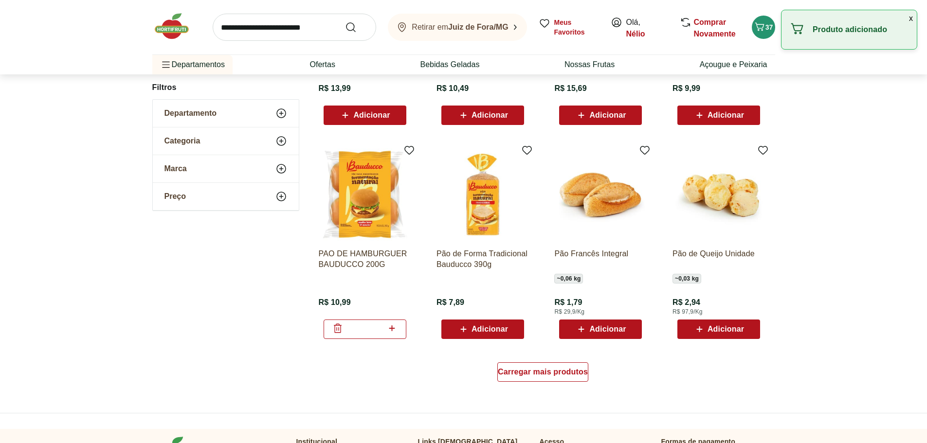
click at [397, 325] on icon at bounding box center [392, 328] width 12 height 12
type input "*"
click at [770, 28] on span "36" at bounding box center [769, 27] width 8 height 8
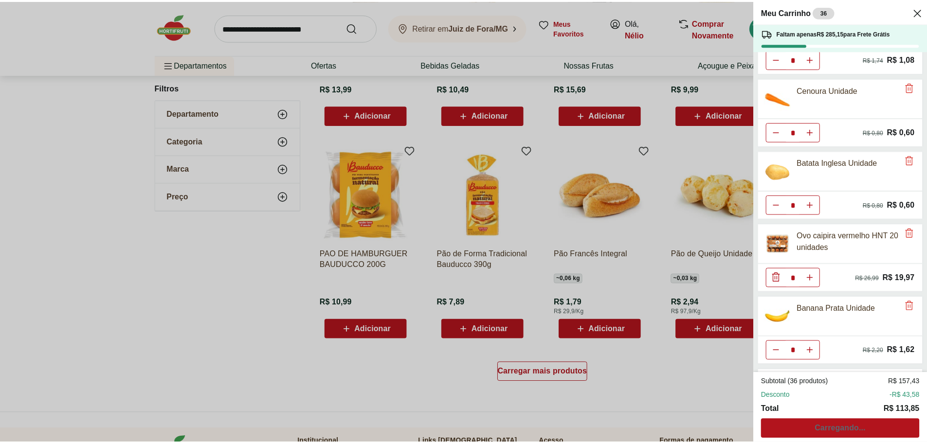
scroll to position [0, 0]
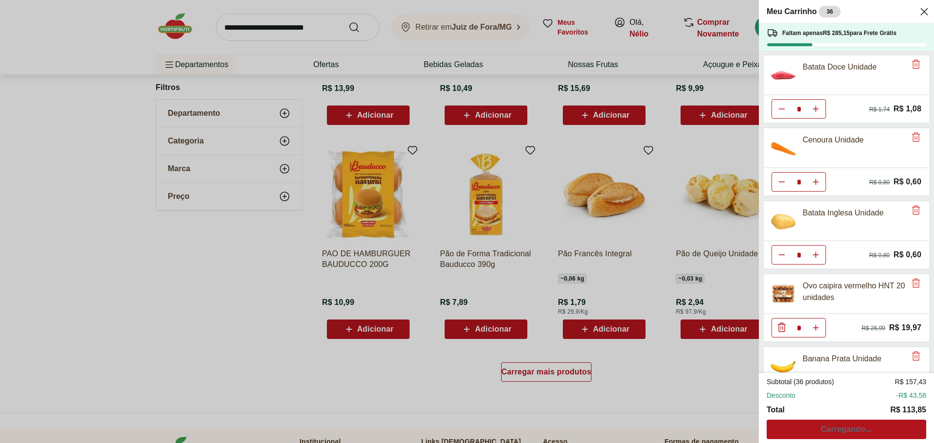
click at [926, 13] on use "Close" at bounding box center [924, 12] width 12 height 12
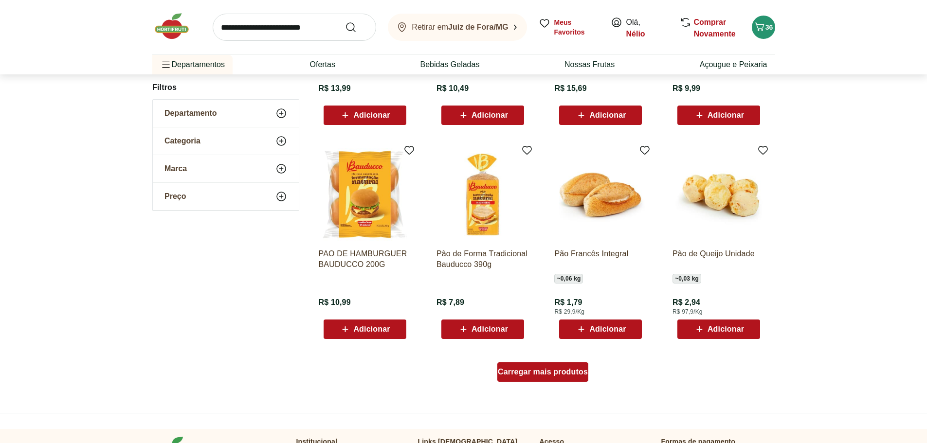
click at [542, 371] on span "Carregar mais produtos" at bounding box center [543, 372] width 90 height 8
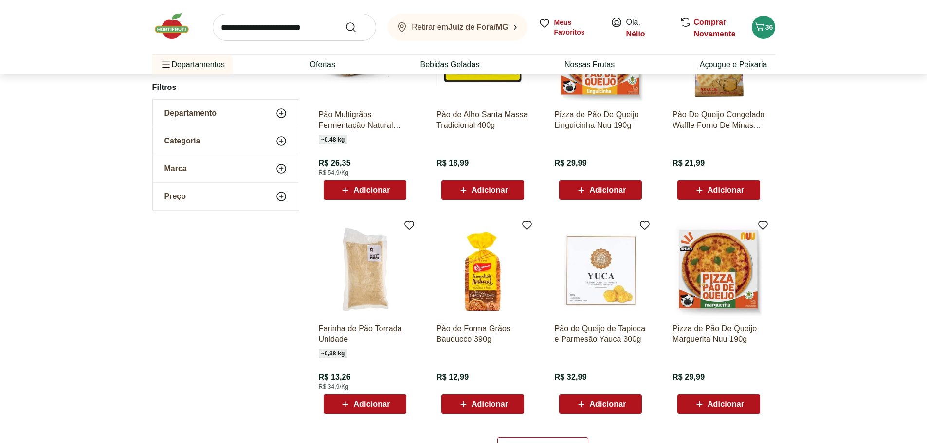
scroll to position [1167, 0]
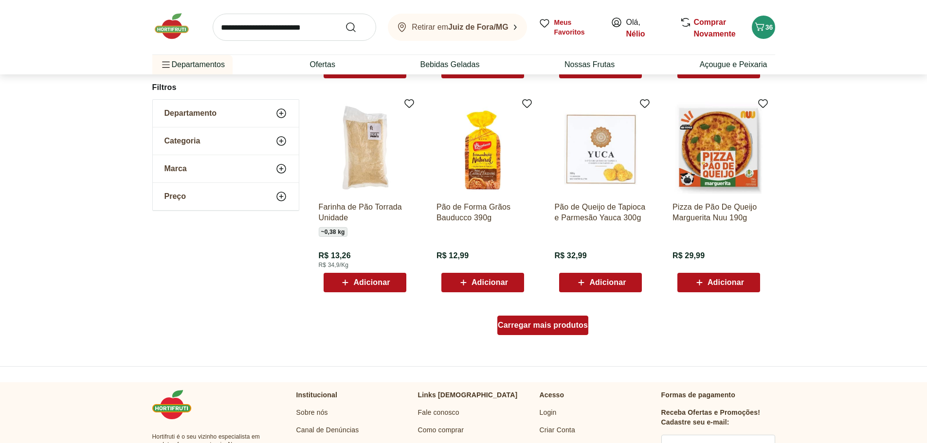
click at [532, 328] on span "Carregar mais produtos" at bounding box center [543, 325] width 90 height 8
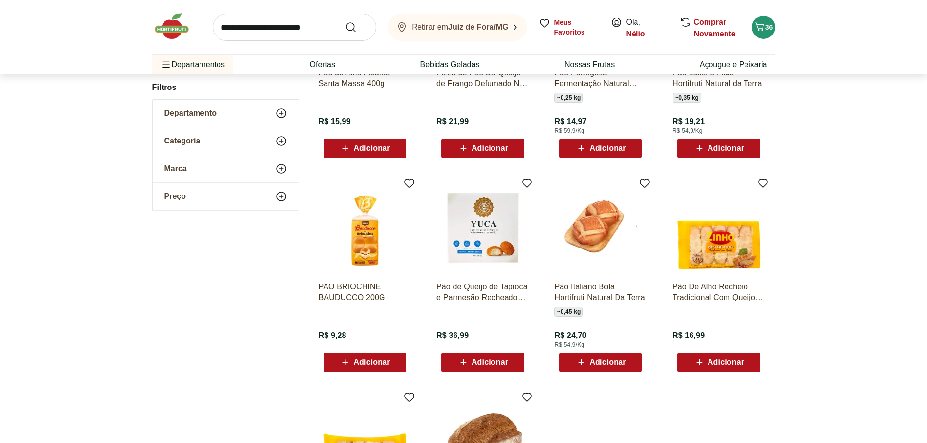
scroll to position [1605, 0]
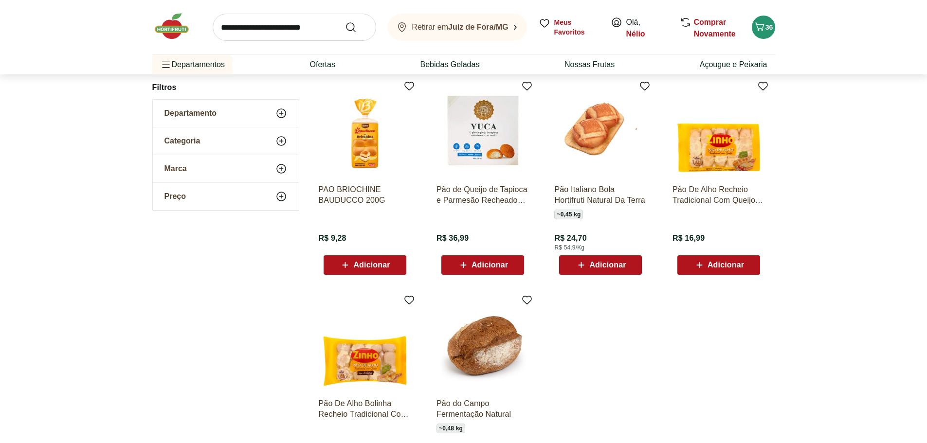
click at [372, 144] on img at bounding box center [365, 130] width 92 height 92
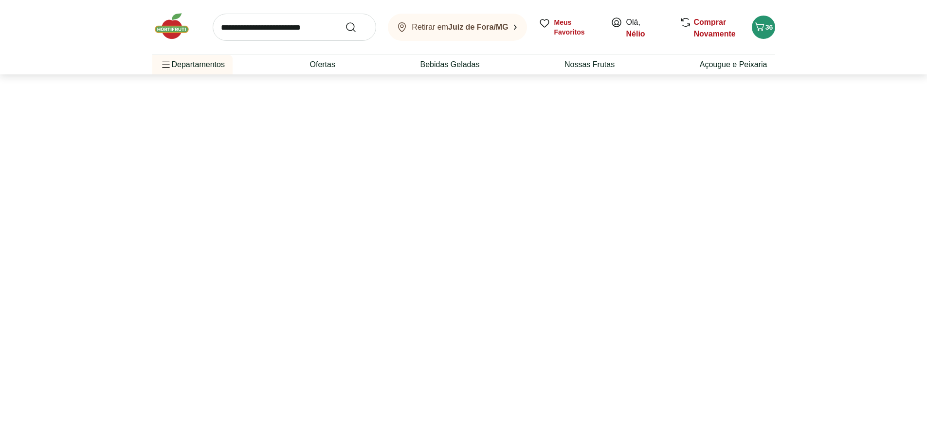
select select "**********"
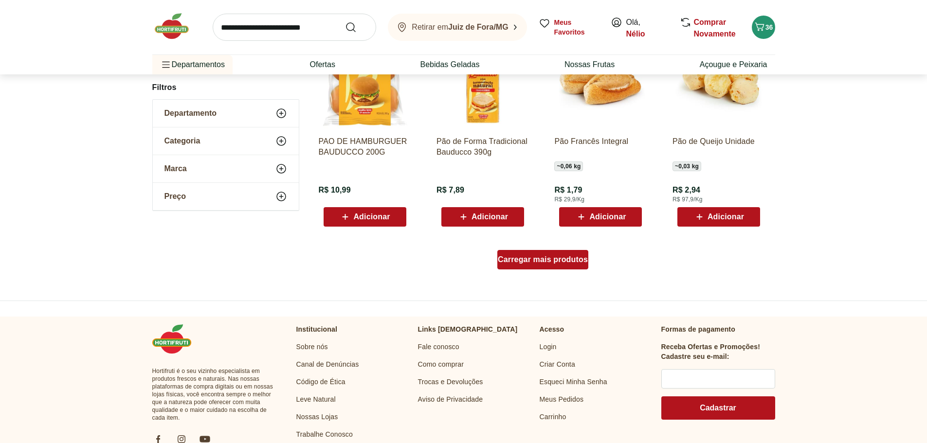
click at [544, 262] on span "Carregar mais produtos" at bounding box center [543, 260] width 90 height 8
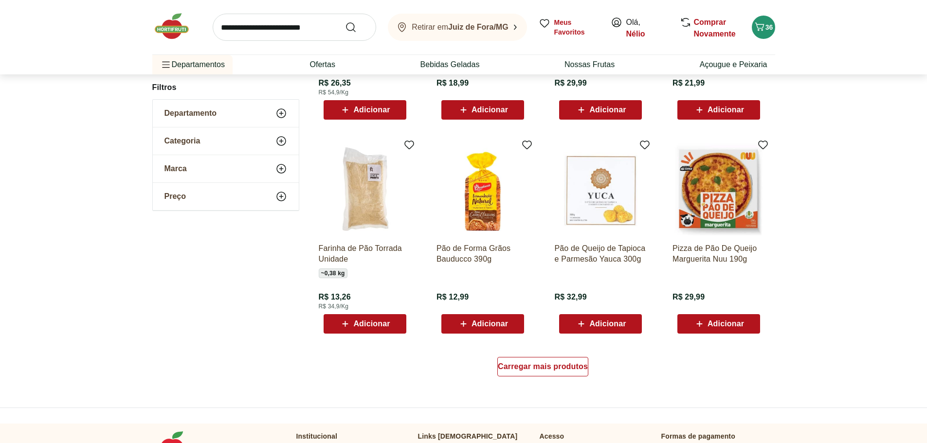
scroll to position [2383, 0]
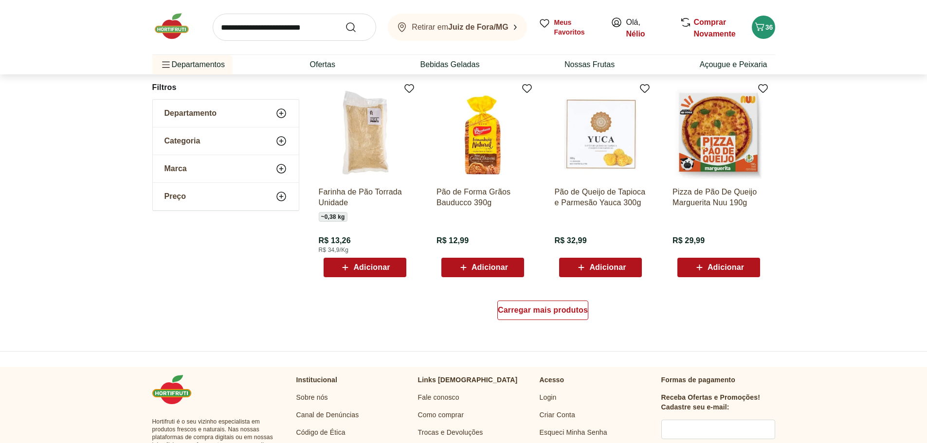
click at [545, 315] on div "Carregar mais produtos" at bounding box center [542, 310] width 91 height 19
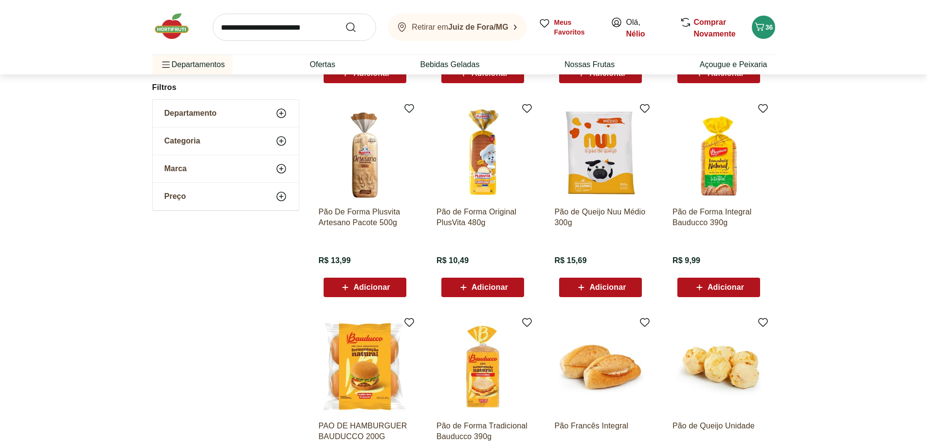
scroll to position [853, 0]
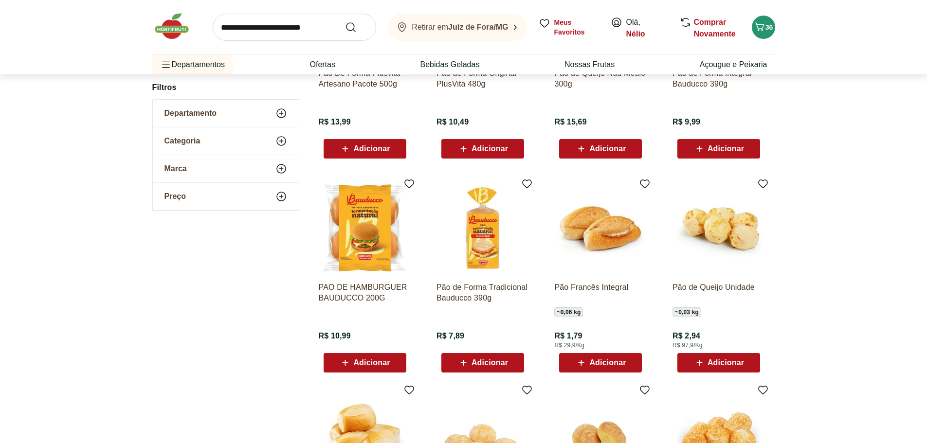
click at [373, 259] on img at bounding box center [365, 228] width 92 height 92
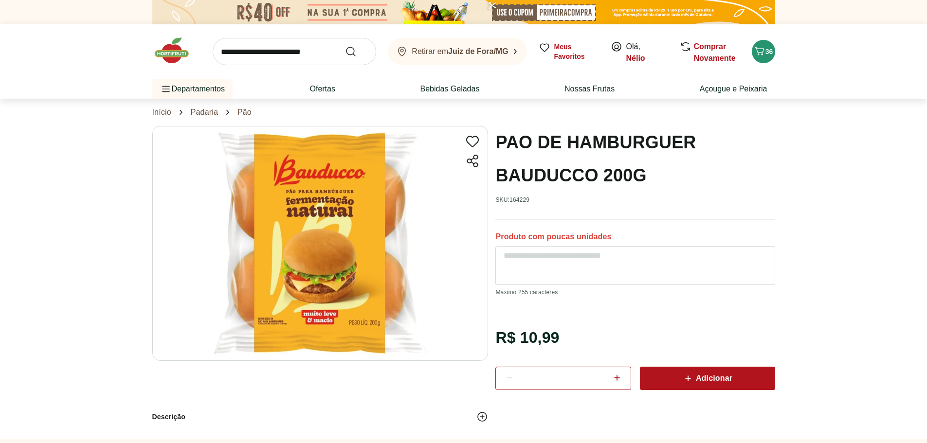
click at [704, 384] on span "Adicionar" at bounding box center [707, 379] width 50 height 12
click at [618, 381] on icon at bounding box center [617, 378] width 12 height 12
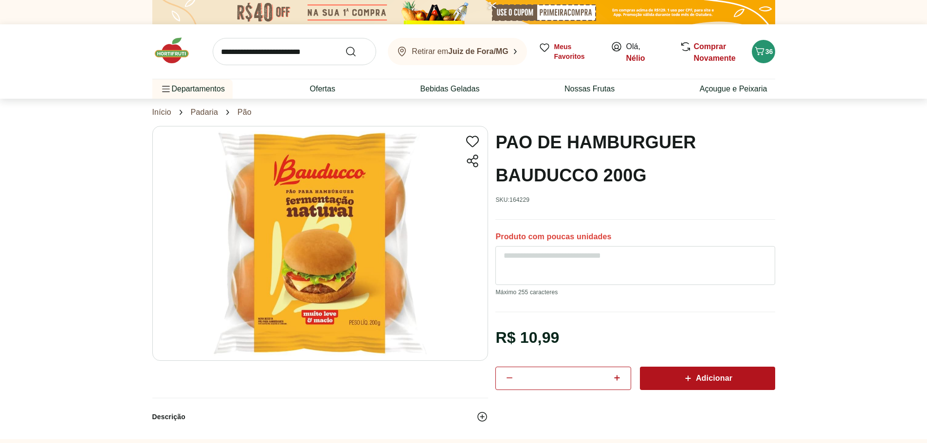
type input "*"
click at [709, 377] on span "Adicionar" at bounding box center [707, 379] width 50 height 12
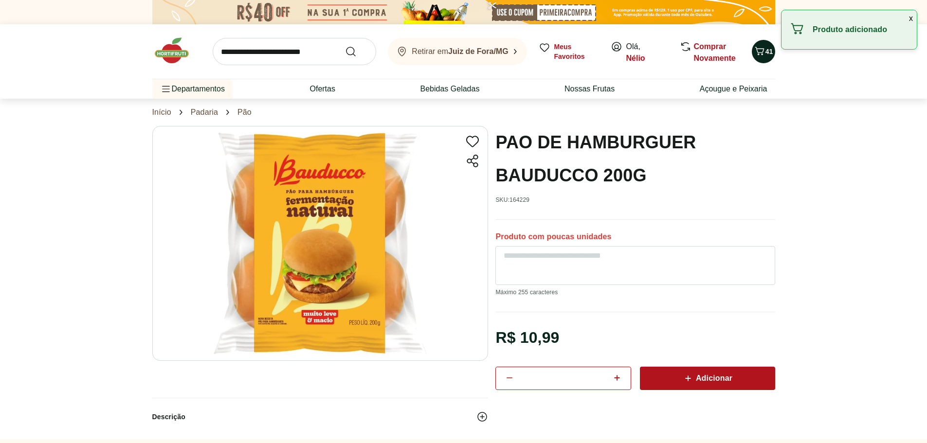
click at [767, 59] on button "41" at bounding box center [762, 51] width 23 height 23
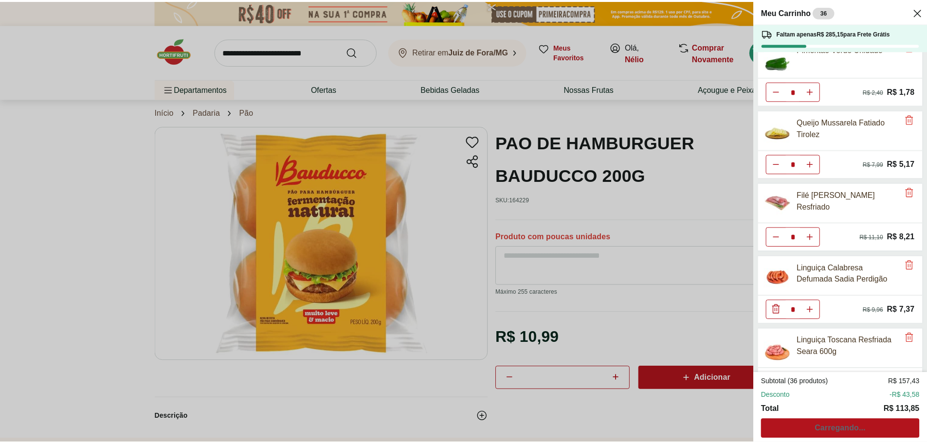
scroll to position [557, 0]
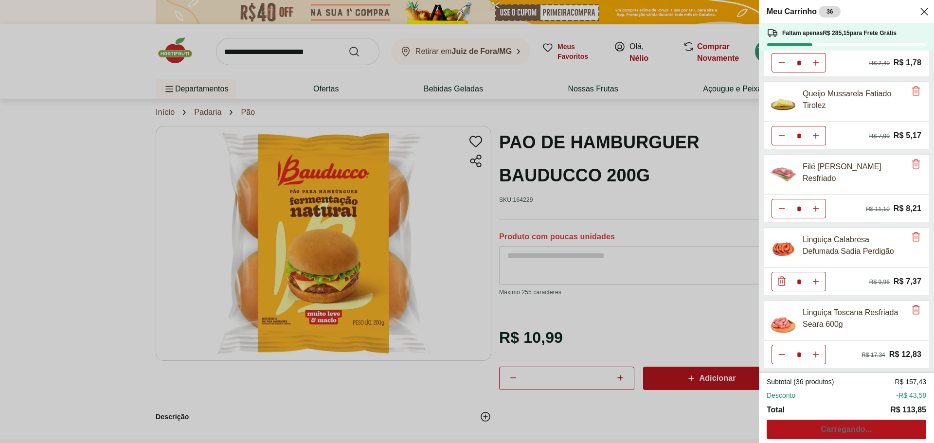
click at [650, 223] on div "Meu Carrinho 36 Faltam apenas R$ 285,15 para Frete Grátis Batata Doce Unidade *…" at bounding box center [467, 221] width 934 height 443
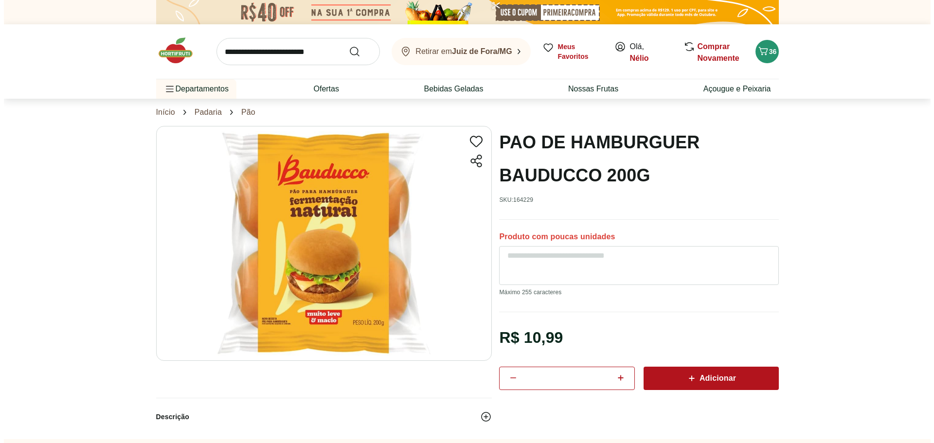
scroll to position [853, 0]
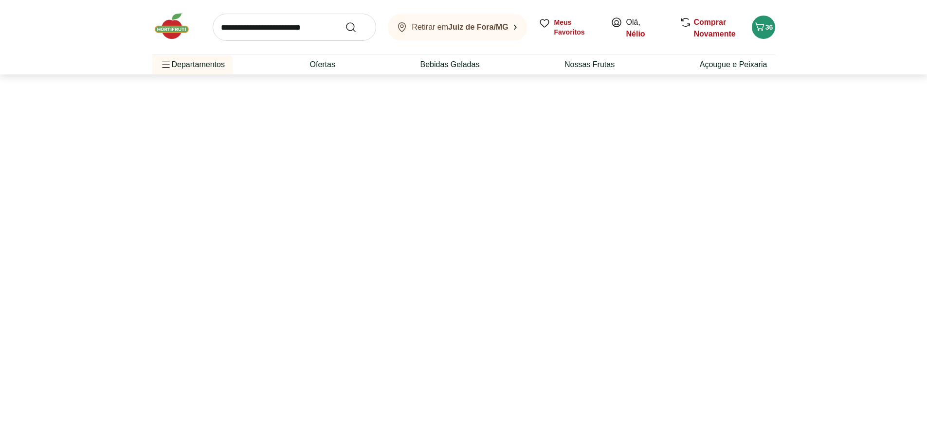
select select "**********"
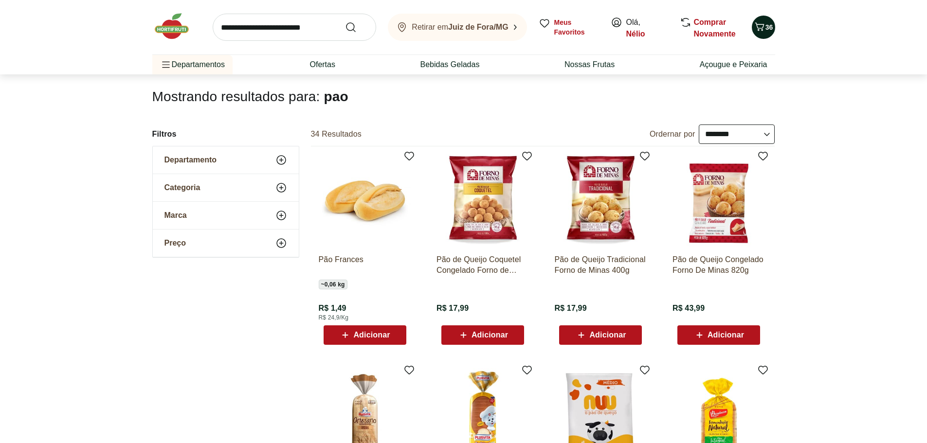
click at [757, 27] on icon "Carrinho" at bounding box center [758, 26] width 9 height 8
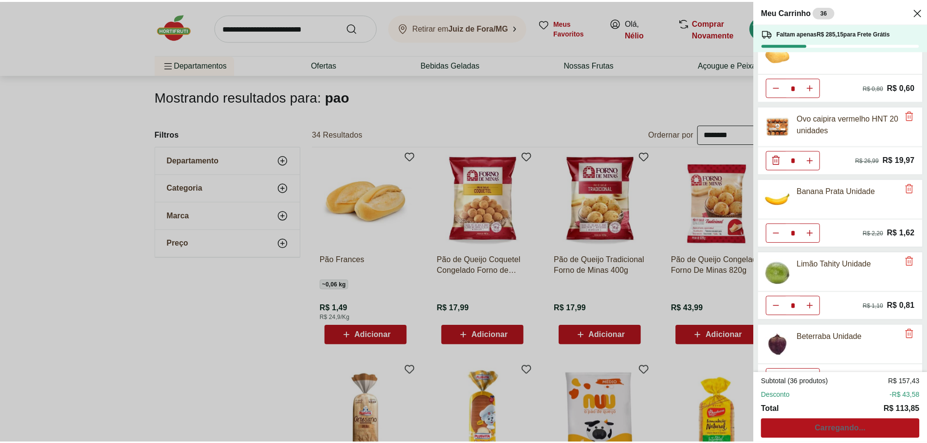
scroll to position [0, 0]
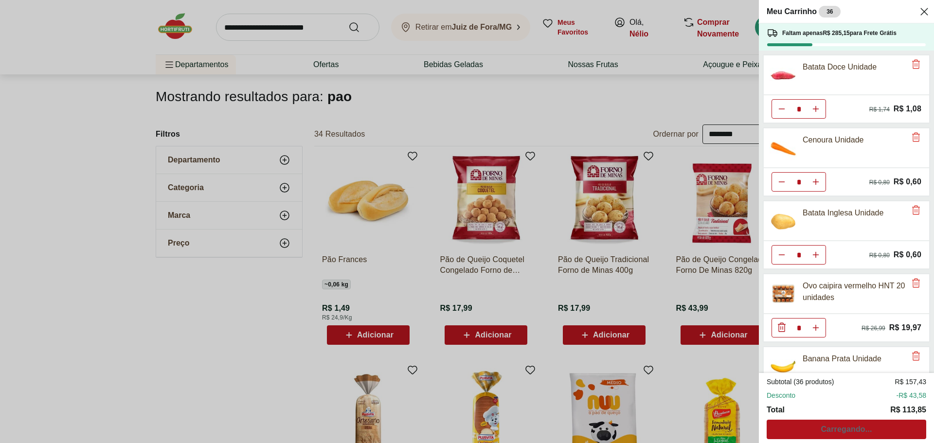
click at [280, 309] on div "Meu Carrinho 36 Faltam apenas R$ 285,15 para Frete Grátis Batata Doce Unidade *…" at bounding box center [467, 221] width 934 height 443
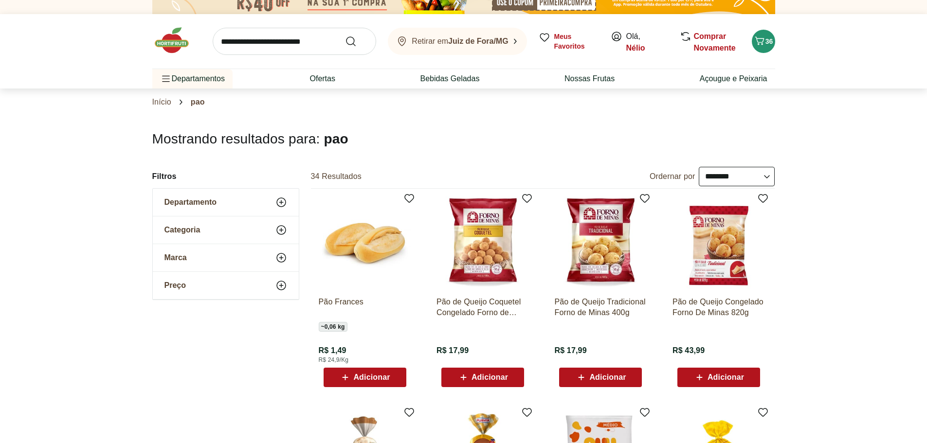
scroll to position [404, 0]
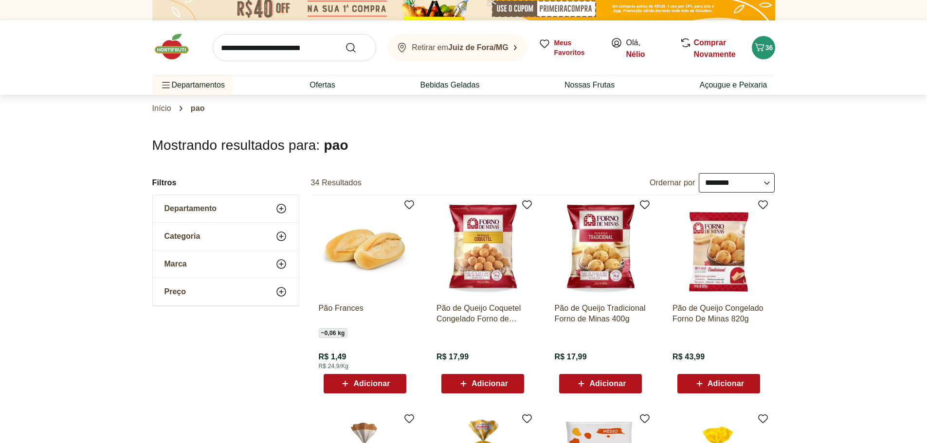
click at [287, 44] on input "search" at bounding box center [294, 47] width 163 height 27
type input "**********"
click at [345, 42] on button "Submit Search" at bounding box center [356, 48] width 23 height 12
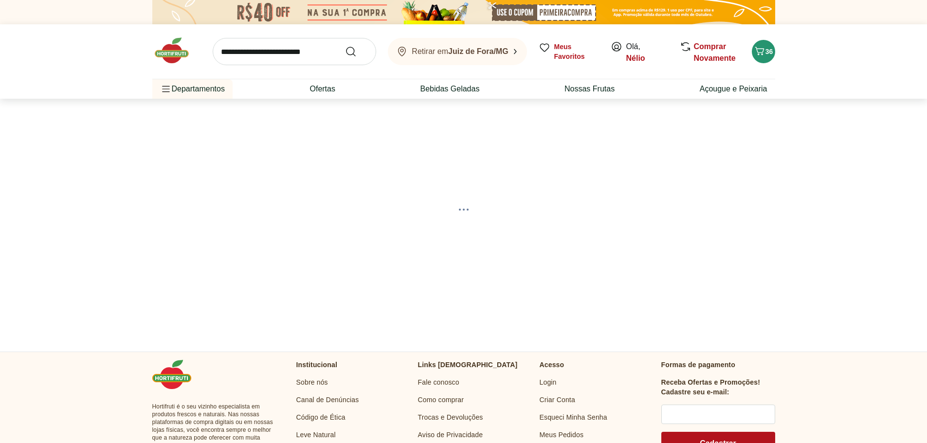
select select "**********"
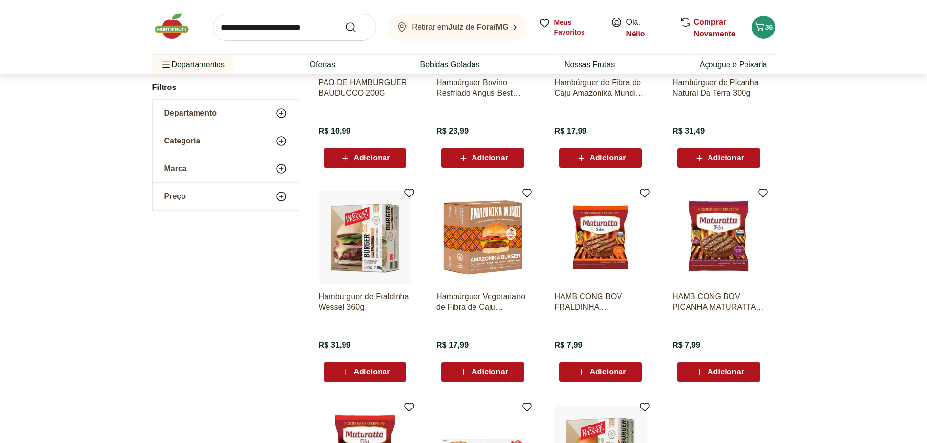
scroll to position [243, 0]
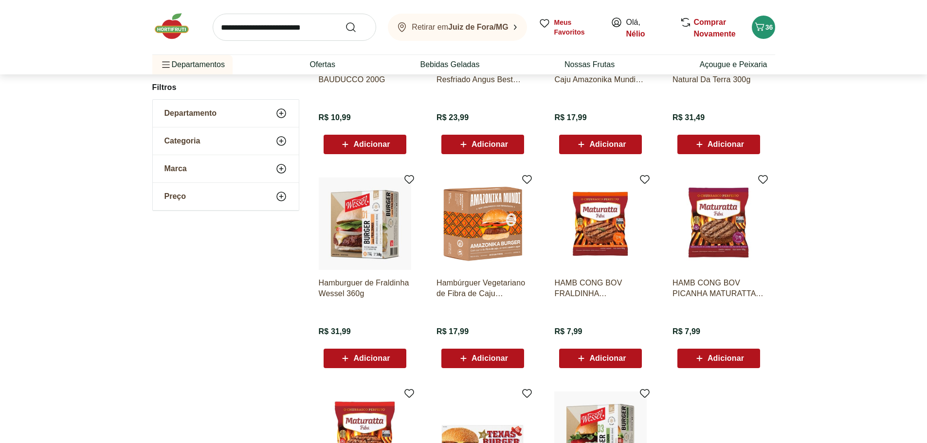
click at [387, 242] on img at bounding box center [365, 224] width 92 height 92
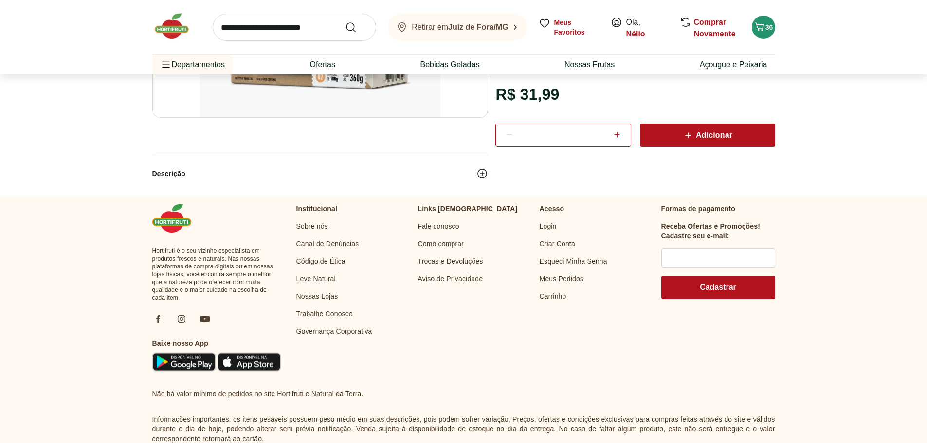
select select "**********"
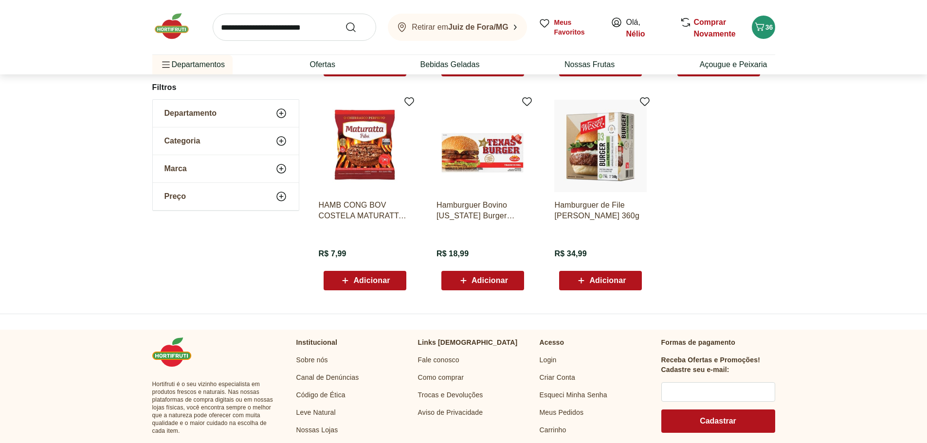
scroll to position [486, 0]
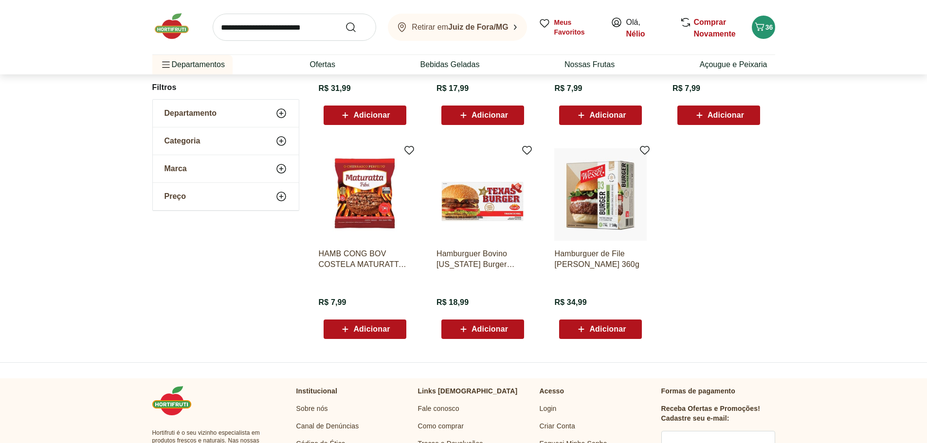
click at [378, 221] on img at bounding box center [365, 194] width 92 height 92
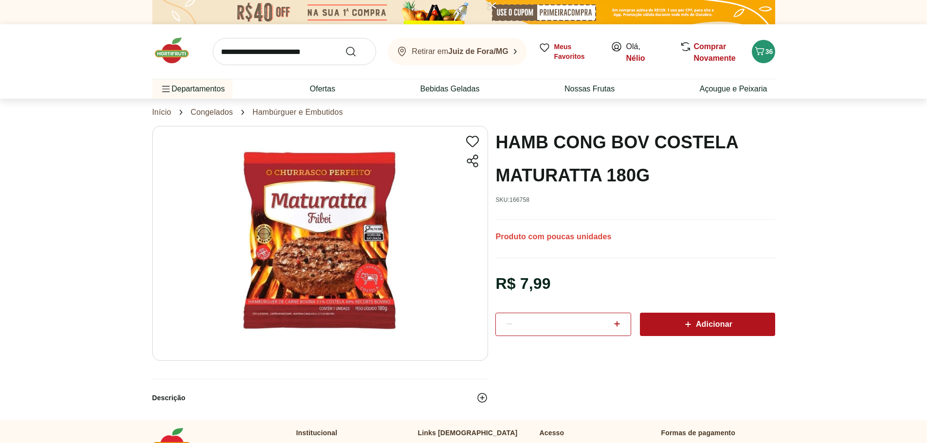
select select "**********"
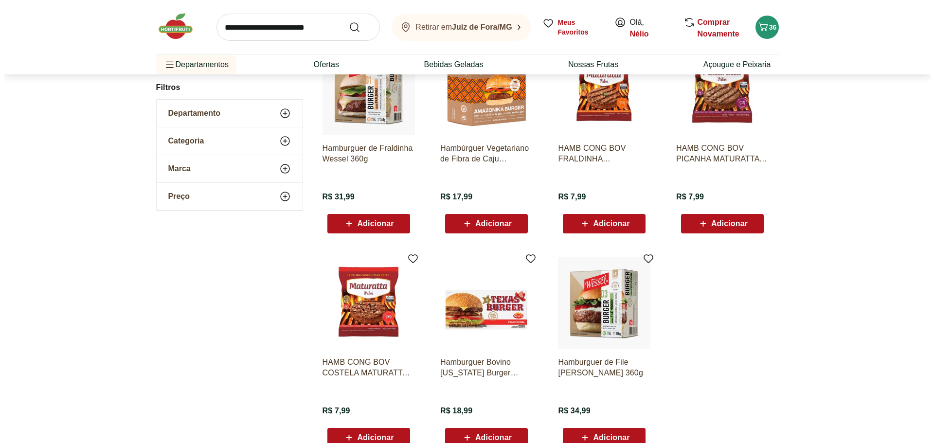
scroll to position [827, 0]
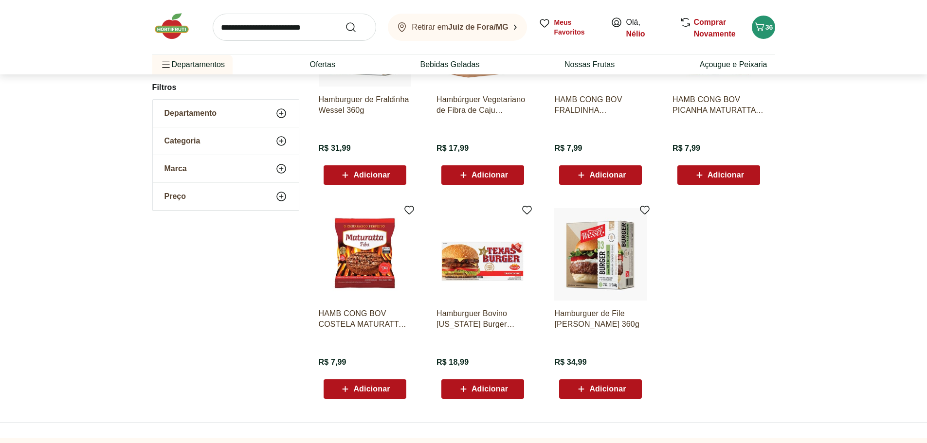
click at [370, 391] on span "Adicionar" at bounding box center [371, 389] width 36 height 8
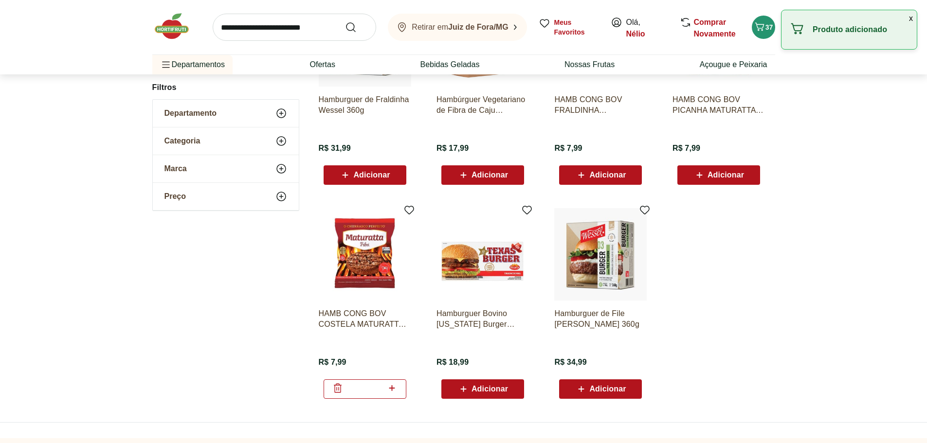
click at [605, 179] on span "Adicionar" at bounding box center [600, 175] width 51 height 12
click at [722, 170] on span "Adicionar" at bounding box center [718, 175] width 51 height 12
click at [765, 22] on div "36" at bounding box center [763, 27] width 8 height 16
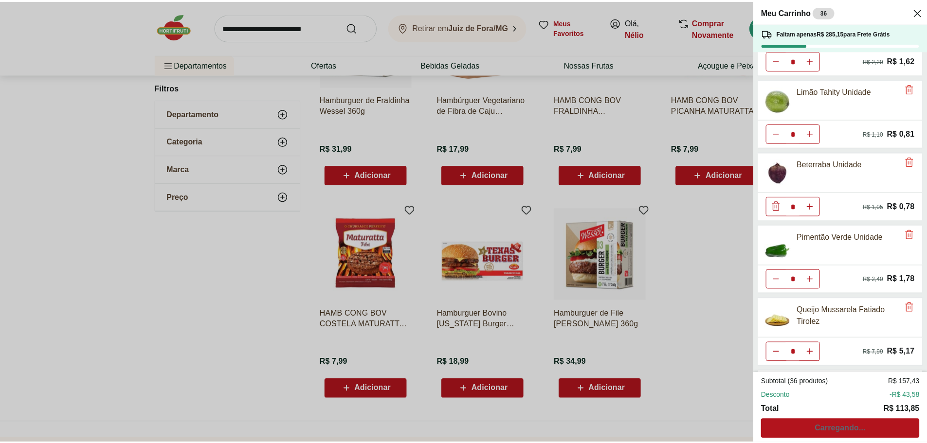
scroll to position [557, 0]
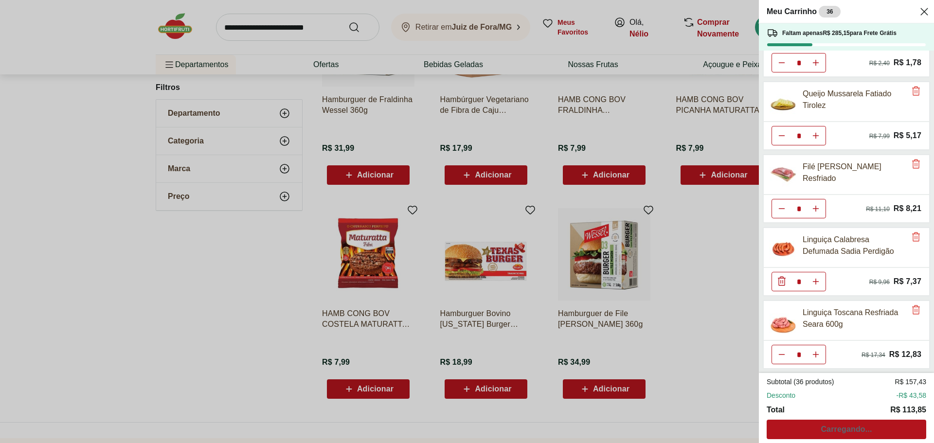
click at [702, 355] on div "Meu Carrinho 36 Faltam apenas R$ 285,15 para Frete Grátis Batata Doce Unidade *…" at bounding box center [467, 221] width 934 height 443
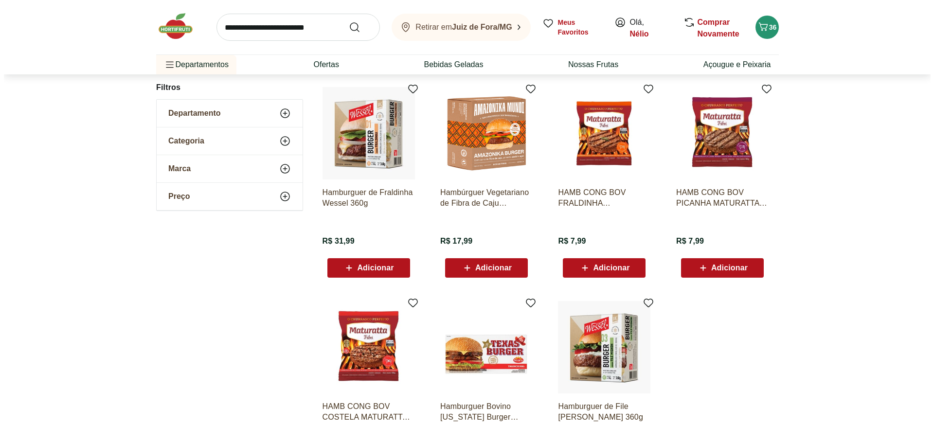
scroll to position [486, 0]
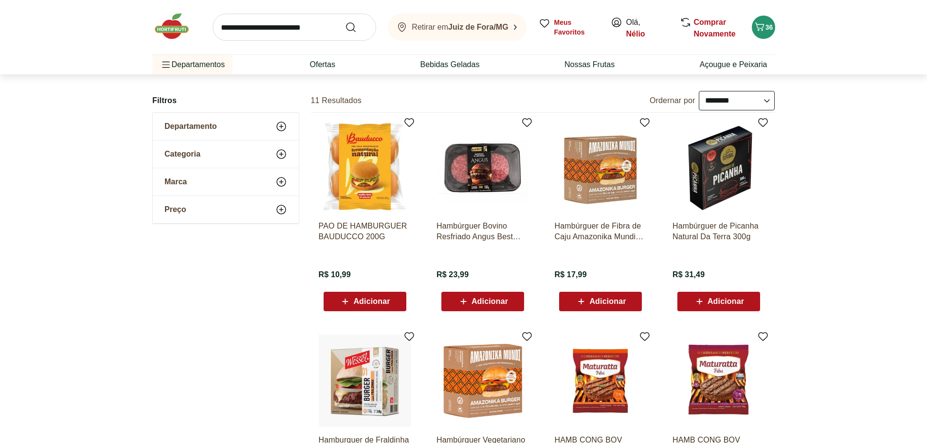
click at [483, 284] on div "Hambúrguer Bovino Resfriado Angus Best Beef 300g R$ 23,99 Adicionar" at bounding box center [482, 262] width 92 height 98
click at [485, 304] on span "Adicionar" at bounding box center [489, 302] width 36 height 8
click at [769, 34] on button "37" at bounding box center [762, 27] width 23 height 23
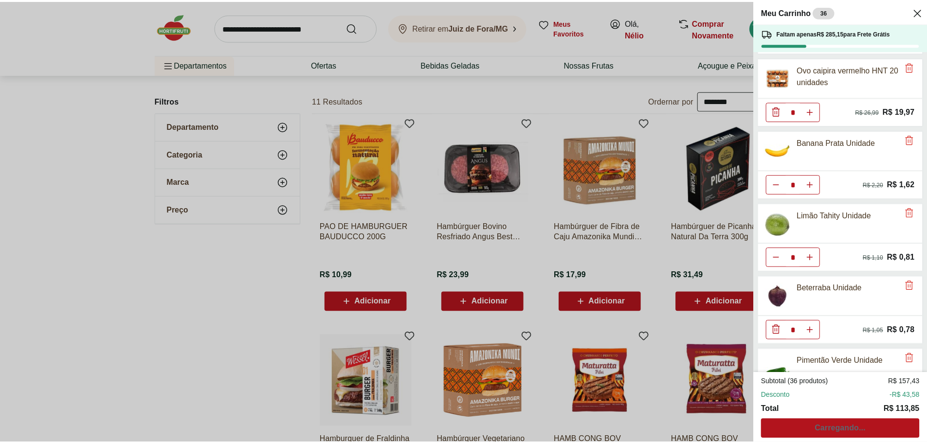
scroll to position [0, 0]
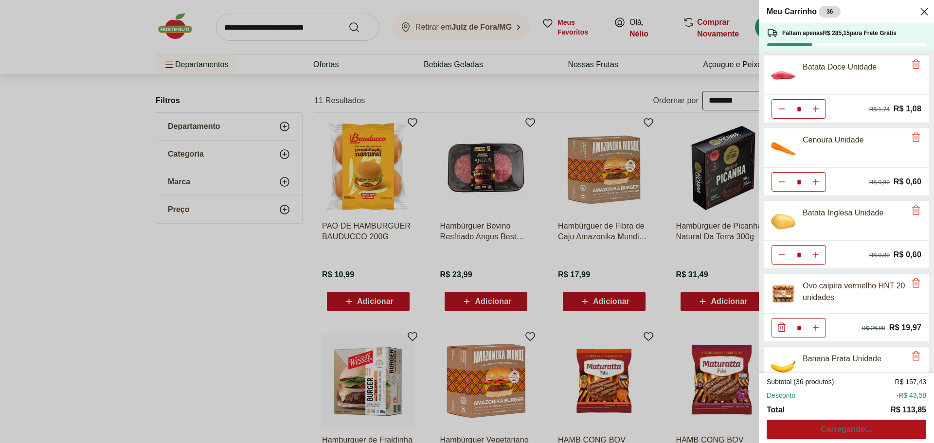
click at [241, 366] on div "Meu Carrinho 36 Faltam apenas R$ 285,15 para Frete Grátis Batata Doce Unidade *…" at bounding box center [467, 221] width 934 height 443
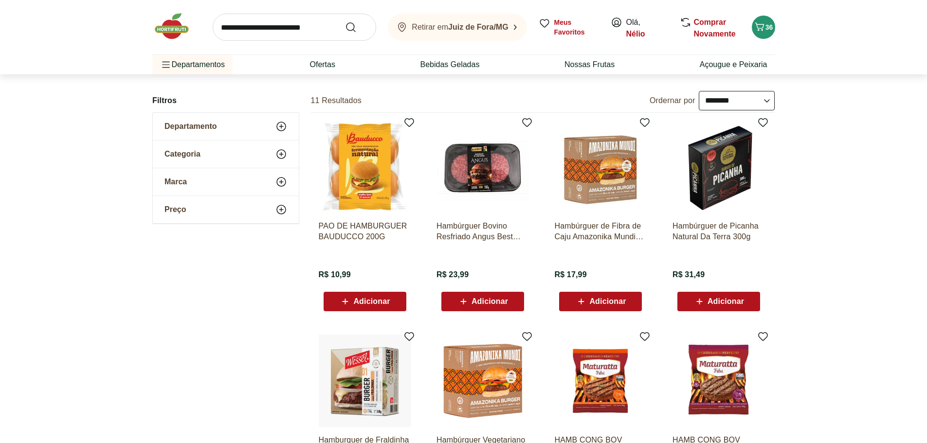
click at [394, 303] on div "Adicionar" at bounding box center [364, 302] width 67 height 18
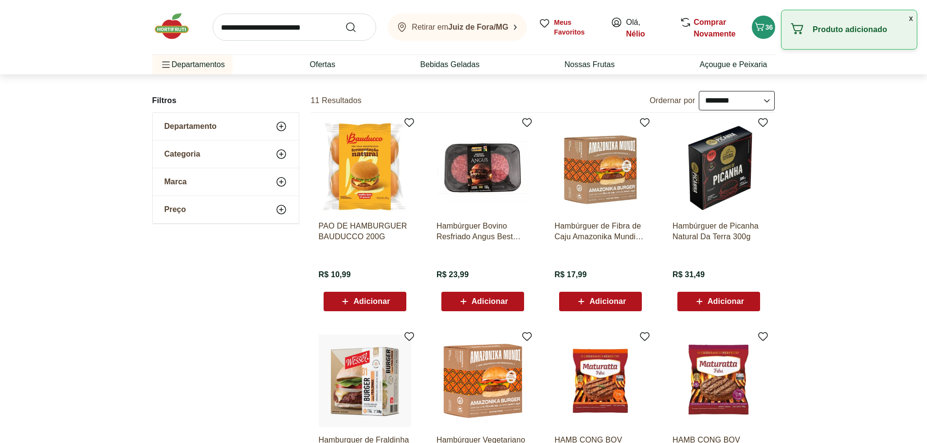
click at [722, 304] on span "Adicionar" at bounding box center [725, 302] width 36 height 8
click at [624, 309] on div "Adicionar" at bounding box center [600, 302] width 67 height 18
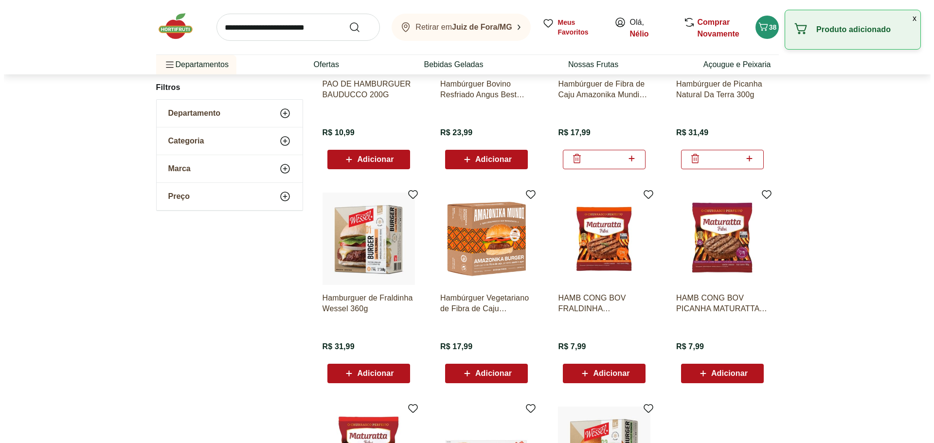
scroll to position [632, 0]
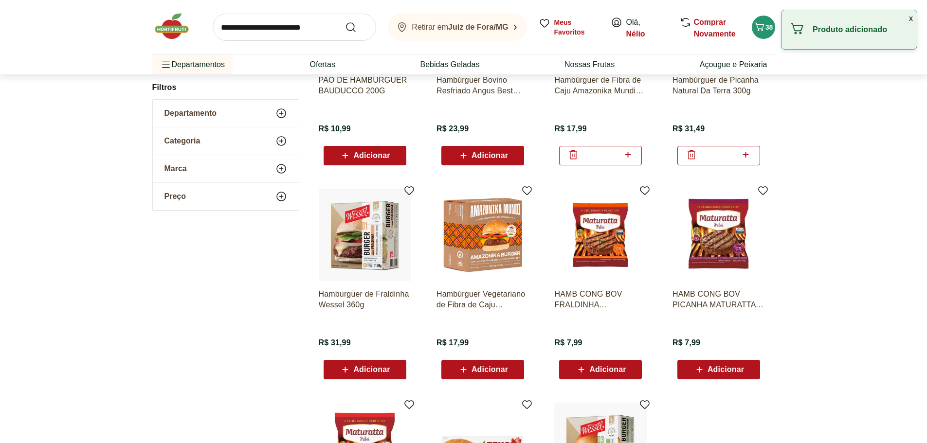
click at [383, 362] on div "Adicionar" at bounding box center [364, 370] width 67 height 18
click at [502, 367] on span "Adicionar" at bounding box center [489, 370] width 36 height 8
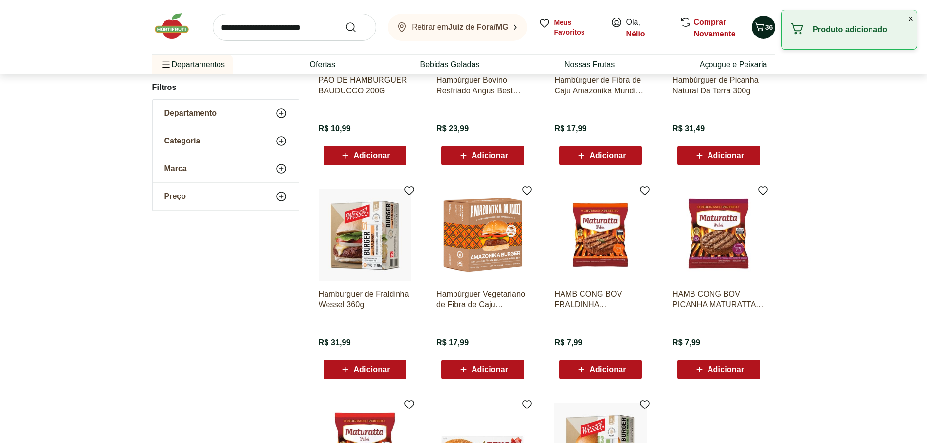
click at [766, 35] on div "36" at bounding box center [763, 27] width 8 height 16
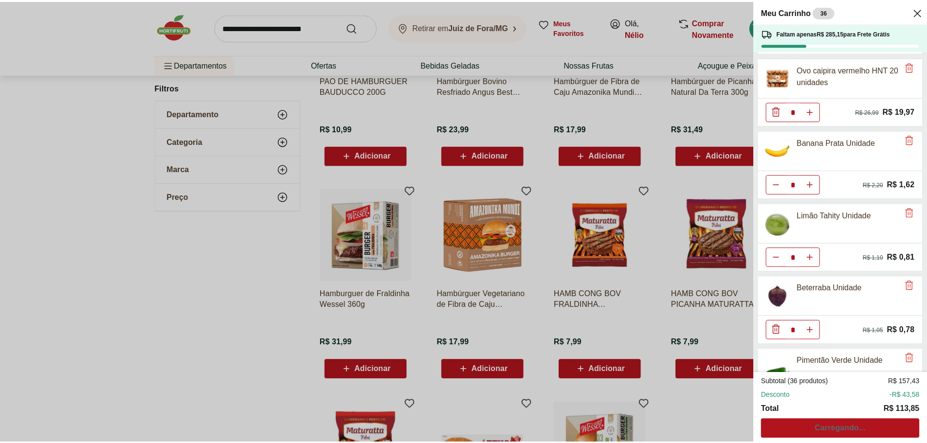
scroll to position [0, 0]
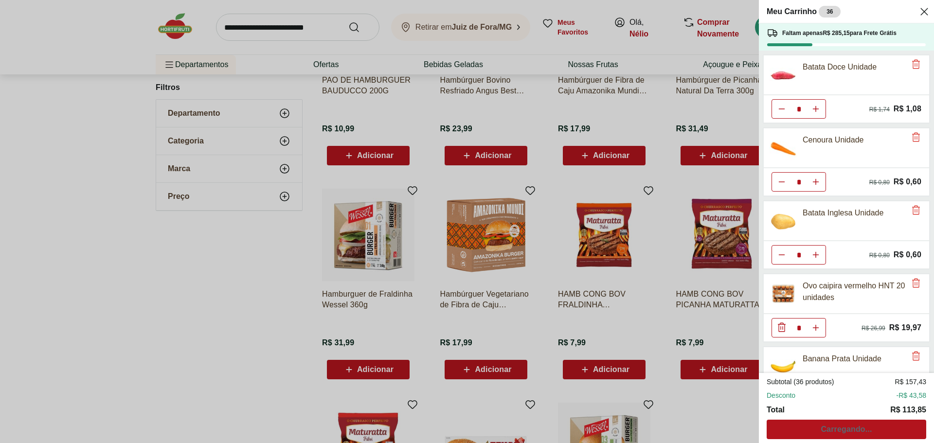
drag, startPoint x: 923, startPoint y: 12, endPoint x: 870, endPoint y: 200, distance: 195.6
click at [881, 55] on div "Meu Carrinho 36 Faltam apenas R$ 285,15 para Frete Grátis Batata Doce Unidade *…" at bounding box center [846, 221] width 175 height 443
click at [566, 332] on div "Meu Carrinho 36 Faltam apenas R$ 285,15 para Frete Grátis Batata Doce Unidade *…" at bounding box center [467, 221] width 934 height 443
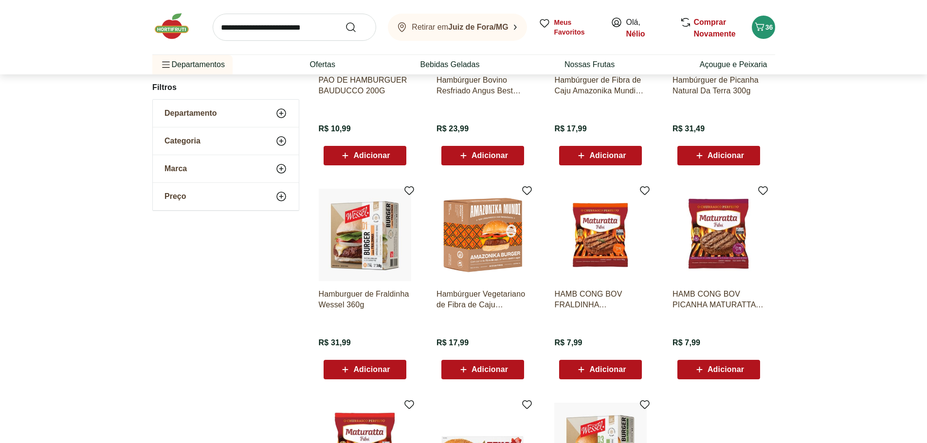
click at [612, 374] on span "Adicionar" at bounding box center [600, 370] width 51 height 12
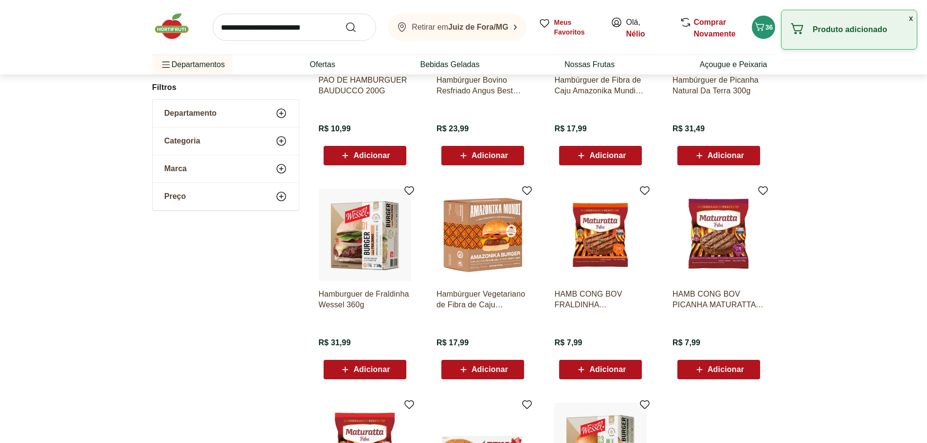
click at [611, 369] on span "Adicionar" at bounding box center [607, 370] width 36 height 8
click at [633, 371] on icon at bounding box center [628, 369] width 12 height 12
click at [631, 372] on icon at bounding box center [628, 369] width 12 height 12
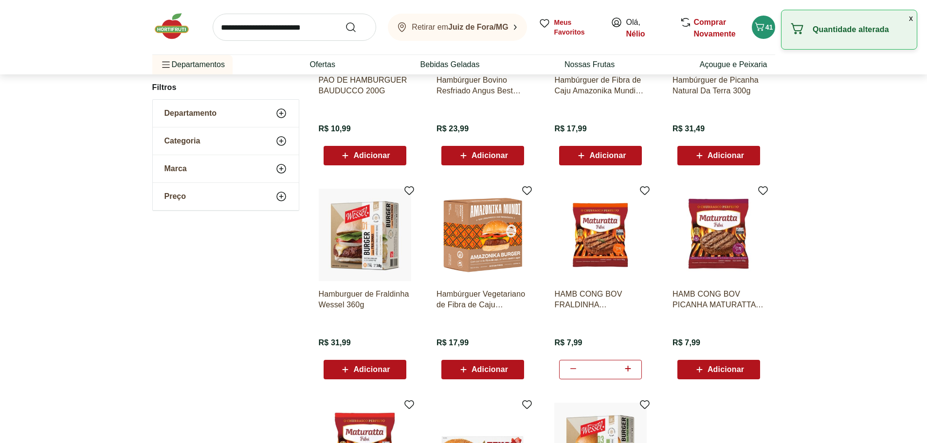
click at [631, 372] on icon at bounding box center [628, 369] width 12 height 12
click at [630, 372] on icon at bounding box center [628, 369] width 12 height 12
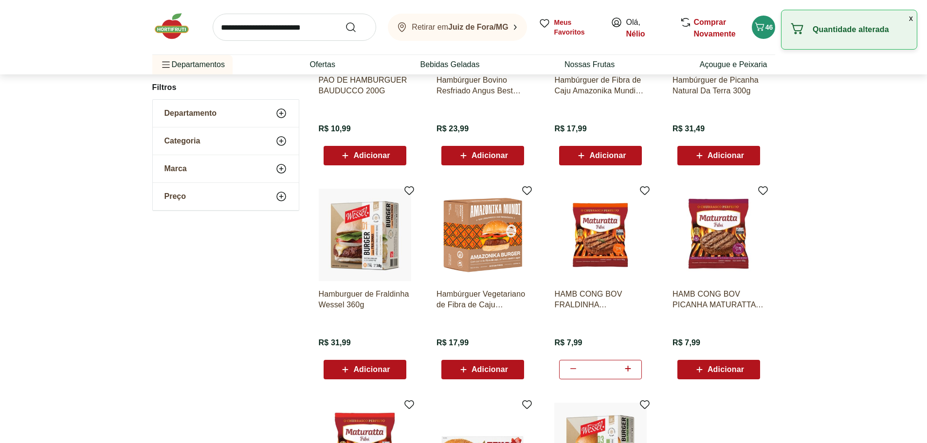
click at [630, 372] on icon at bounding box center [628, 369] width 12 height 12
type input "**"
click at [496, 364] on span "Adicionar" at bounding box center [482, 370] width 51 height 12
click at [365, 366] on span "Adicionar" at bounding box center [371, 370] width 36 height 8
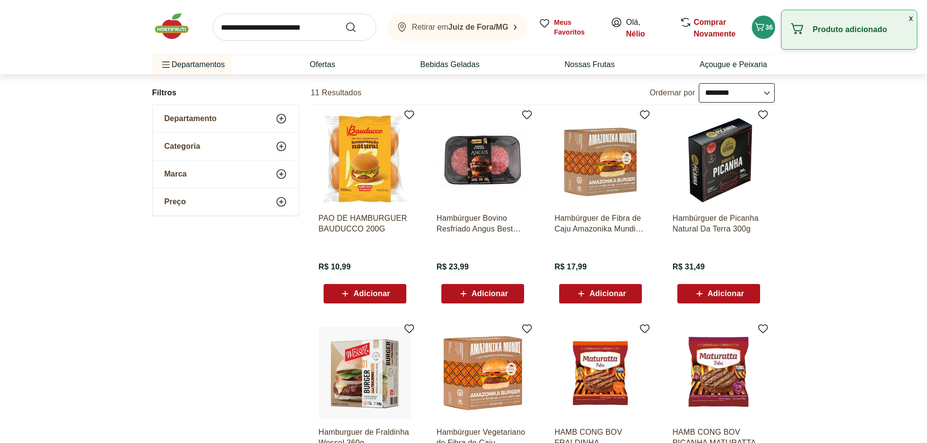
scroll to position [486, 0]
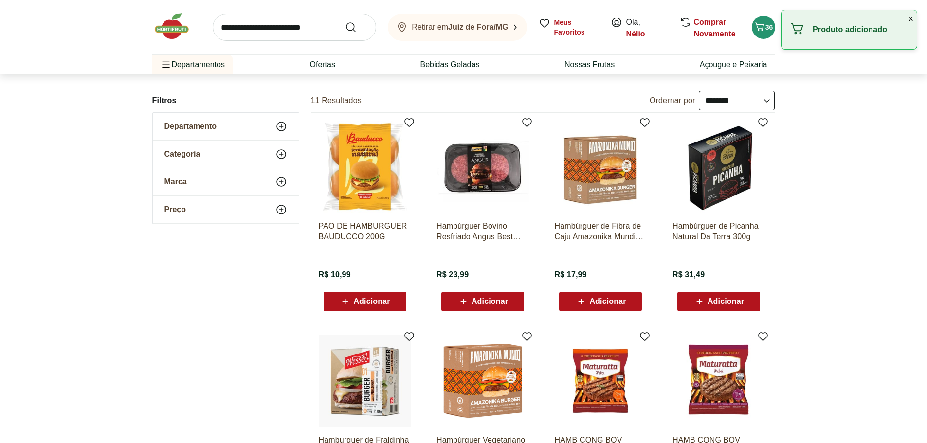
click at [588, 288] on div "Hambúrguer de Fibra de Caju Amazonika Mundi 230g R$ 17,99 Adicionar" at bounding box center [600, 262] width 92 height 98
click at [601, 304] on span "Adicionar" at bounding box center [607, 302] width 36 height 8
click at [692, 300] on div "Adicionar" at bounding box center [718, 302] width 67 height 18
click at [489, 305] on span "Adicionar" at bounding box center [489, 302] width 36 height 8
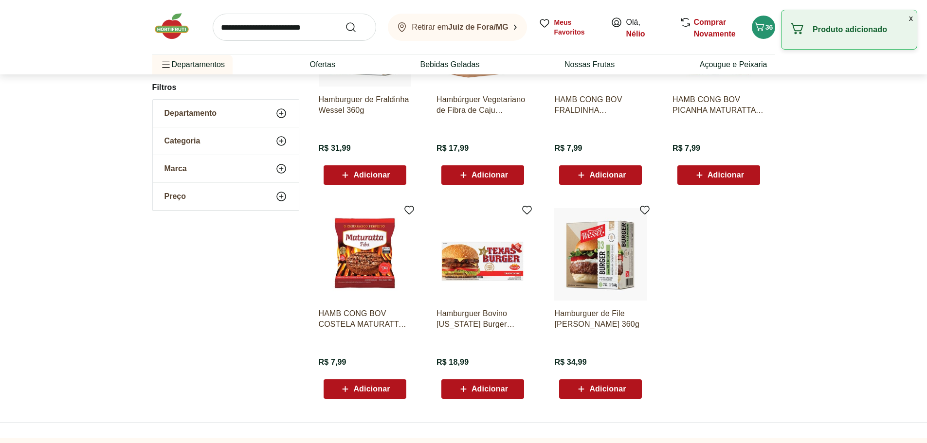
click at [492, 391] on span "Adicionar" at bounding box center [489, 389] width 36 height 8
click at [594, 386] on span "Adicionar" at bounding box center [607, 389] width 36 height 8
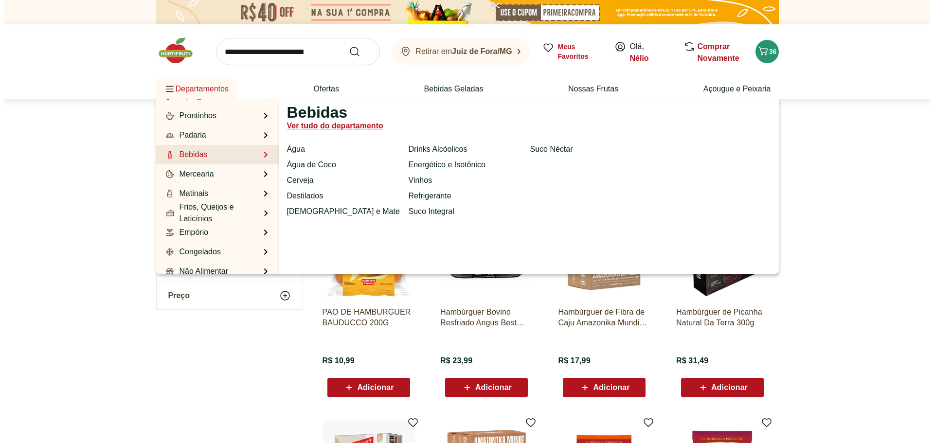
scroll to position [49, 0]
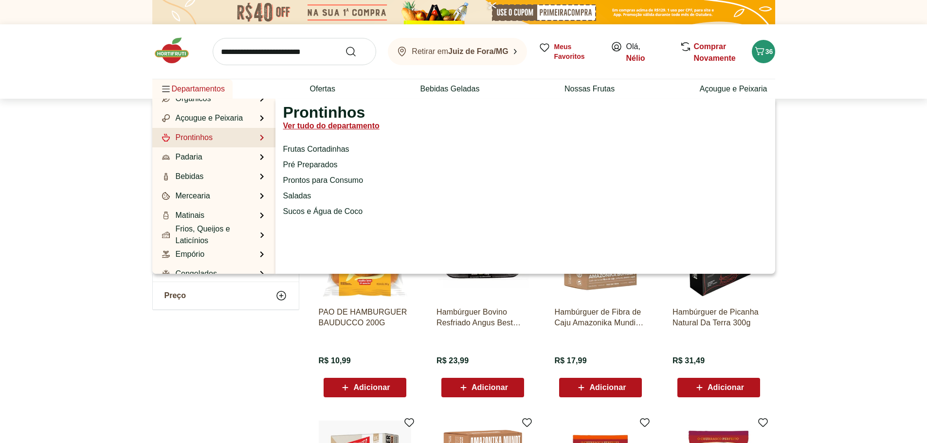
click at [221, 136] on li "Prontinhos Prontinhos Ver tudo do departamento Frutas Cortadinhas Pré Preparado…" at bounding box center [213, 137] width 123 height 19
click at [323, 166] on link "Pré Preparados" at bounding box center [310, 165] width 54 height 12
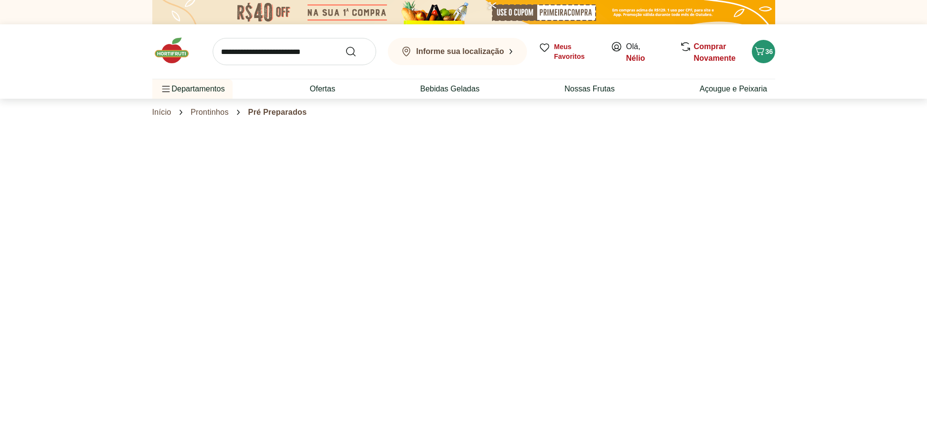
select select "**********"
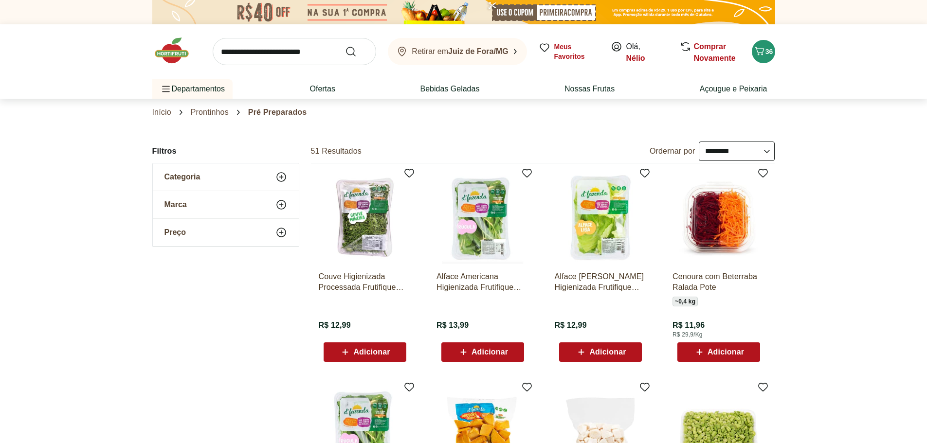
click at [377, 353] on span "Adicionar" at bounding box center [371, 352] width 36 height 8
click at [759, 52] on icon "Carrinho" at bounding box center [759, 51] width 12 height 12
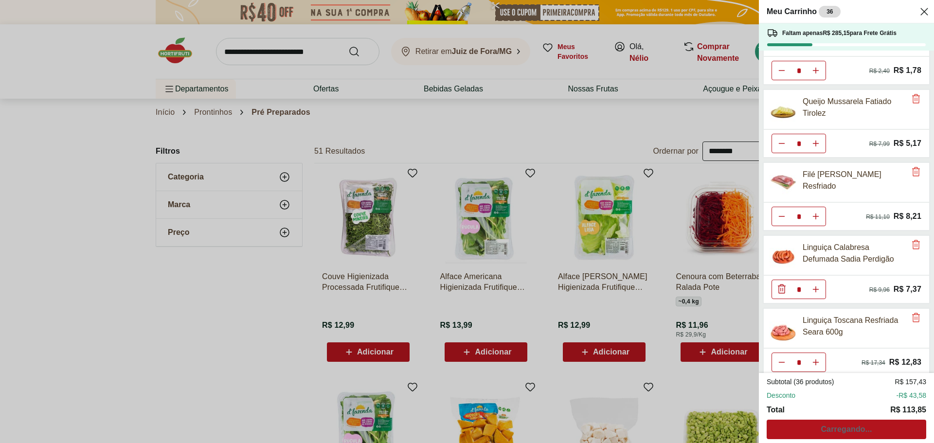
scroll to position [557, 0]
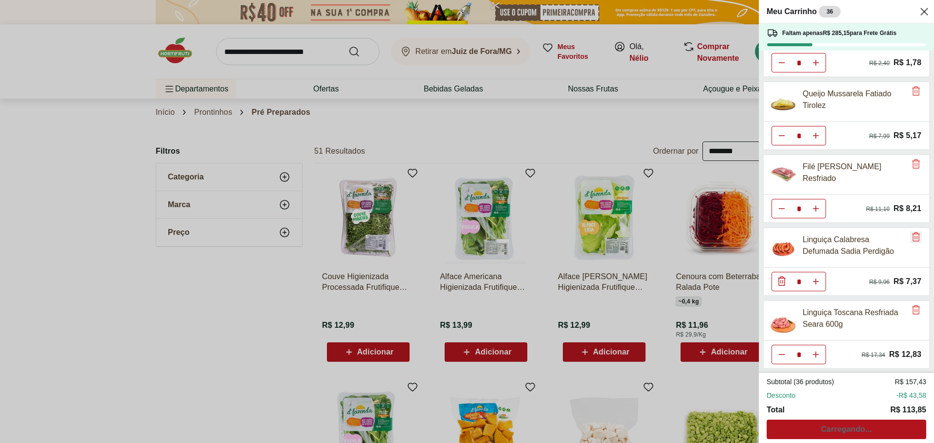
click at [912, 239] on icon "Remove" at bounding box center [916, 236] width 8 height 9
click at [317, 331] on div "Meu Carrinho 35 Faltam apenas R$ 292,52 para Frete Grátis Batata Doce Unidade *…" at bounding box center [467, 221] width 934 height 443
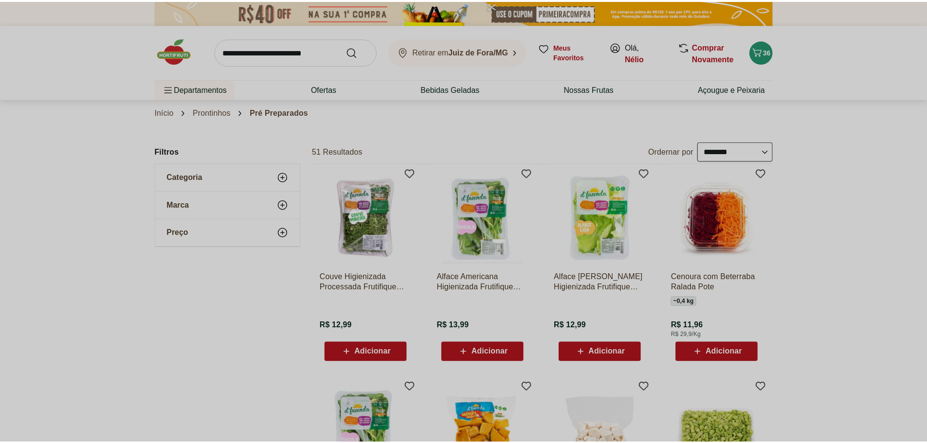
scroll to position [557, 0]
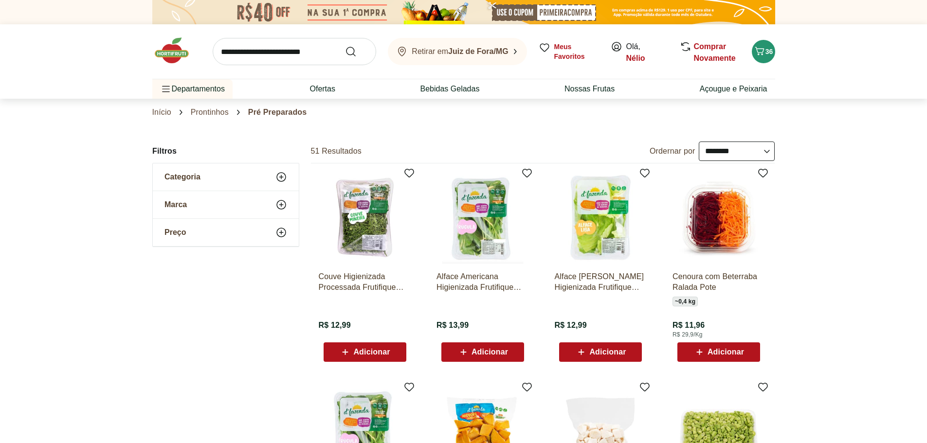
click at [289, 52] on input "search" at bounding box center [294, 51] width 163 height 27
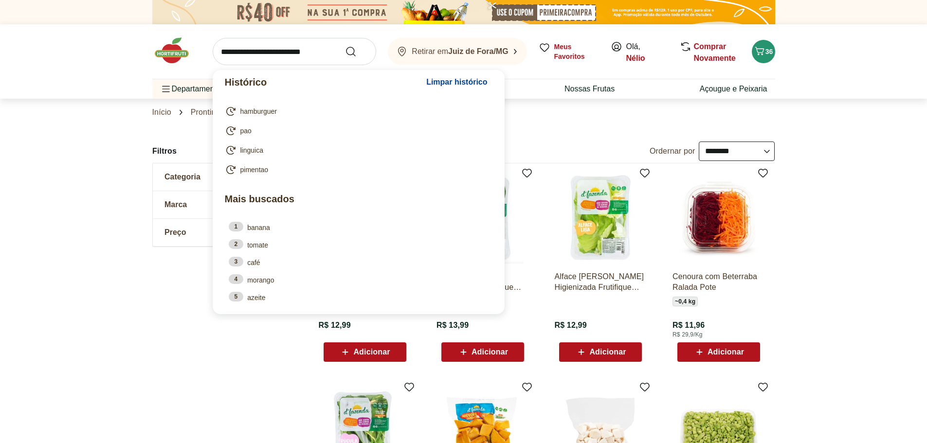
type input "*"
click at [357, 352] on span "Adicionar" at bounding box center [371, 352] width 36 height 8
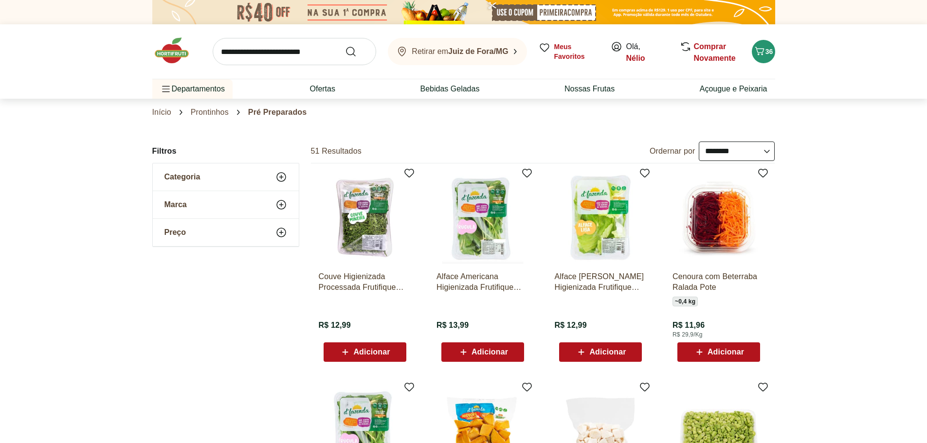
click at [505, 353] on span "Adicionar" at bounding box center [489, 352] width 36 height 8
click at [697, 47] on link "Comprar Novamente" at bounding box center [715, 52] width 42 height 20
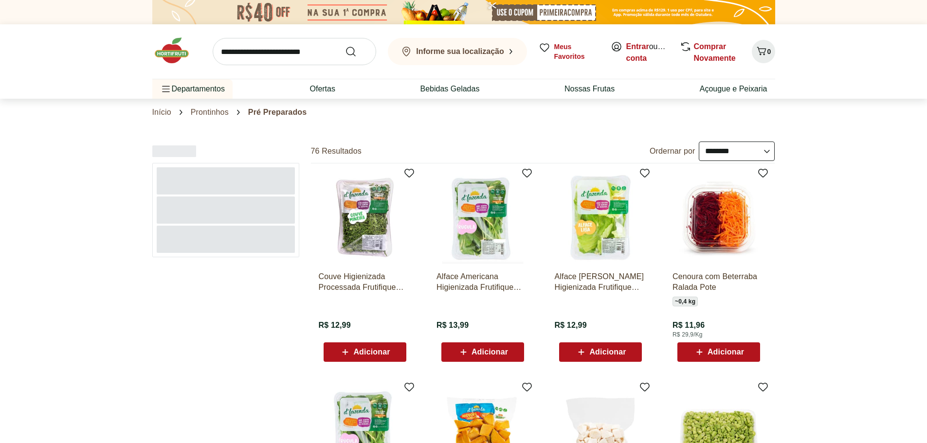
select select "**********"
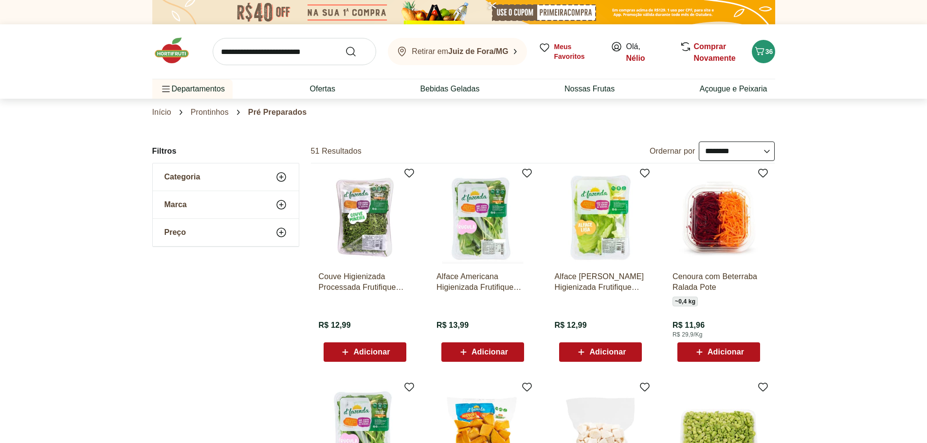
click at [723, 155] on select "**********" at bounding box center [736, 151] width 76 height 19
click at [737, 149] on select "**********" at bounding box center [736, 151] width 76 height 19
click at [283, 45] on input "search" at bounding box center [294, 51] width 163 height 27
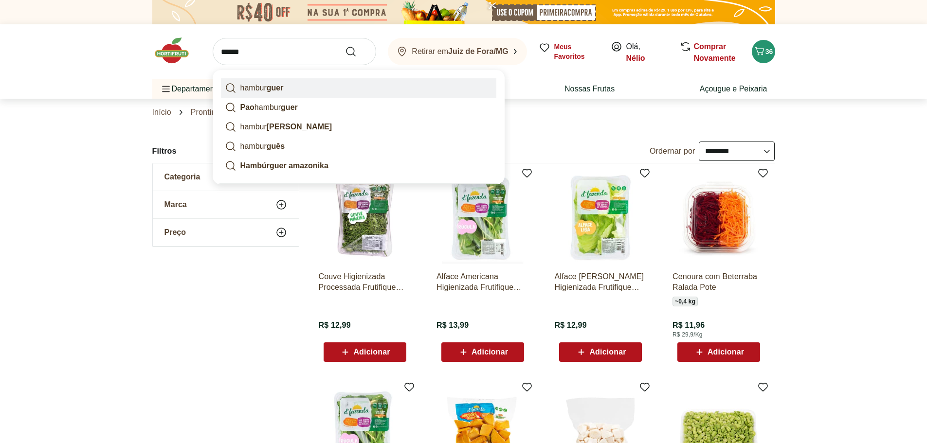
click at [256, 89] on p "[PERSON_NAME]" at bounding box center [261, 88] width 43 height 12
type input "**********"
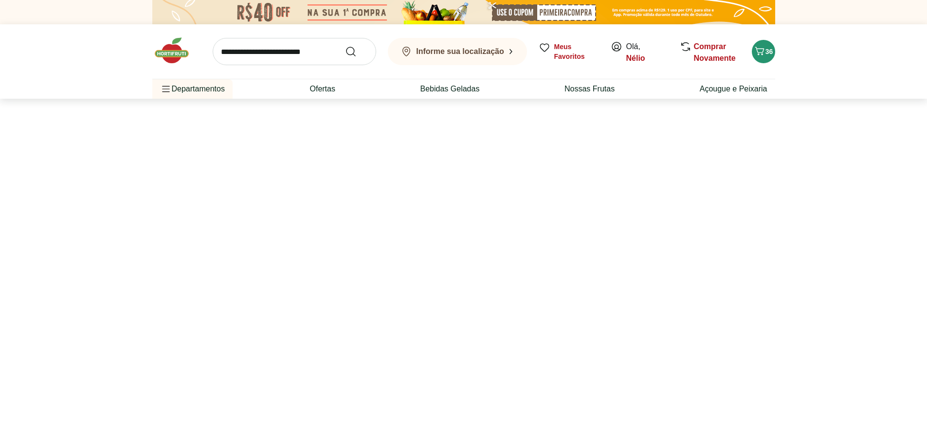
select select "**********"
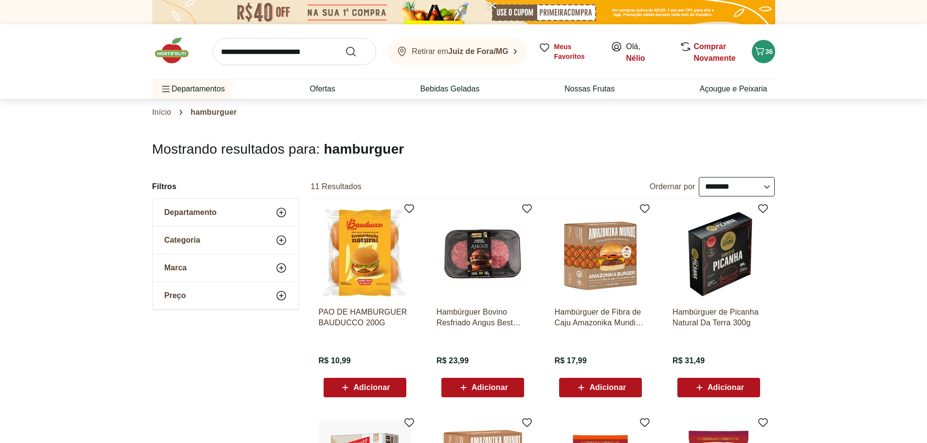
click at [380, 387] on span "Adicionar" at bounding box center [371, 388] width 36 height 8
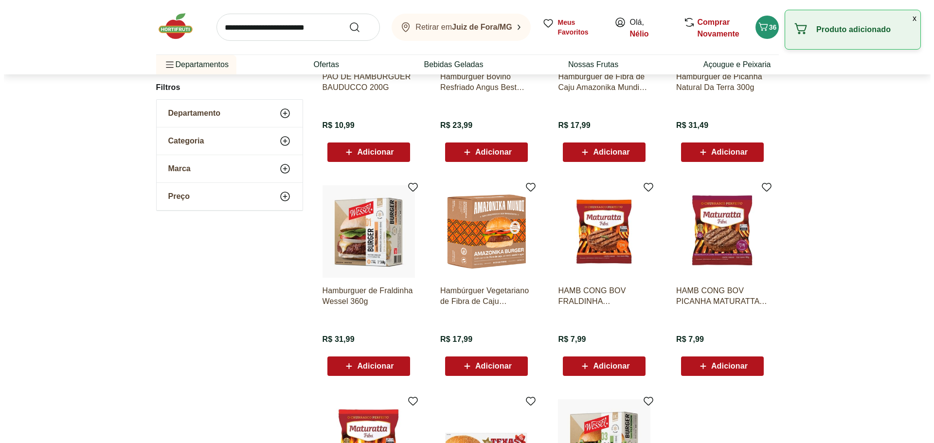
scroll to position [292, 0]
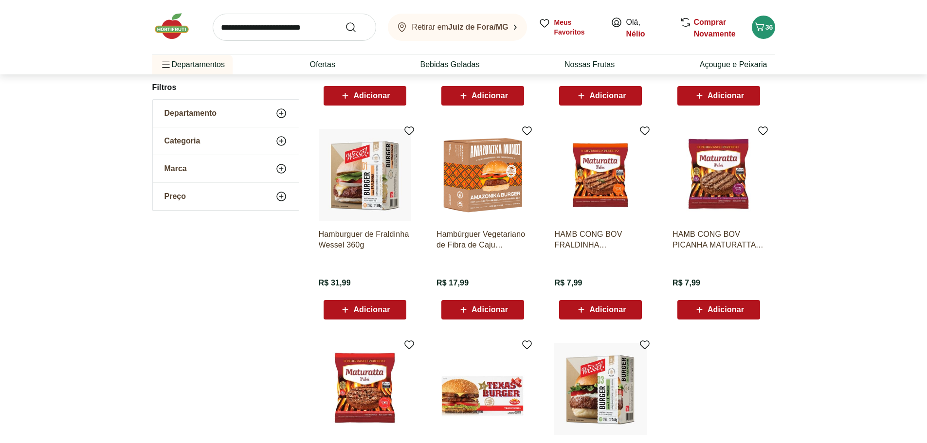
click at [727, 311] on span "Adicionar" at bounding box center [725, 310] width 36 height 8
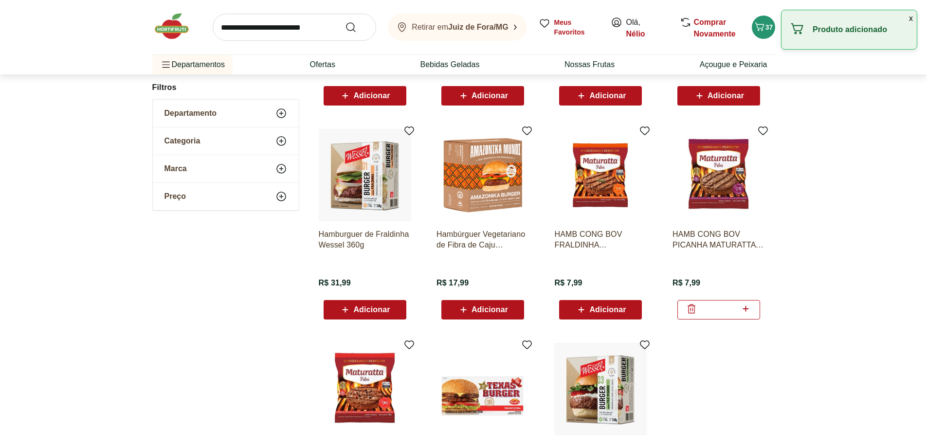
click at [741, 308] on icon at bounding box center [745, 309] width 12 height 12
click at [742, 308] on icon at bounding box center [745, 309] width 12 height 12
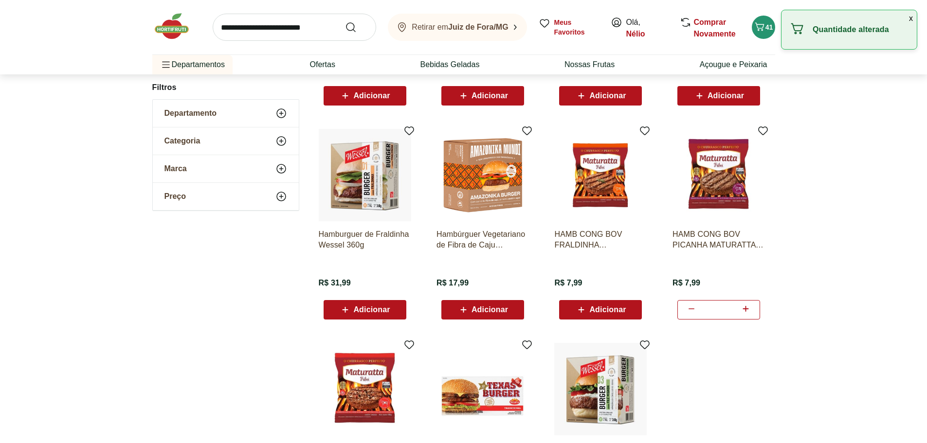
type input "*"
click at [772, 37] on div "Retirar em Juiz de Fora/MG Meus Favoritos Olá, Nélio Comprar Novamente 36" at bounding box center [463, 27] width 623 height 54
click at [769, 34] on button "36" at bounding box center [762, 27] width 23 height 23
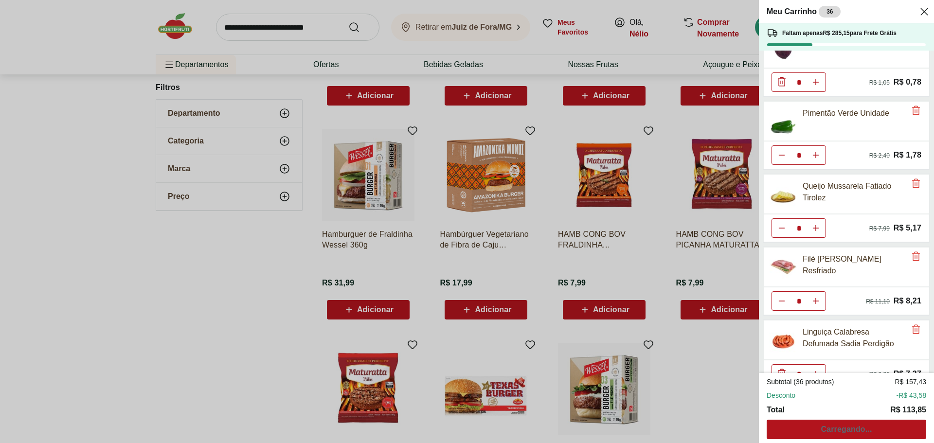
scroll to position [557, 0]
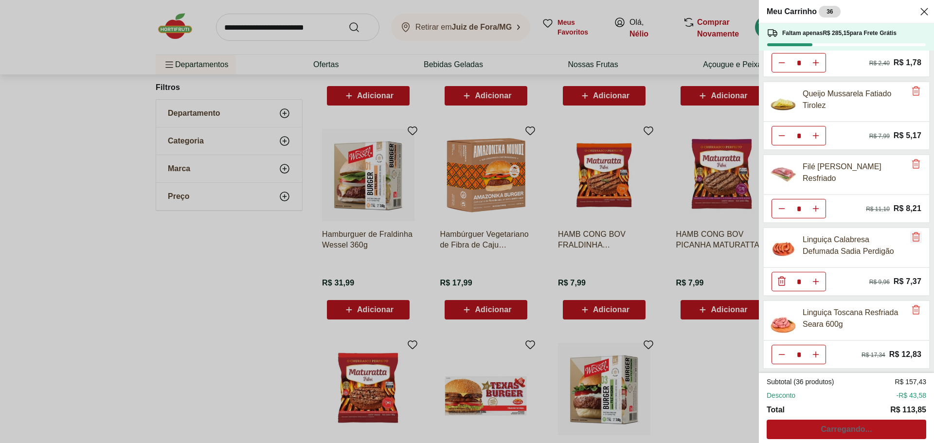
click at [910, 235] on icon "Remove" at bounding box center [916, 237] width 12 height 12
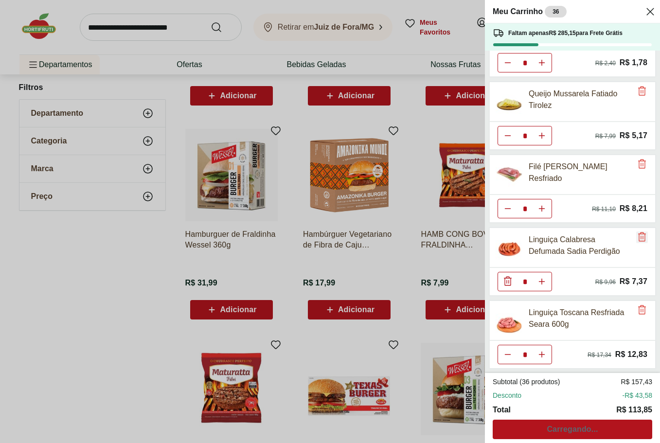
click at [638, 237] on icon "Remove" at bounding box center [642, 237] width 12 height 12
click at [650, 14] on icon "Close" at bounding box center [650, 12] width 12 height 12
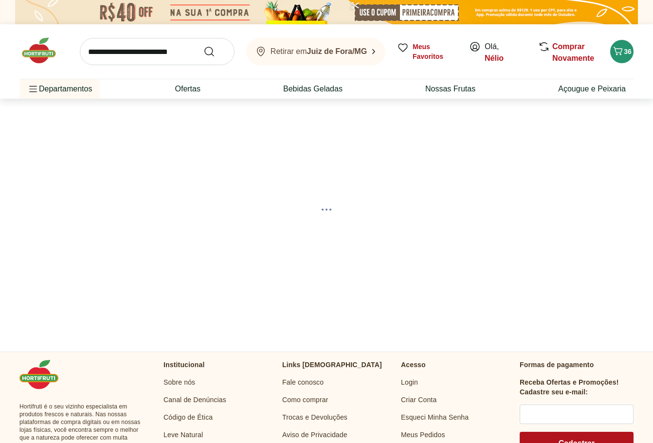
select select "**********"
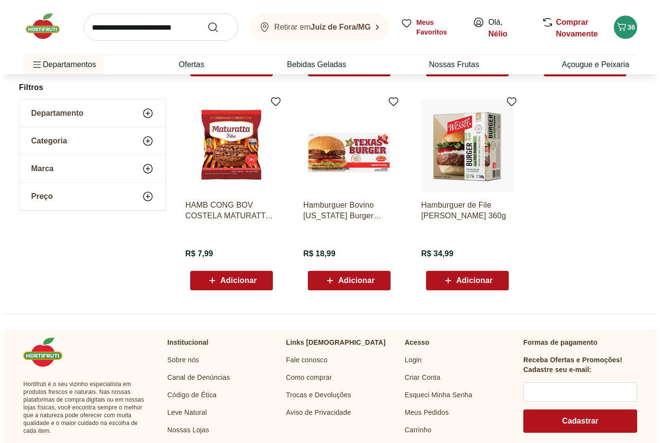
scroll to position [243, 0]
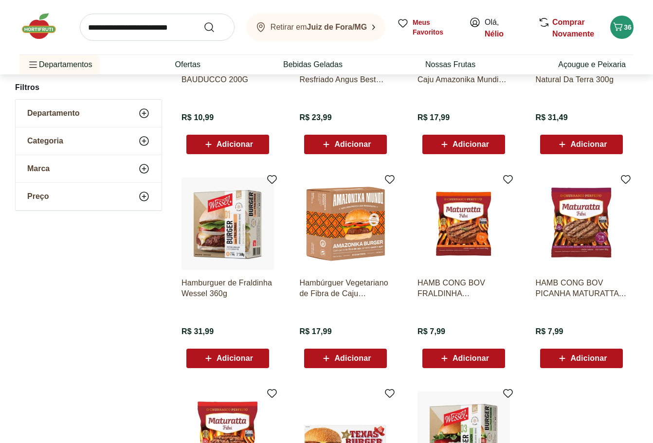
click at [627, 39] on div "Retirar em Juiz de Fora/MG Meus Favoritos Olá, Nélio Comprar Novamente 36" at bounding box center [326, 27] width 614 height 54
click at [625, 29] on span "36" at bounding box center [628, 27] width 8 height 8
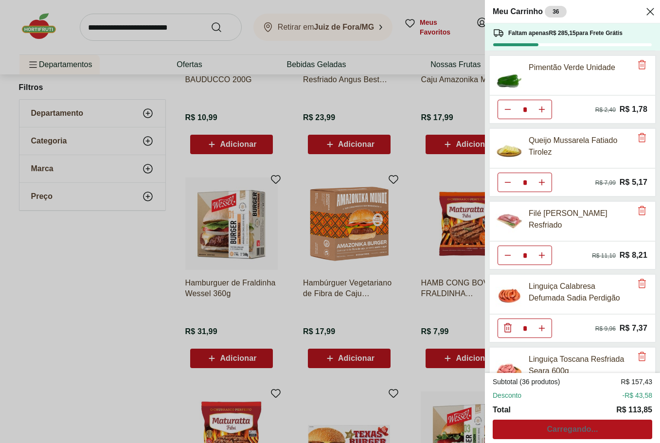
scroll to position [557, 0]
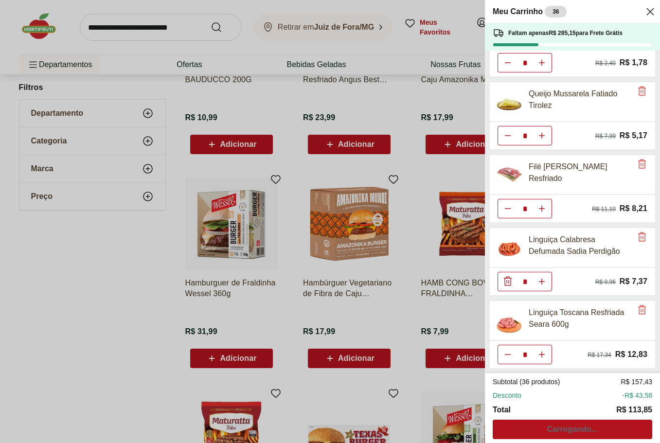
click at [529, 10] on h2 "Meu Carrinho 36" at bounding box center [530, 12] width 74 height 12
click at [646, 9] on icon "Close" at bounding box center [650, 12] width 12 height 12
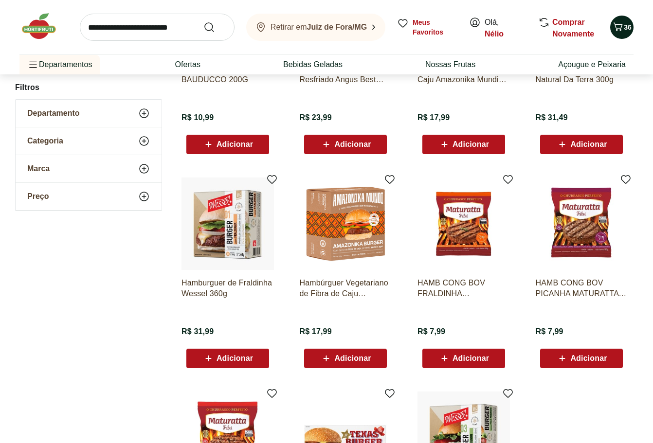
click at [615, 31] on icon "Carrinho" at bounding box center [618, 27] width 12 height 12
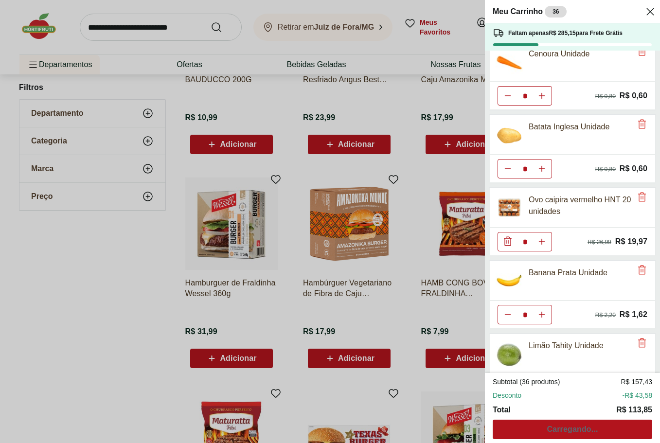
scroll to position [195, 0]
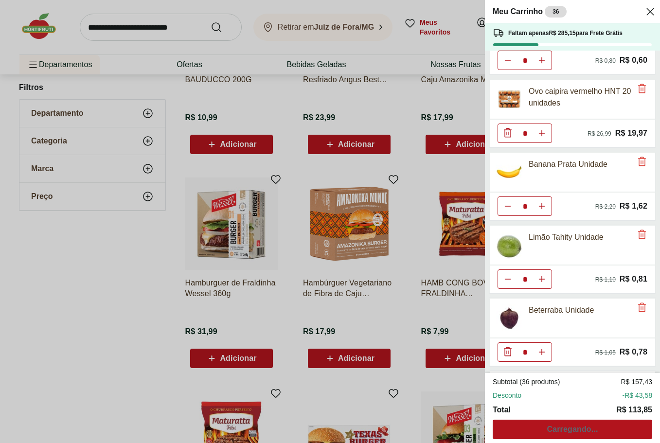
click at [579, 430] on div "Subtotal (36 produtos) R$ 157,43 Desconto -R$ 43,58 Total R$ 113,85 Carregando.…" at bounding box center [573, 408] width 160 height 62
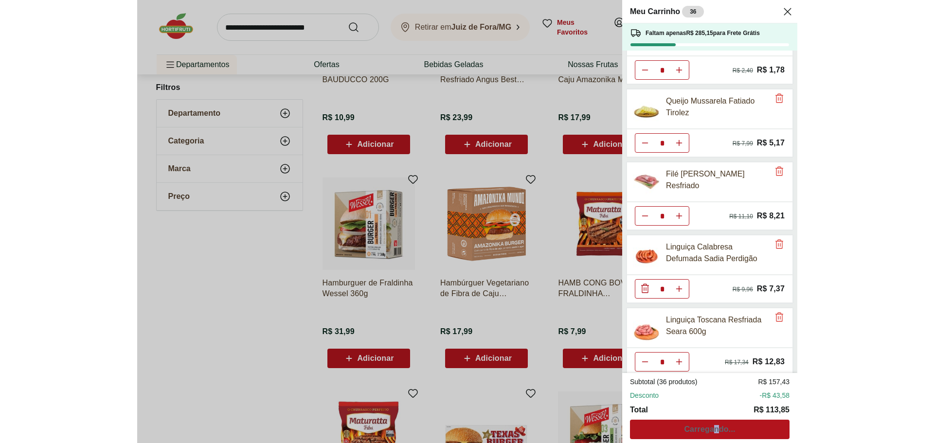
scroll to position [557, 0]
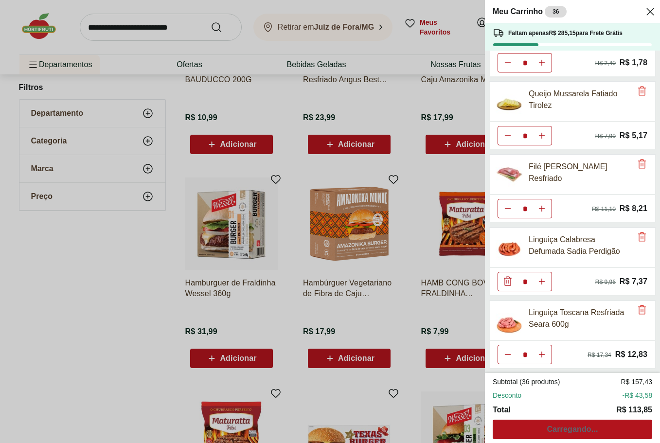
click at [592, 414] on li "Total R$ 113,85" at bounding box center [573, 410] width 160 height 12
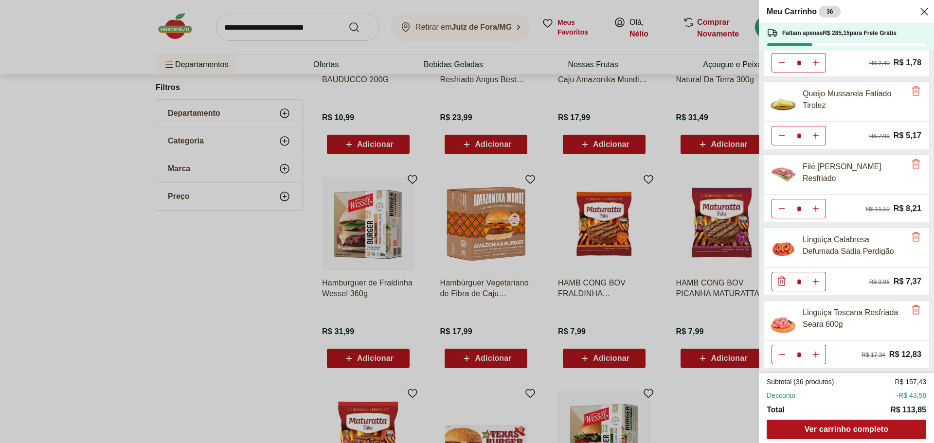
click at [267, 355] on div "Meu Carrinho 36 Faltam apenas R$ 285,15 para Frete Grátis Batata Doce Unidade *…" at bounding box center [467, 221] width 934 height 443
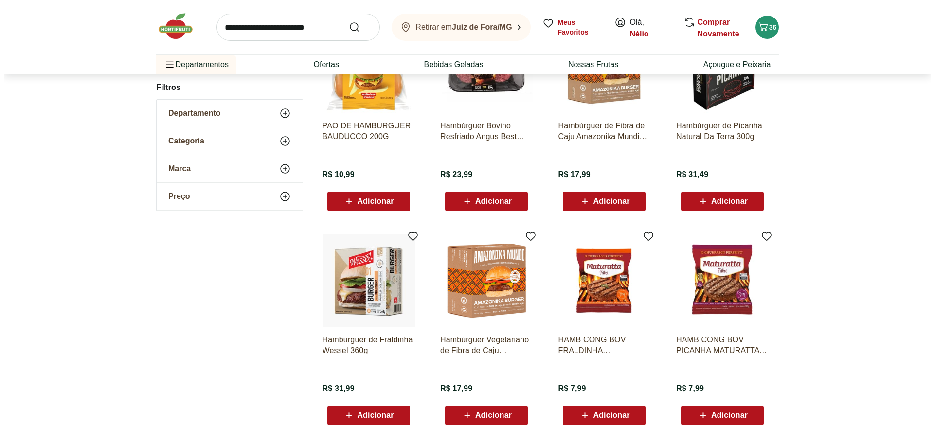
scroll to position [292, 0]
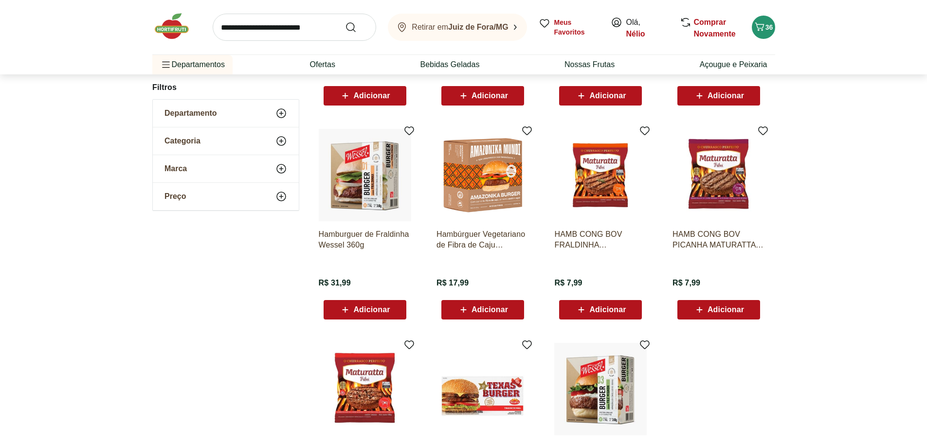
click at [633, 310] on div "Adicionar" at bounding box center [600, 310] width 67 height 18
click at [626, 319] on button "Adicionar" at bounding box center [600, 309] width 83 height 19
click at [652, 24] on div "Retirar em Juiz de Fora/MG Meus Favoritos Olá, Nélio Comprar Novamente 36 Depar…" at bounding box center [463, 37] width 661 height 74
click at [652, 24] on button "36" at bounding box center [762, 27] width 23 height 23
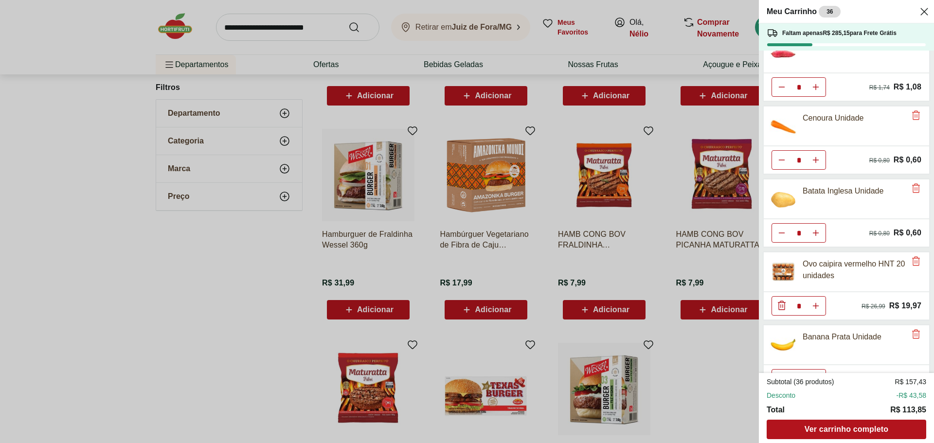
scroll to position [0, 0]
